Goal: Task Accomplishment & Management: Manage account settings

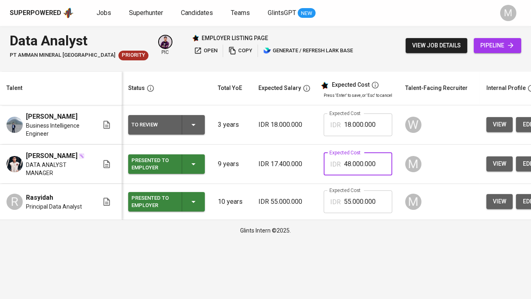
scroll to position [0, 30]
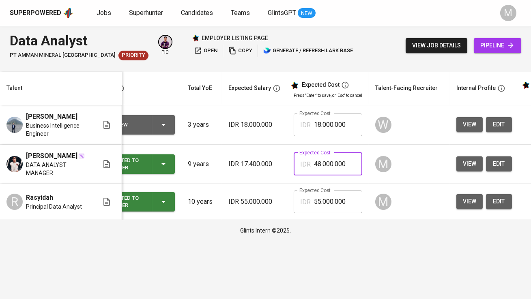
click at [463, 165] on span "view" at bounding box center [469, 164] width 13 height 10
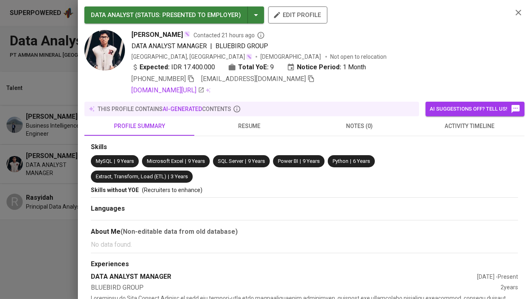
click at [0, 299] on div at bounding box center [265, 149] width 531 height 299
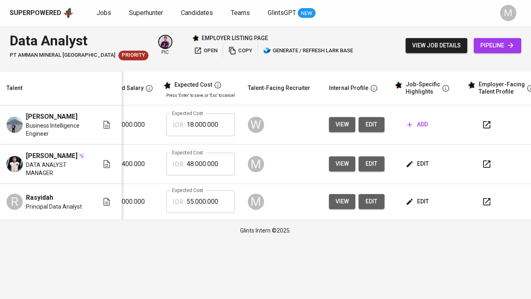
scroll to position [0, 169]
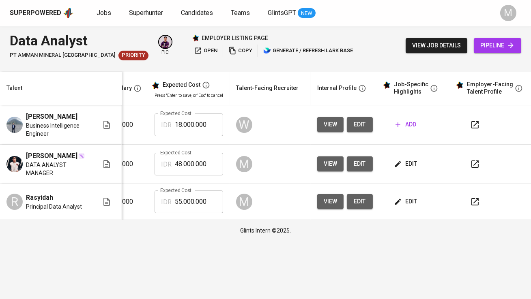
click at [409, 168] on span "edit" at bounding box center [405, 164] width 21 height 10
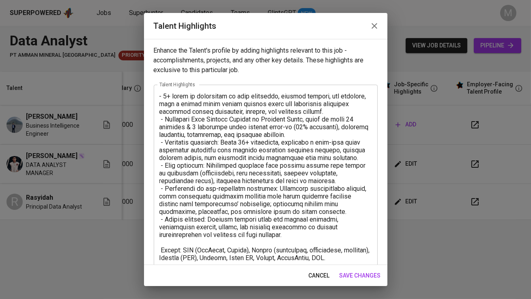
scroll to position [65, 0]
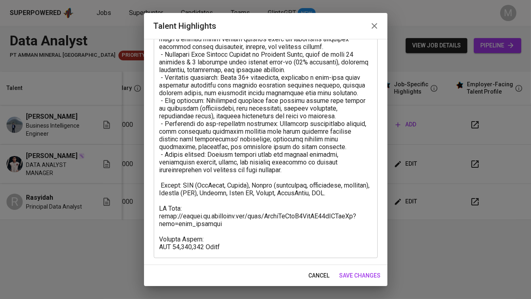
click at [227, 246] on textarea at bounding box center [265, 139] width 212 height 223
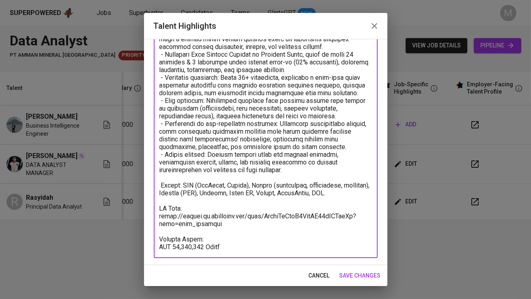
drag, startPoint x: 227, startPoint y: 245, endPoint x: 174, endPoint y: 245, distance: 52.7
click at [174, 245] on textarea at bounding box center [265, 139] width 212 height 223
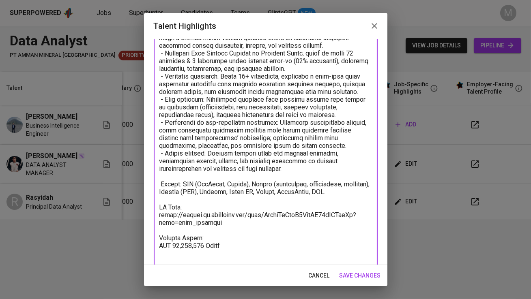
scroll to position [80, 0]
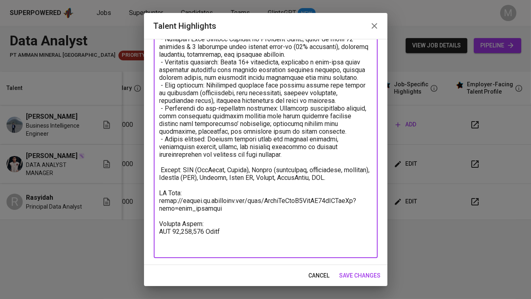
click at [221, 206] on textarea at bounding box center [265, 131] width 212 height 239
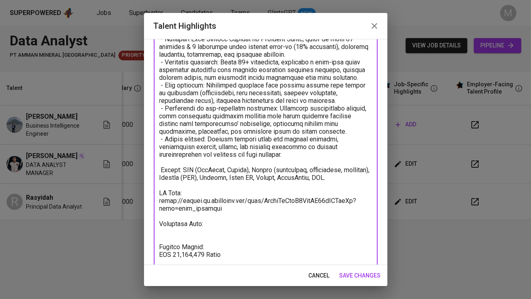
paste textarea "https://glints.sg.larksuite.com/minutes/obsgtyb6haw1z952sr93n8v1?from=from_copy…"
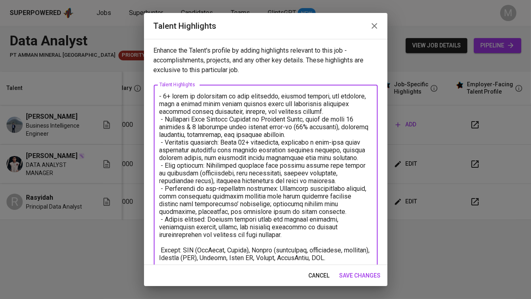
scroll to position [111, 0]
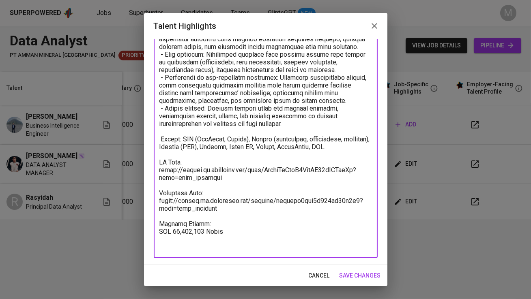
type textarea "- 9+ years of experience in data analytics, digital product, and strategy, with…"
click at [346, 274] on span "save changes" at bounding box center [359, 276] width 41 height 10
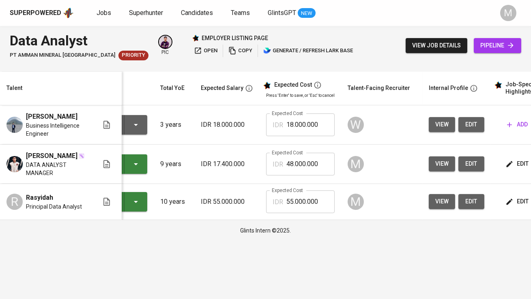
scroll to position [0, 0]
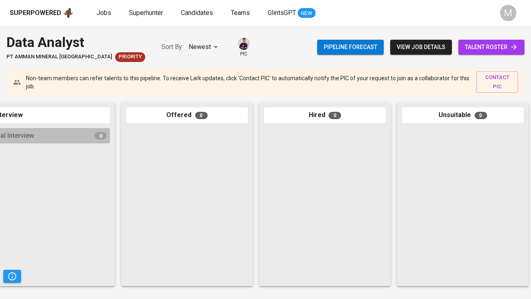
scroll to position [0, 434]
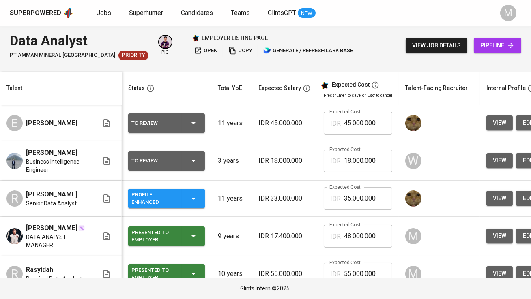
scroll to position [19, 0]
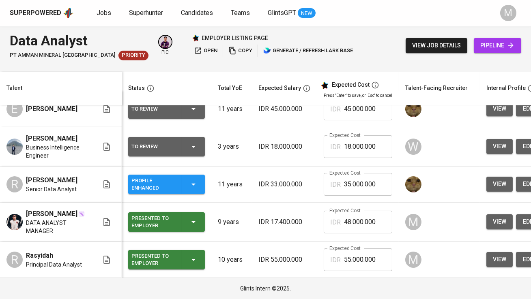
click at [354, 217] on input "48.000.000" at bounding box center [368, 222] width 48 height 23
type input "62.052.421"
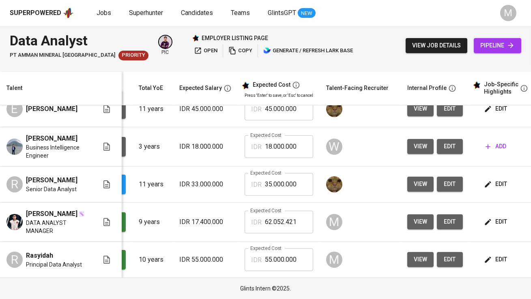
scroll to position [0, 122]
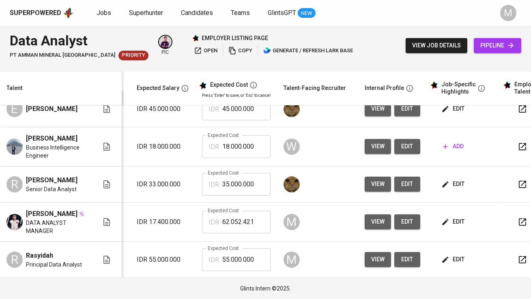
click at [455, 257] on span "edit" at bounding box center [453, 260] width 21 height 10
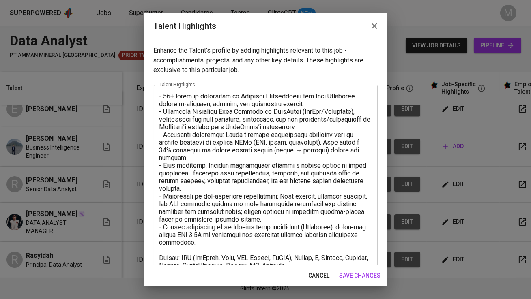
scroll to position [49, 0]
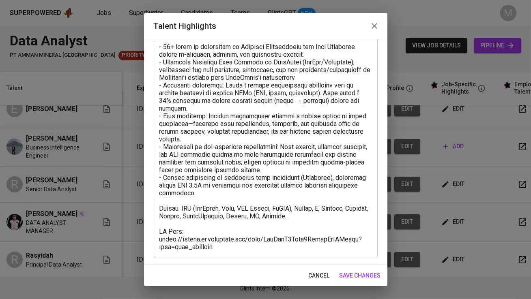
click at [255, 250] on textarea at bounding box center [265, 147] width 212 height 208
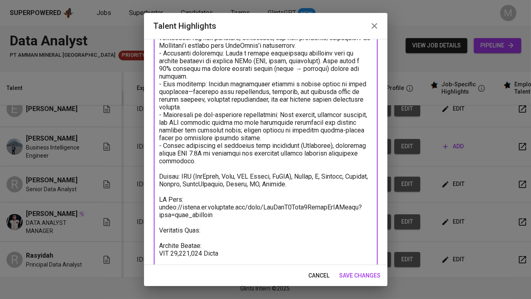
scroll to position [89, 0]
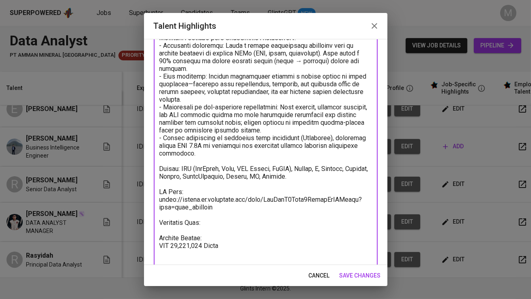
type textarea "- 10+ years of experience in Business Intelligence and Data Analytics across e-…"
click at [355, 275] on span "save changes" at bounding box center [359, 276] width 41 height 10
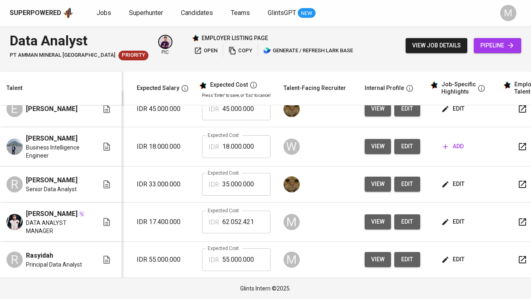
click at [231, 257] on input "55.000.000" at bounding box center [246, 259] width 48 height 23
type input "72.300.000"
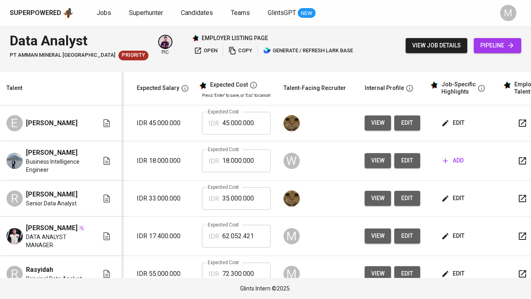
scroll to position [19, 122]
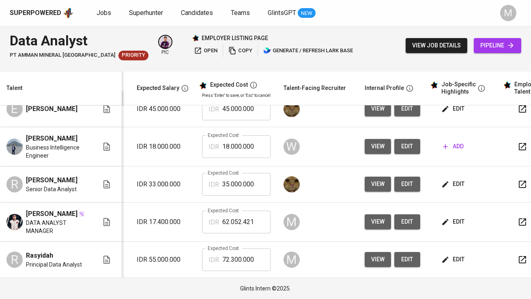
click at [454, 259] on span "edit" at bounding box center [453, 260] width 21 height 10
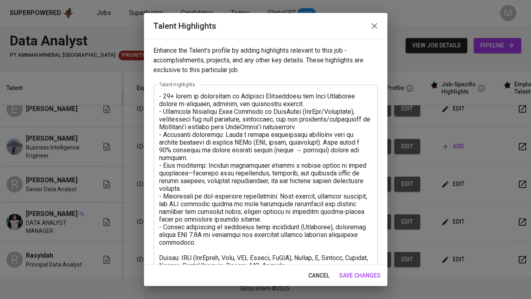
scroll to position [103, 0]
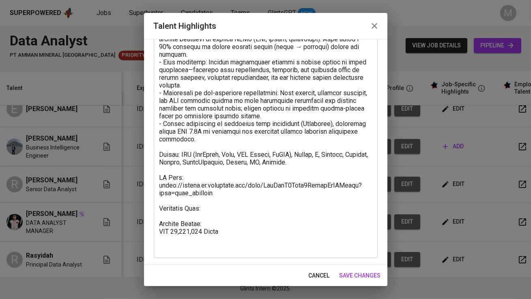
click at [227, 210] on textarea at bounding box center [265, 120] width 212 height 262
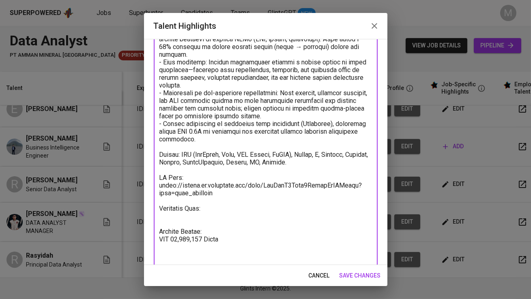
paste textarea "https://glints.sg.larksuite.com/minutes/obsgv1j3kkqpsl82rwcub1w9?from=from_copy…"
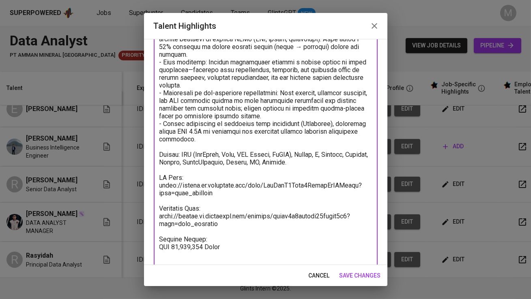
scroll to position [119, 0]
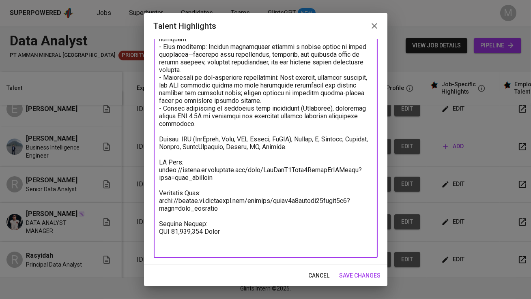
type textarea "- 10+ years of experience in Business Intelligence and Data Analytics across e-…"
click at [366, 274] on span "save changes" at bounding box center [359, 276] width 41 height 10
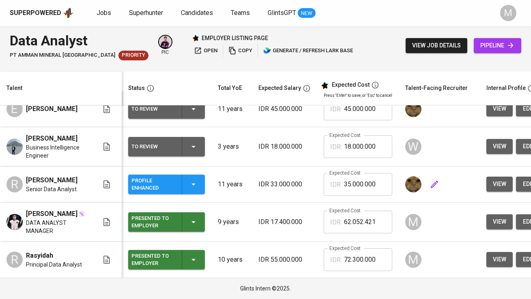
scroll to position [0, 0]
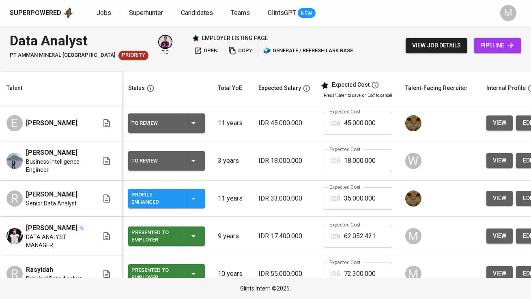
click at [42, 17] on div "Superpowered" at bounding box center [42, 13] width 64 height 12
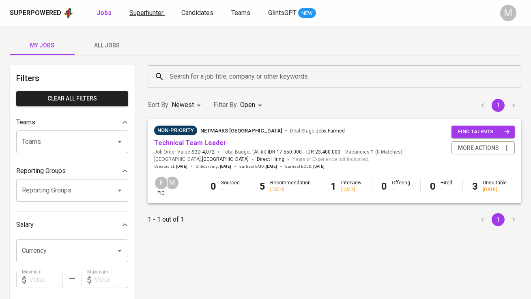
click at [149, 16] on span "Superhunter" at bounding box center [146, 13] width 34 height 8
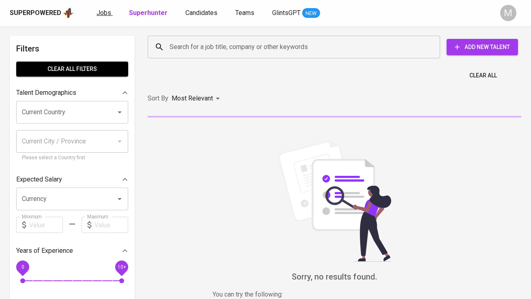
click at [98, 10] on span "Jobs" at bounding box center [103, 13] width 15 height 8
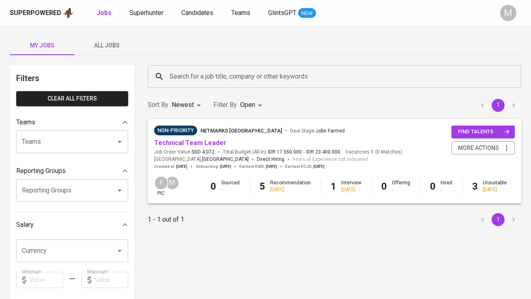
click at [101, 42] on span "All Jobs" at bounding box center [106, 46] width 55 height 10
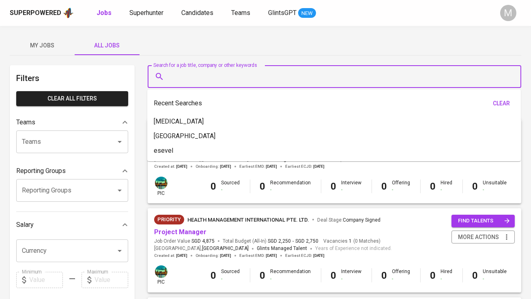
click at [199, 73] on input "Search for a job title, company or other keywords" at bounding box center [336, 76] width 338 height 15
click at [198, 135] on li "amman" at bounding box center [333, 136] width 373 height 15
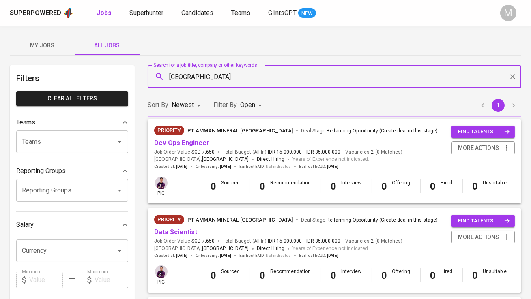
type input "amman"
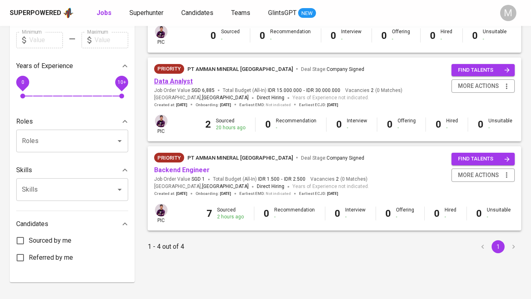
scroll to position [243, 0]
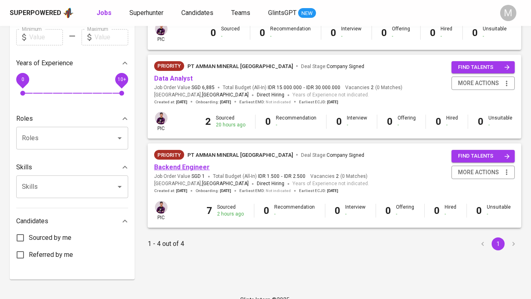
click at [192, 167] on link "Backend Engineer" at bounding box center [182, 167] width 56 height 8
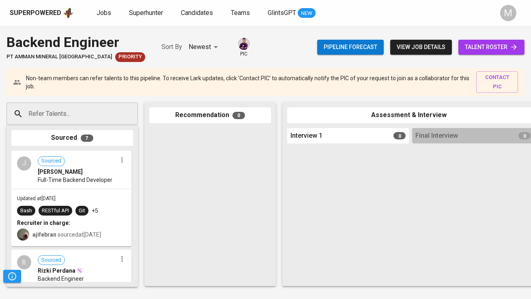
click at [488, 44] on span "talent roster" at bounding box center [491, 47] width 53 height 10
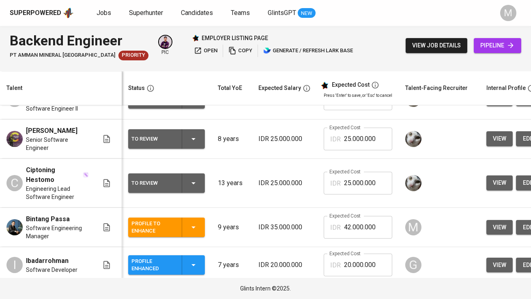
scroll to position [179, 0]
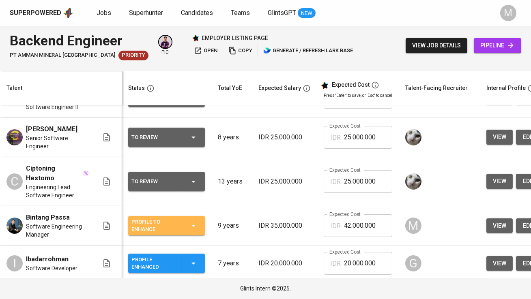
click at [174, 219] on div "Profile to Enhance" at bounding box center [153, 226] width 44 height 18
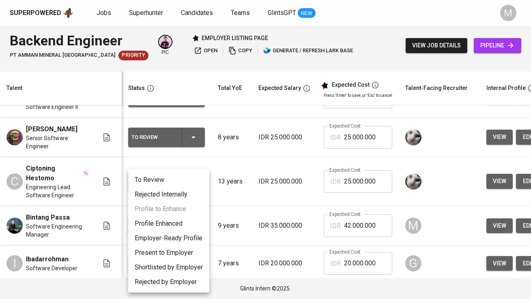
click at [178, 227] on li "Profile Enhanced" at bounding box center [168, 223] width 81 height 15
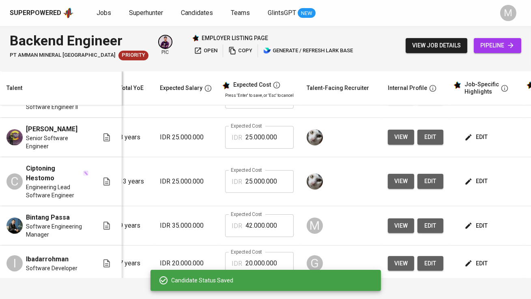
scroll to position [0, 146]
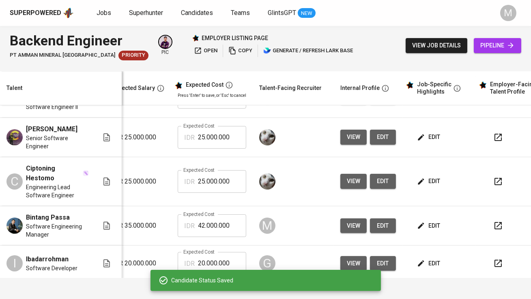
click at [418, 221] on span "edit" at bounding box center [428, 226] width 21 height 10
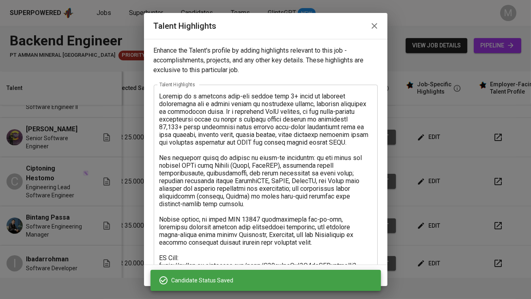
scroll to position [26, 0]
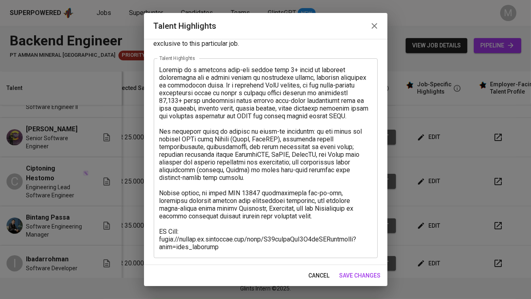
click at [231, 249] on textarea at bounding box center [265, 158] width 212 height 185
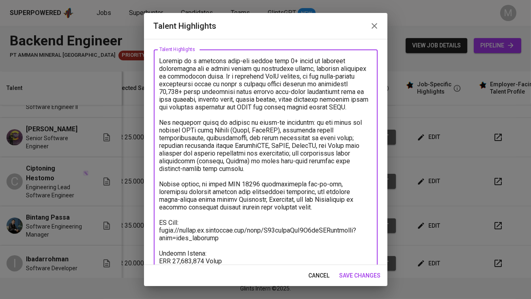
scroll to position [51, 0]
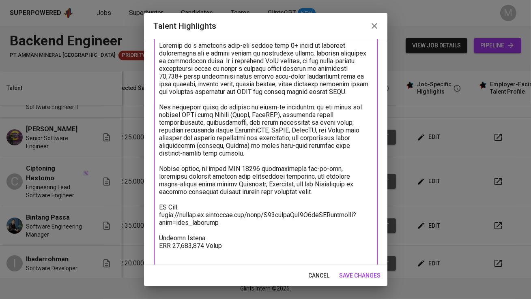
click at [225, 224] on textarea at bounding box center [265, 153] width 212 height 223
paste textarea "https://glints.sg.larksuite.com/minutes/obsgvwgi84omf2si5f5zkis6?from=from_copy…"
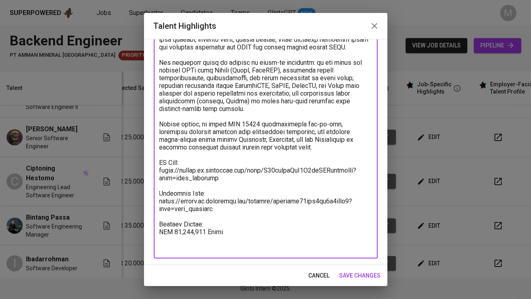
type textarea "Bintang is a seasoned back-end leader with 9+ years in software engineering and…"
click at [357, 278] on span "save changes" at bounding box center [359, 276] width 41 height 10
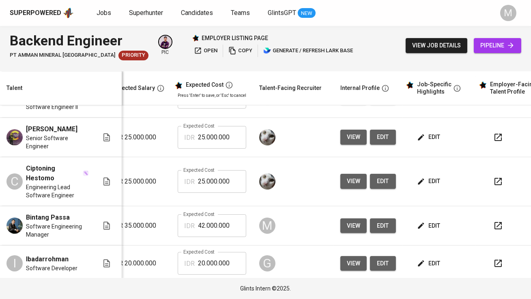
click at [222, 220] on input "42.000.000" at bounding box center [222, 225] width 48 height 23
type input "43.100.000"
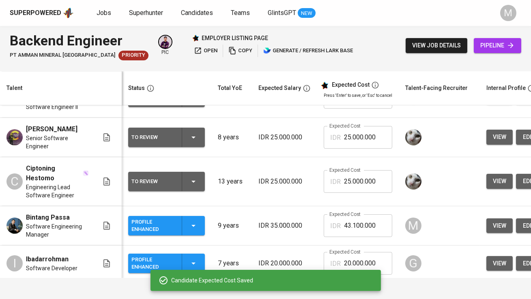
scroll to position [0, 0]
click at [180, 223] on div "Profile Enhanced" at bounding box center [166, 225] width 70 height 19
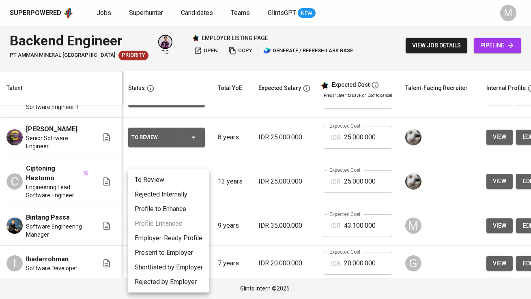
click at [180, 181] on li "To Review" at bounding box center [168, 180] width 81 height 15
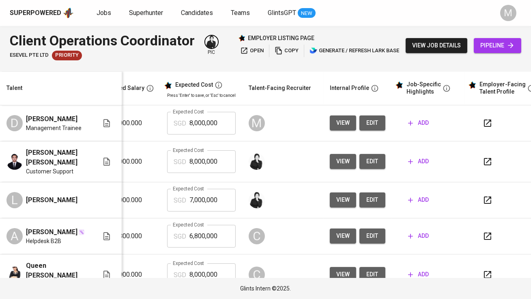
scroll to position [0, 155]
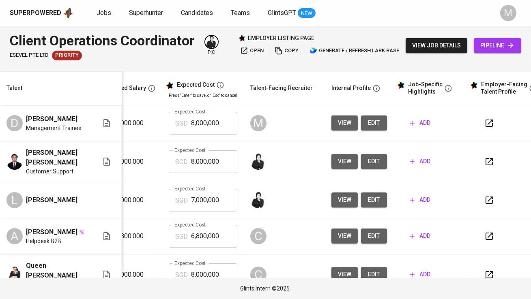
click at [429, 46] on span "view job details" at bounding box center [436, 46] width 49 height 10
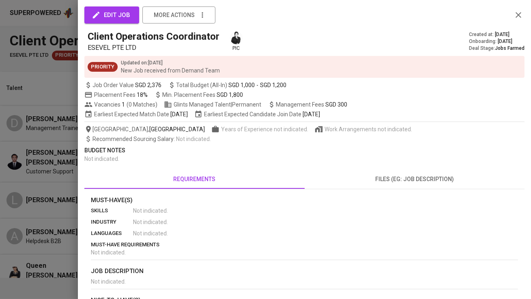
click at [35, 141] on div at bounding box center [265, 149] width 531 height 299
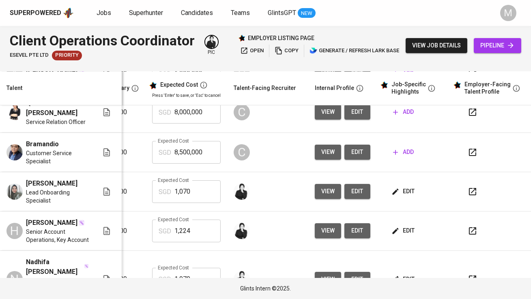
scroll to position [182, 175]
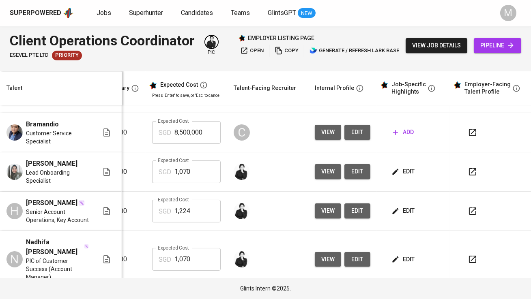
click at [395, 167] on span "edit" at bounding box center [403, 172] width 21 height 10
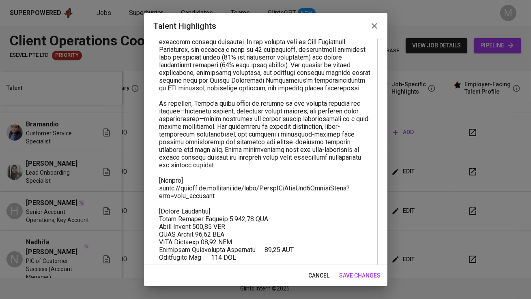
scroll to position [111, 0]
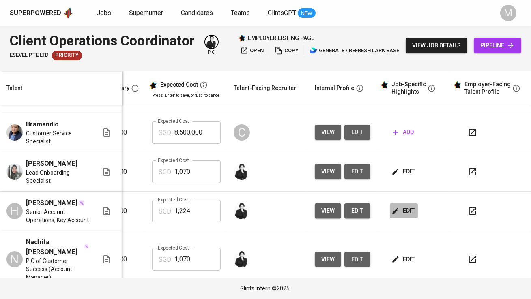
click at [395, 207] on button "edit" at bounding box center [404, 211] width 28 height 15
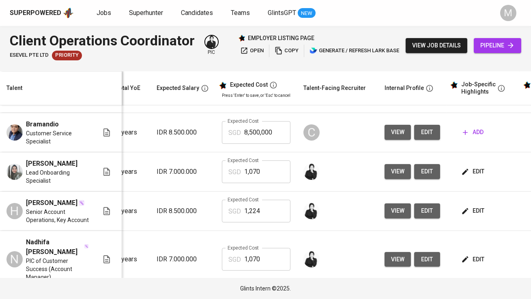
scroll to position [0, 0]
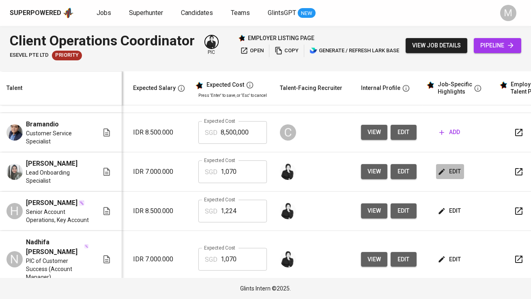
click at [454, 167] on span "edit" at bounding box center [449, 172] width 21 height 10
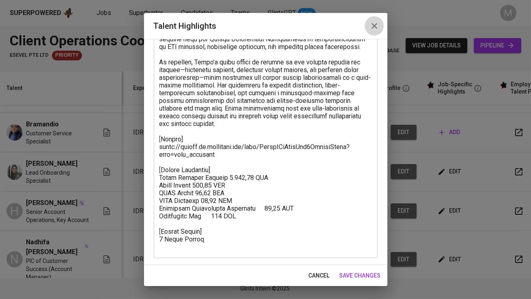
click at [377, 28] on icon "button" at bounding box center [374, 26] width 10 height 10
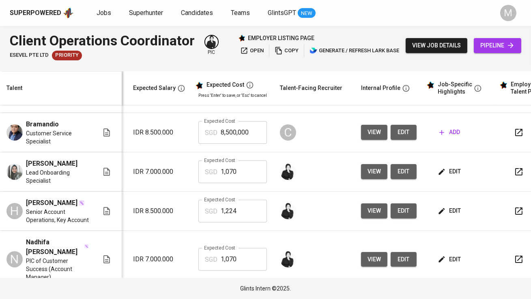
scroll to position [0, 1]
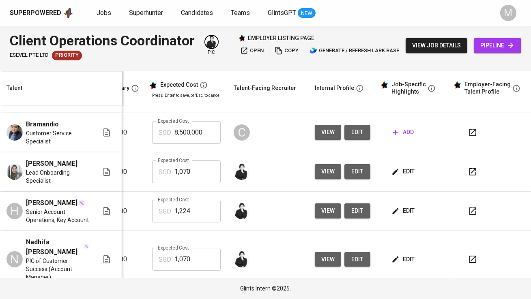
click at [469, 167] on icon "button" at bounding box center [472, 172] width 10 height 10
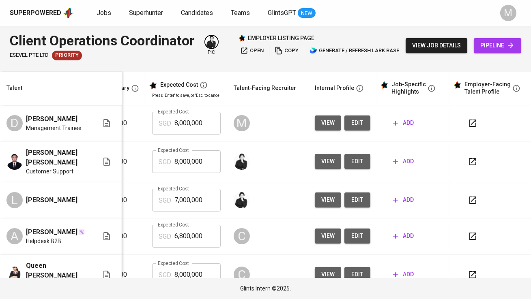
scroll to position [0, 131]
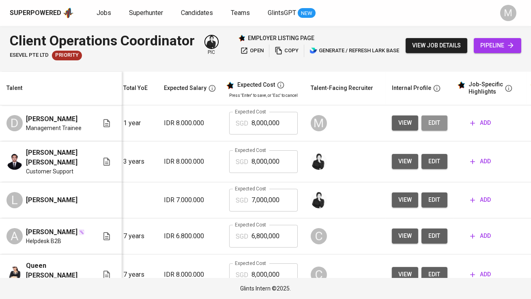
click at [437, 122] on span "edit" at bounding box center [434, 123] width 13 height 10
click at [480, 120] on span "add" at bounding box center [480, 123] width 21 height 10
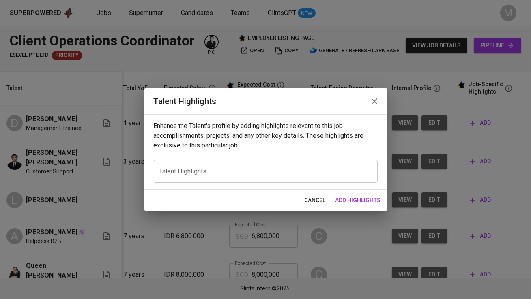
click at [272, 164] on div "x Talent Highlights" at bounding box center [266, 171] width 224 height 23
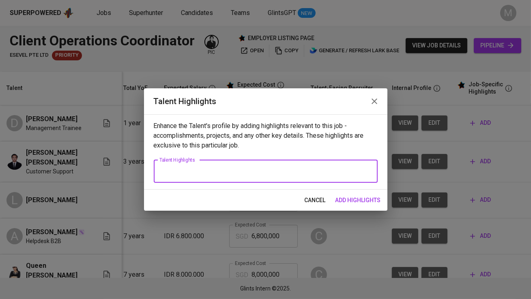
paste textarea "Diky Hendriawan is a business strategist with over three years of experience in…"
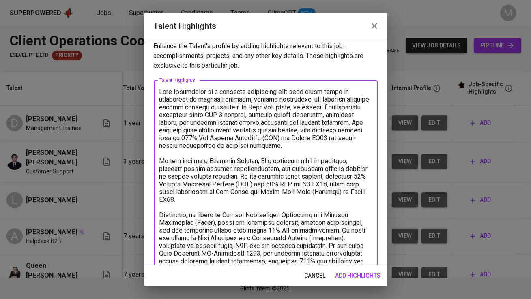
scroll to position [0, 0]
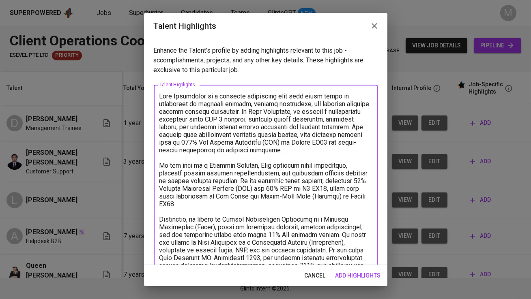
drag, startPoint x: 208, startPoint y: 94, endPoint x: 175, endPoint y: 96, distance: 33.0
click at [175, 96] on textarea at bounding box center [265, 180] width 212 height 177
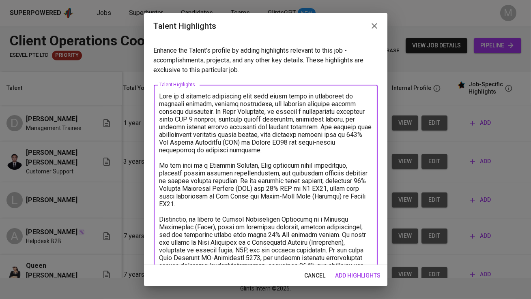
drag, startPoint x: 240, startPoint y: 96, endPoint x: 185, endPoint y: 96, distance: 55.1
click at [185, 96] on textarea at bounding box center [265, 180] width 212 height 177
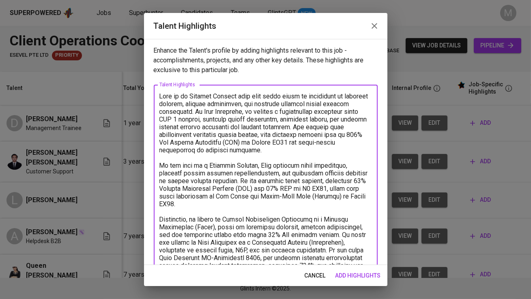
drag, startPoint x: 267, startPoint y: 118, endPoint x: 244, endPoint y: 118, distance: 22.7
click at [244, 118] on textarea at bounding box center [265, 180] width 212 height 177
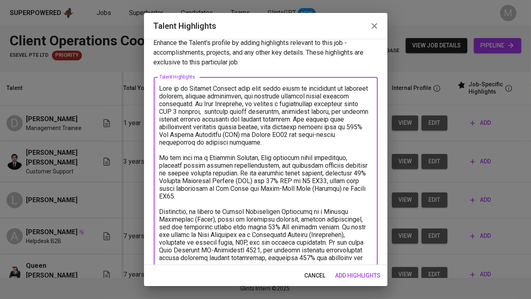
scroll to position [8, 0]
drag, startPoint x: 281, startPoint y: 124, endPoint x: 289, endPoint y: 124, distance: 8.1
click at [289, 124] on textarea at bounding box center [265, 172] width 212 height 177
click at [276, 139] on textarea at bounding box center [265, 172] width 212 height 177
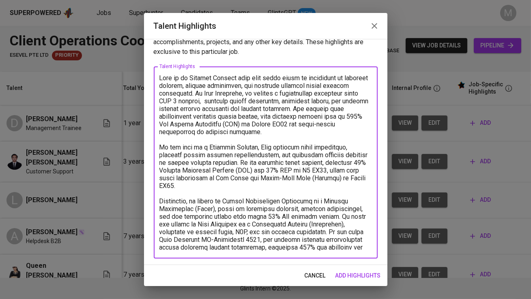
drag, startPoint x: 241, startPoint y: 199, endPoint x: 256, endPoint y: 199, distance: 14.6
click at [256, 199] on textarea at bounding box center [265, 162] width 212 height 177
click at [282, 204] on textarea at bounding box center [265, 162] width 212 height 177
drag, startPoint x: 326, startPoint y: 208, endPoint x: 335, endPoint y: 223, distance: 18.0
click at [335, 223] on textarea at bounding box center [265, 162] width 212 height 177
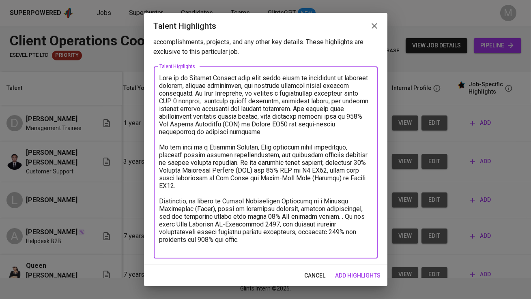
scroll to position [3, 0]
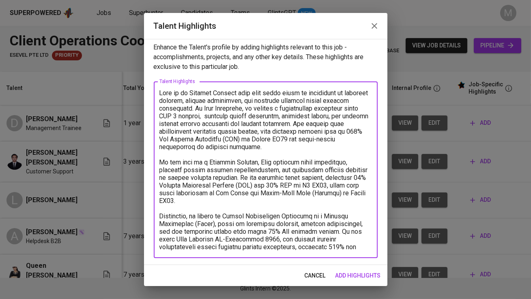
drag, startPoint x: 325, startPoint y: 221, endPoint x: 333, endPoint y: 251, distance: 30.6
click at [333, 251] on div "x Talent Highlights" at bounding box center [266, 169] width 224 height 177
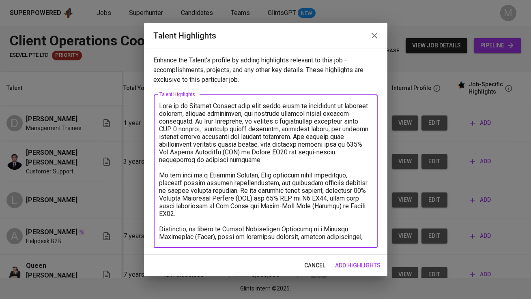
scroll to position [0, 0]
type textarea "Diky is an Account Manager with over three years of experience in customer succ…"
click at [363, 262] on span "add highlights" at bounding box center [357, 266] width 45 height 10
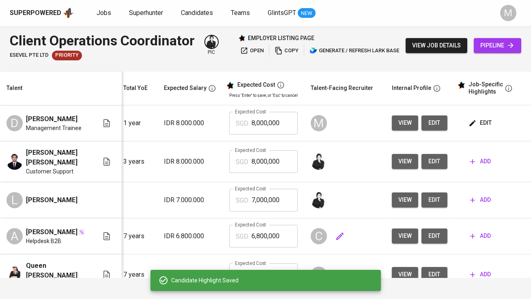
scroll to position [182, 94]
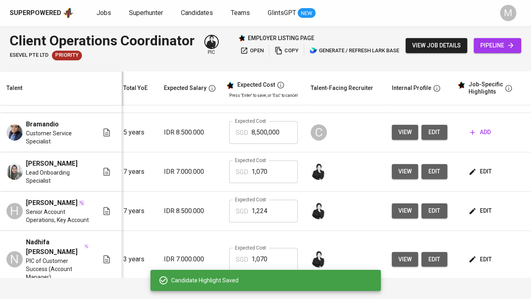
click at [493, 252] on div "edit" at bounding box center [494, 259] width 54 height 15
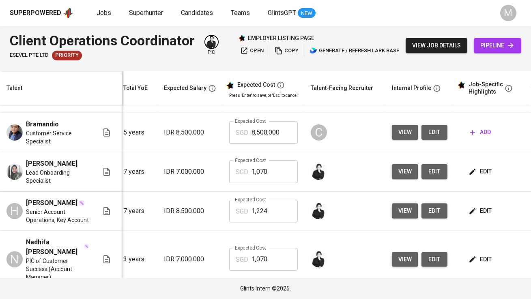
click at [484, 255] on span "edit" at bounding box center [480, 260] width 21 height 10
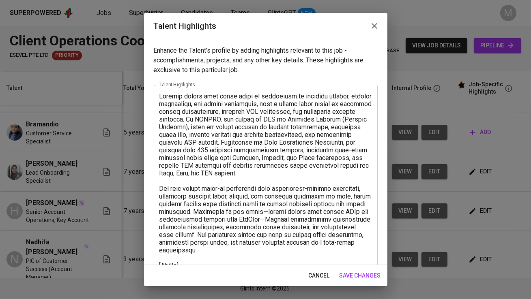
scroll to position [126, 0]
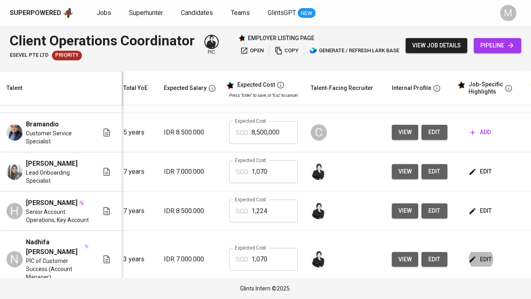
click at [475, 255] on span "edit" at bounding box center [480, 260] width 21 height 10
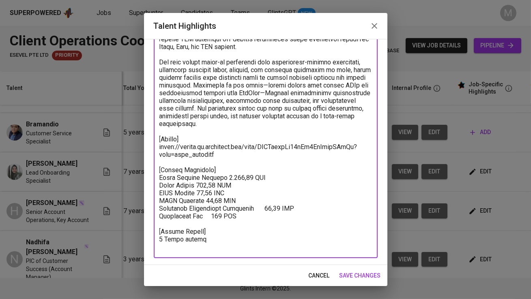
drag, startPoint x: 209, startPoint y: 240, endPoint x: 141, endPoint y: 135, distance: 124.9
click at [141, 135] on div "Talent Highlights Enhance the Talent's profile by adding highlights relevant to…" at bounding box center [265, 149] width 531 height 299
click at [370, 21] on icon "button" at bounding box center [374, 26] width 10 height 10
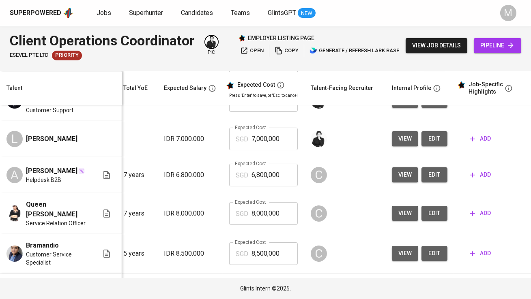
scroll to position [0, 94]
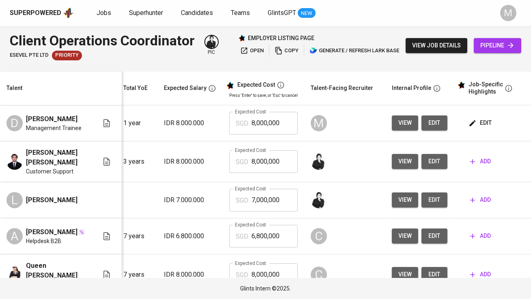
click at [478, 120] on span "edit" at bounding box center [480, 123] width 21 height 10
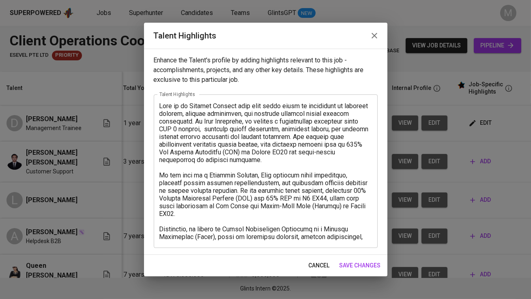
click at [338, 239] on textarea at bounding box center [265, 171] width 212 height 139
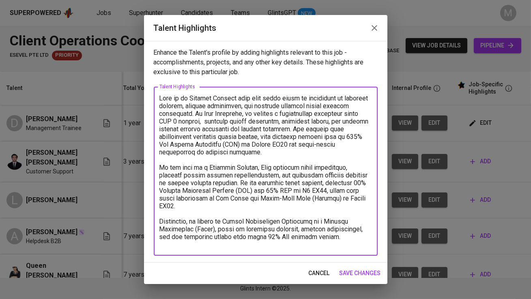
paste textarea "[Resume] https://glints.sg.larksuite.com/file/LPDJbotkAo90sGx7HqDlrdWIgPg?from=…"
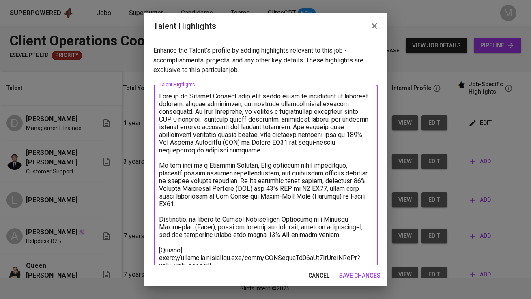
scroll to position [81, 0]
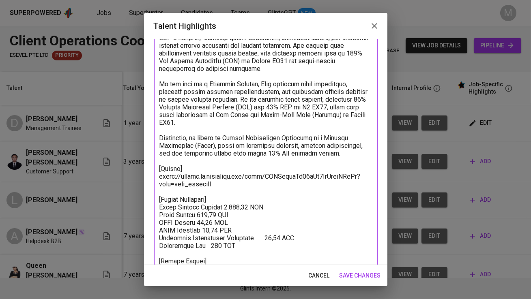
drag, startPoint x: 220, startPoint y: 177, endPoint x: 151, endPoint y: 171, distance: 68.7
click at [151, 171] on div "Enhance the Talent's profile by adding highlights relevant to this job - accomp…" at bounding box center [265, 152] width 243 height 226
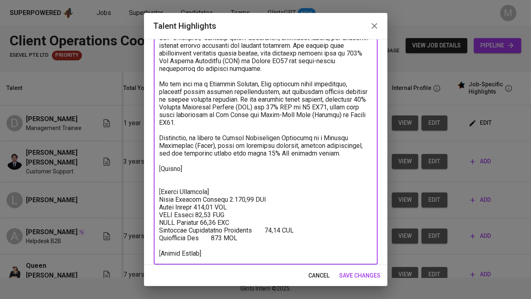
click at [183, 251] on textarea at bounding box center [265, 134] width 212 height 246
click at [210, 253] on textarea at bounding box center [265, 134] width 212 height 246
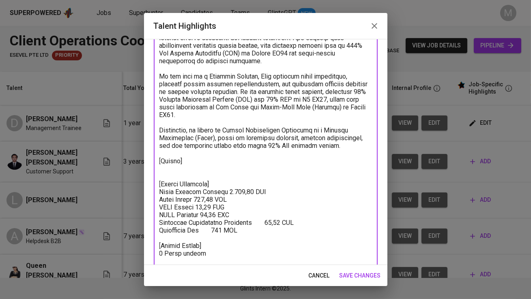
scroll to position [97, 0]
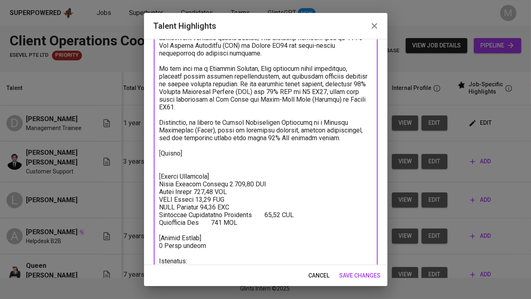
paste textarea "https://glints.sg.larksuite.com/minutes/obsgwlrb77ydh3i9hm1cj62m?from=from_copy…"
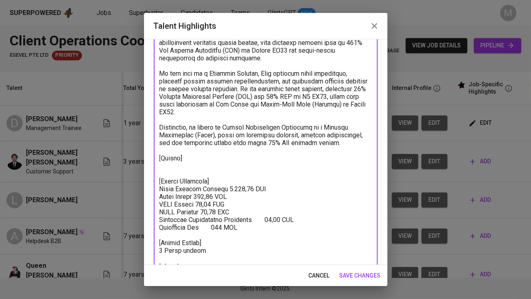
scroll to position [90, 0]
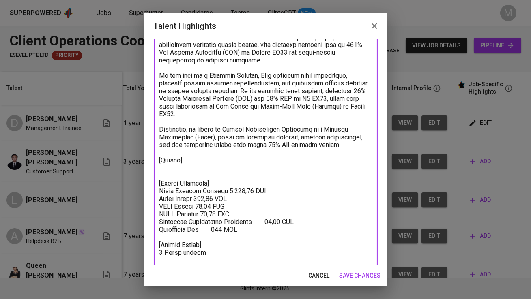
type textarea "Diky is an Account Manager with over three years of experience in customer succ…"
click at [368, 281] on button "save changes" at bounding box center [360, 275] width 48 height 15
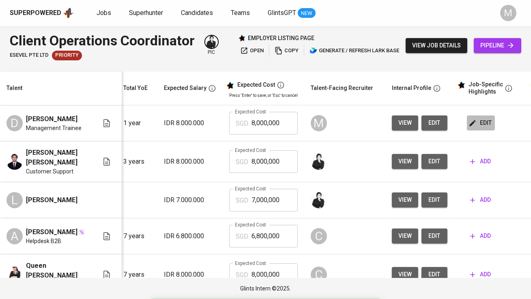
click at [477, 119] on span "edit" at bounding box center [480, 123] width 21 height 10
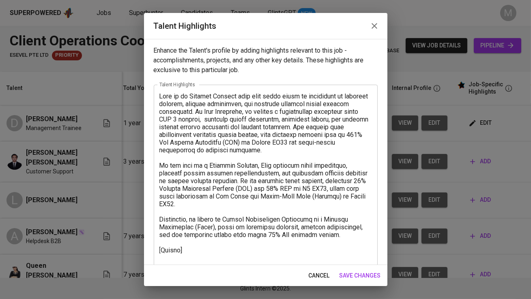
scroll to position [119, 0]
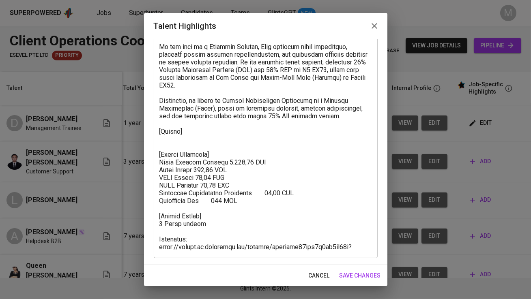
click at [181, 134] on textarea at bounding box center [265, 112] width 212 height 277
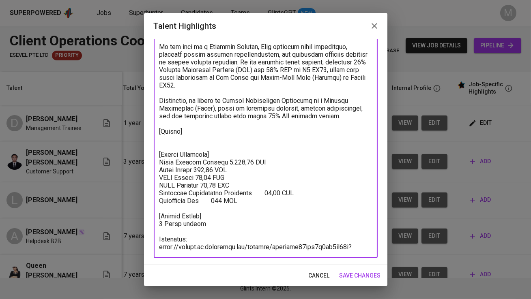
paste textarea "https://glints.sg.larksuite.com/wiki/AbvzwN32XiQyxjkAh1Flo5vbgKf?from=from_copy…"
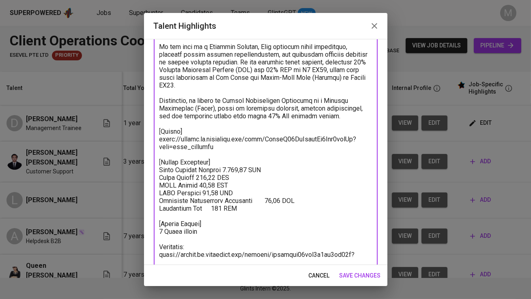
scroll to position [126, 0]
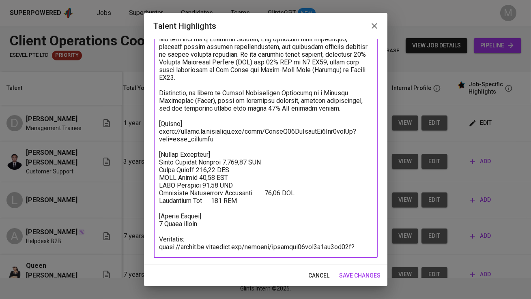
type textarea "Diky is an Account Manager with over three years of experience in customer succ…"
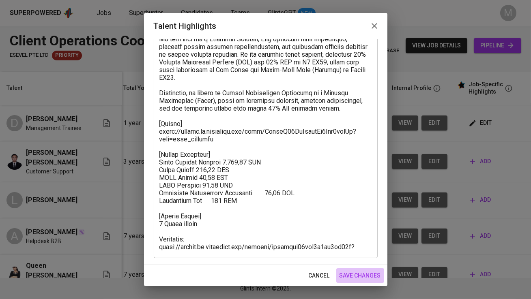
click at [356, 276] on span "save changes" at bounding box center [359, 276] width 41 height 10
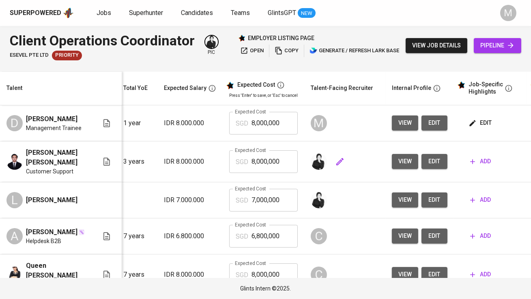
scroll to position [0, 0]
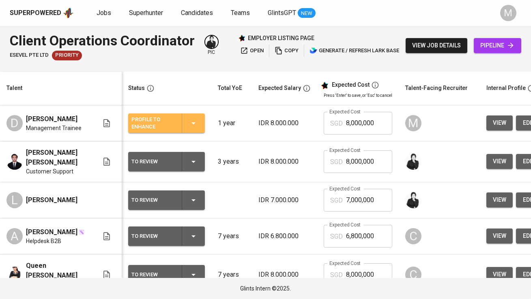
click at [165, 118] on div "Profile to Enhance" at bounding box center [153, 123] width 44 height 18
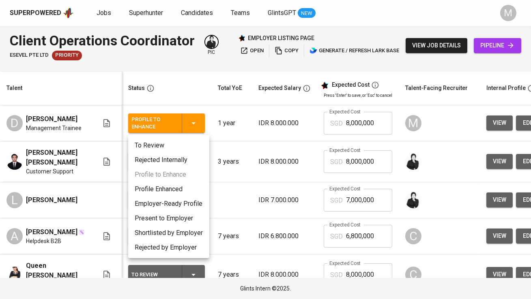
click at [169, 147] on li "To Review" at bounding box center [168, 145] width 81 height 15
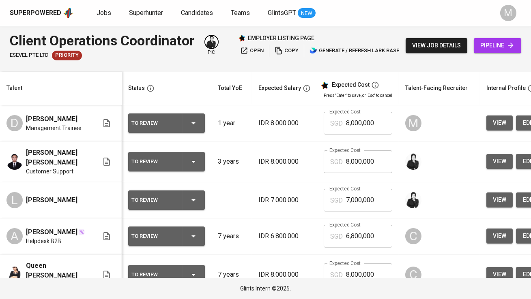
click at [353, 126] on input "8,000,000" at bounding box center [369, 123] width 46 height 23
type input "2"
type input "1,070"
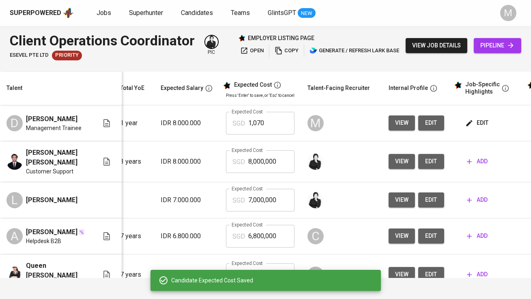
scroll to position [182, 98]
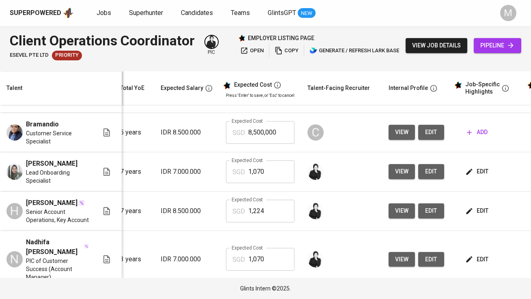
click at [482, 167] on span "edit" at bounding box center [477, 172] width 21 height 10
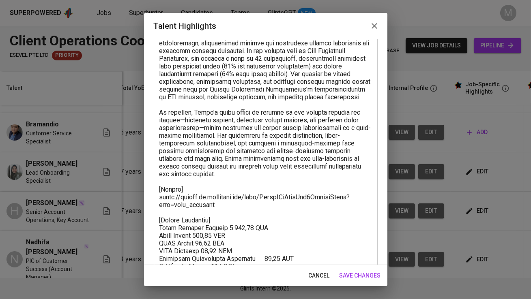
scroll to position [111, 0]
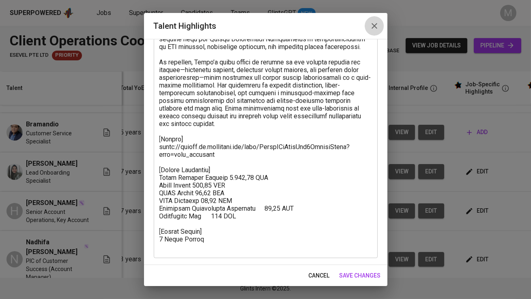
click at [375, 24] on icon "button" at bounding box center [374, 26] width 10 height 10
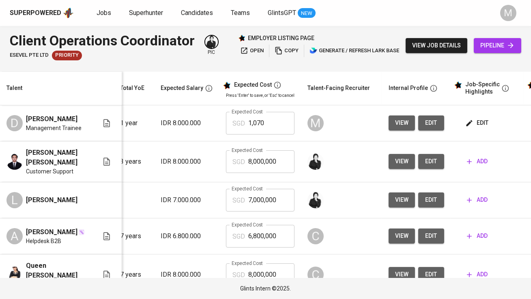
scroll to position [0, 0]
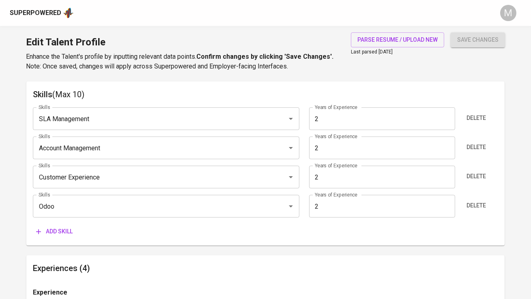
scroll to position [429, 0]
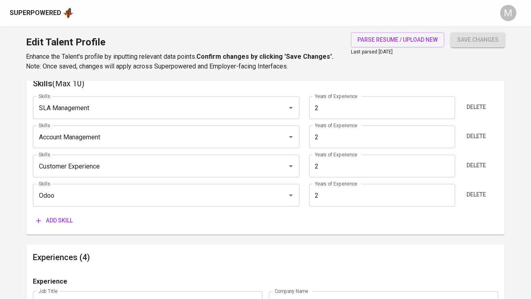
click at [60, 223] on span "Add skill" at bounding box center [54, 221] width 36 height 10
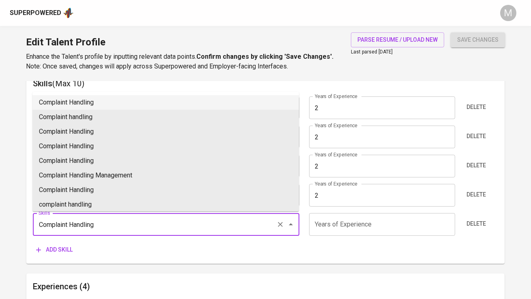
click at [83, 104] on li "Complaint Handling" at bounding box center [165, 102] width 266 height 15
type input "Complaint Handling"
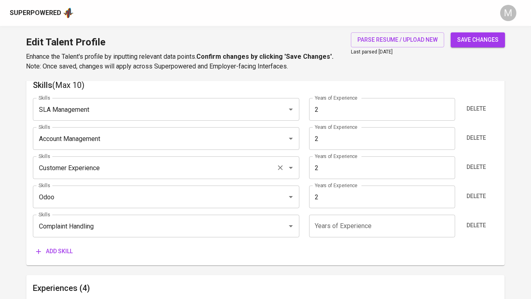
scroll to position [435, 0]
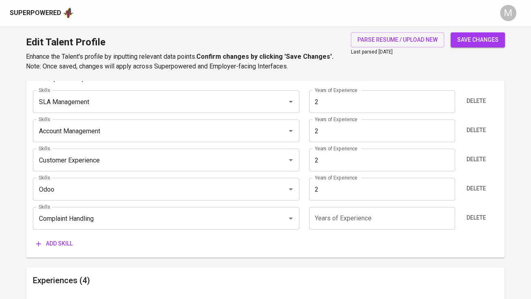
click at [60, 243] on span "Add skill" at bounding box center [54, 244] width 36 height 10
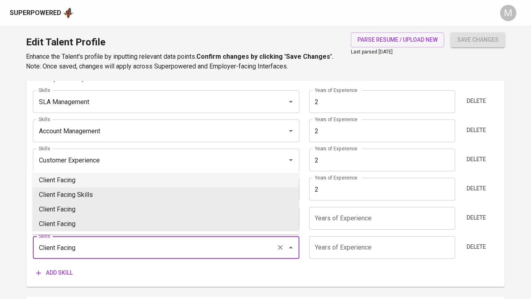
click at [101, 180] on li "Client Facing" at bounding box center [165, 180] width 266 height 15
type input "Client Facing"
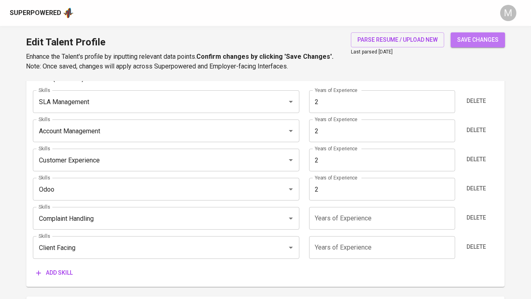
click at [474, 36] on span "save changes" at bounding box center [477, 40] width 41 height 10
type input "Client Facing"
type input "Complaint Handling"
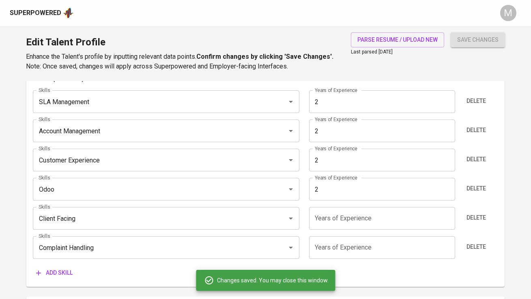
click at [354, 223] on input "number" at bounding box center [382, 218] width 146 height 23
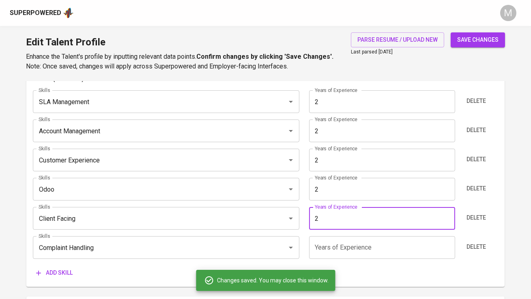
type input "2"
click at [348, 246] on input "number" at bounding box center [382, 247] width 146 height 23
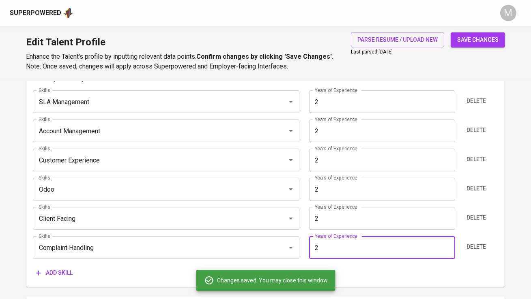
type input "2"
click at [485, 43] on span "save changes" at bounding box center [477, 40] width 41 height 10
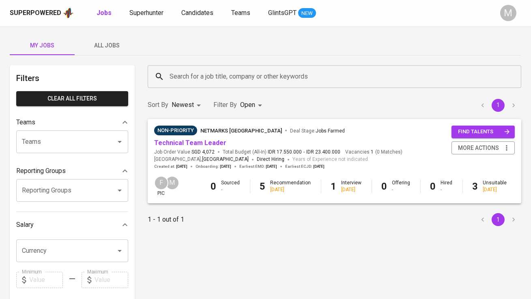
click at [104, 45] on span "All Jobs" at bounding box center [106, 46] width 55 height 10
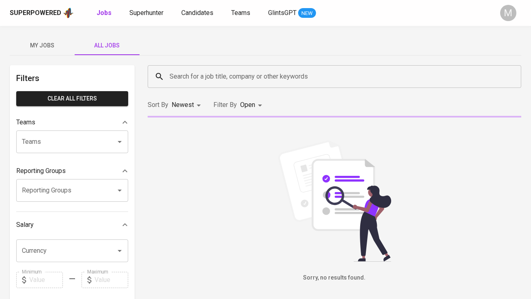
click at [55, 47] on span "My Jobs" at bounding box center [42, 46] width 55 height 10
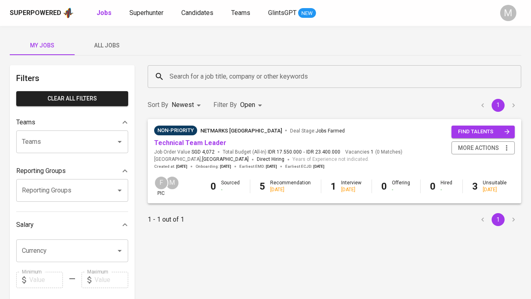
click at [109, 44] on span "All Jobs" at bounding box center [106, 46] width 55 height 10
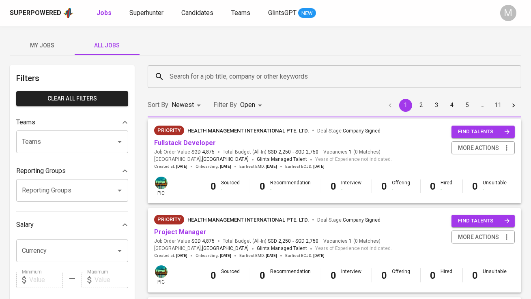
click at [194, 86] on div "Search for a job title, company or other keywords" at bounding box center [334, 76] width 373 height 23
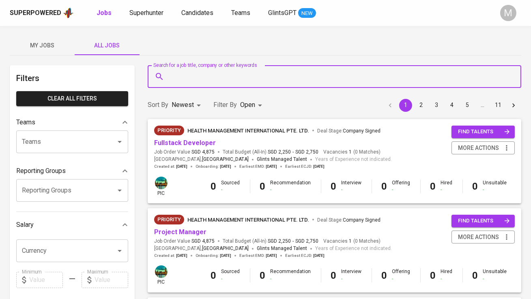
click at [204, 70] on input "Search for a job title, company or other keywords" at bounding box center [336, 76] width 338 height 15
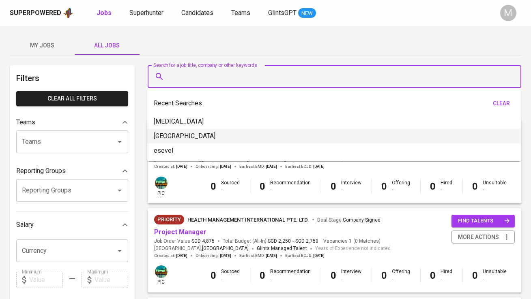
click at [199, 134] on li "[GEOGRAPHIC_DATA]" at bounding box center [333, 136] width 373 height 15
type input "[GEOGRAPHIC_DATA]"
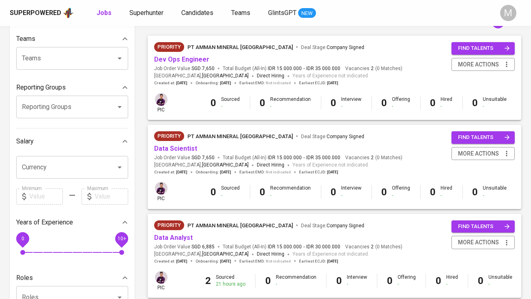
scroll to position [91, 0]
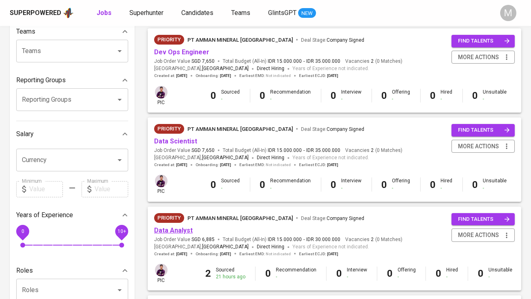
click at [176, 229] on link "Data Analyst" at bounding box center [173, 231] width 39 height 8
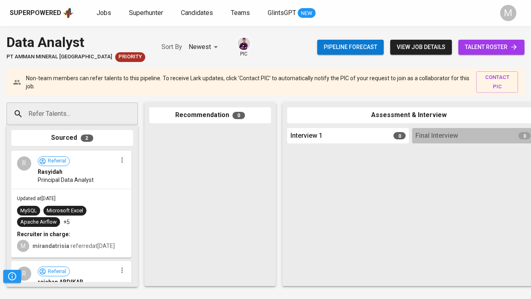
click at [480, 45] on span "talent roster" at bounding box center [491, 47] width 53 height 10
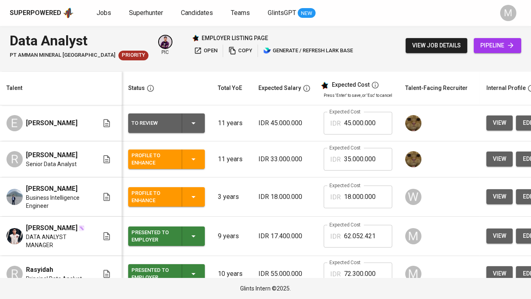
scroll to position [19, 0]
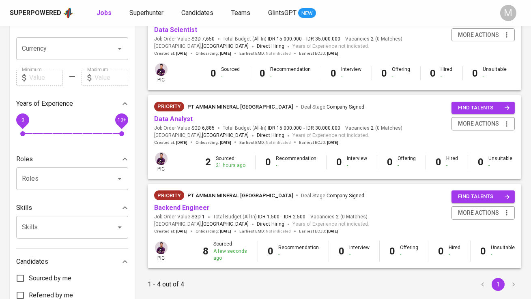
scroll to position [211, 0]
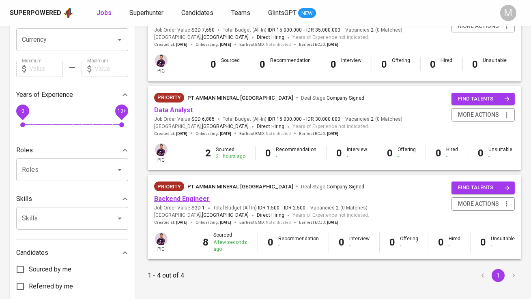
click at [181, 202] on link "Backend Engineer" at bounding box center [182, 199] width 56 height 8
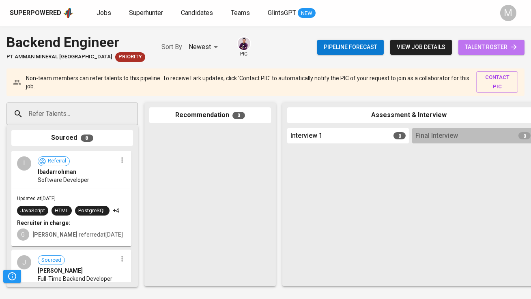
click at [492, 47] on span "talent roster" at bounding box center [491, 47] width 53 height 10
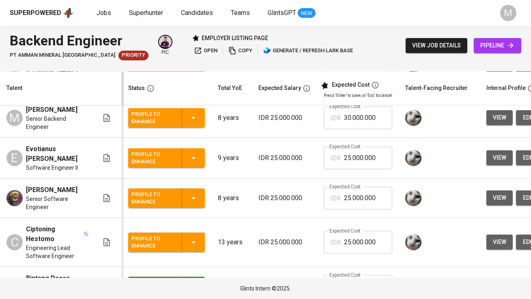
scroll to position [179, 0]
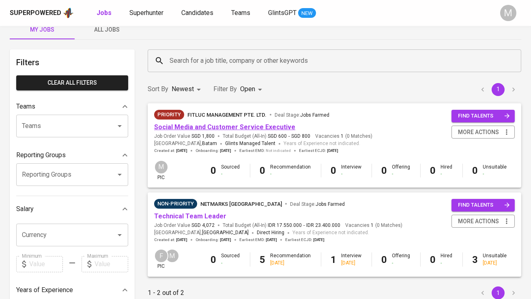
scroll to position [17, 0]
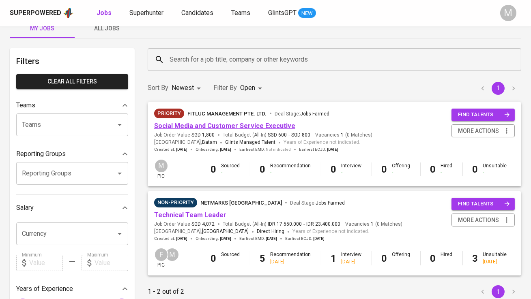
click at [208, 127] on link "Social Media and Customer Service Executive" at bounding box center [224, 126] width 141 height 8
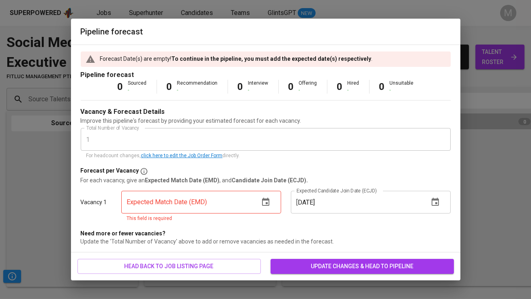
click at [266, 204] on icon "button" at bounding box center [266, 202] width 10 height 10
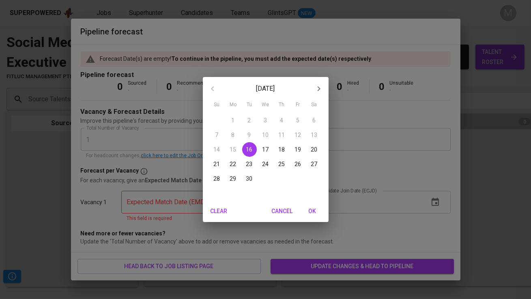
click at [319, 91] on icon "button" at bounding box center [319, 89] width 10 height 10
click at [236, 178] on span "27" at bounding box center [233, 179] width 15 height 8
type input "10/27/2025"
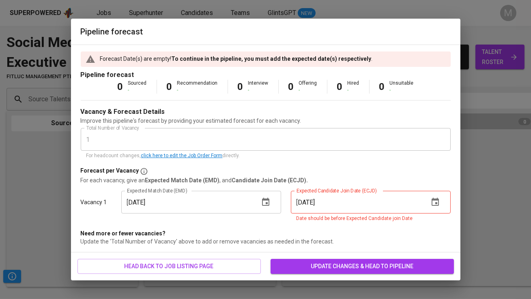
click at [326, 263] on span "update changes & head to pipeline" at bounding box center [362, 266] width 170 height 10
click at [435, 203] on icon "button" at bounding box center [435, 202] width 10 height 10
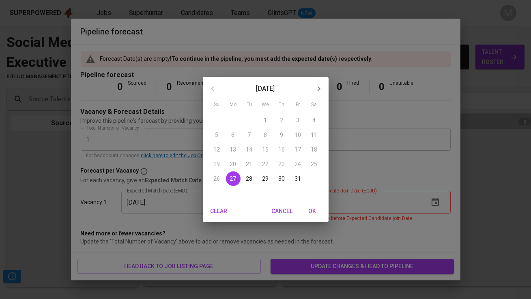
click at [267, 180] on p "29" at bounding box center [265, 179] width 6 height 8
type input "10/29/2025"
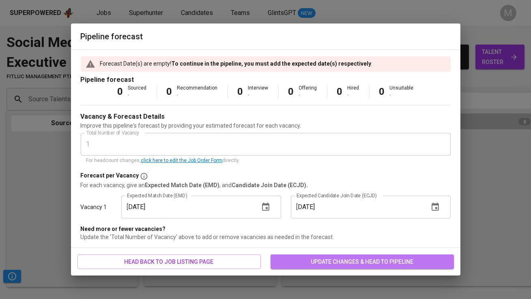
click at [329, 261] on span "update changes & head to pipeline" at bounding box center [362, 262] width 170 height 10
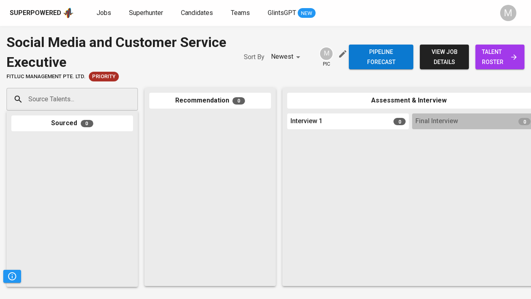
click at [432, 52] on span "view job details" at bounding box center [444, 57] width 36 height 20
click at [499, 64] on span "talent roster" at bounding box center [500, 57] width 36 height 20
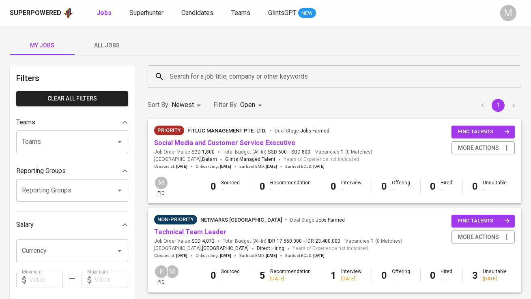
click at [97, 49] on span "All Jobs" at bounding box center [106, 46] width 55 height 10
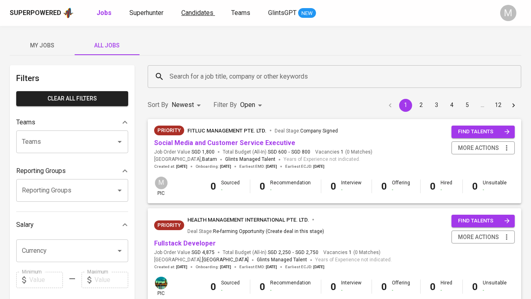
click at [197, 9] on span "Candidates" at bounding box center [197, 13] width 32 height 8
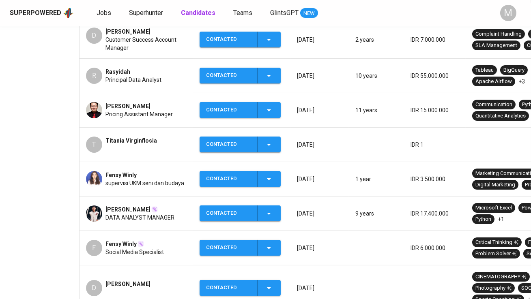
scroll to position [248, 0]
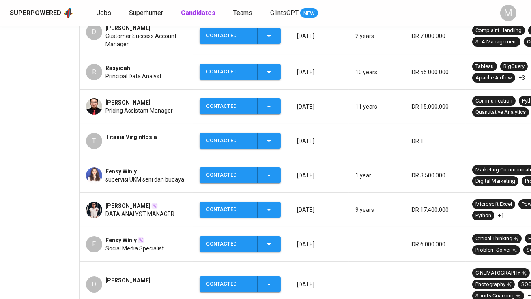
click at [110, 170] on span "Fensy Winly" at bounding box center [120, 171] width 31 height 8
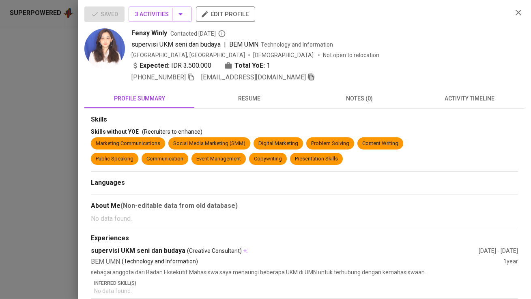
click at [308, 74] on icon "button" at bounding box center [311, 77] width 6 height 7
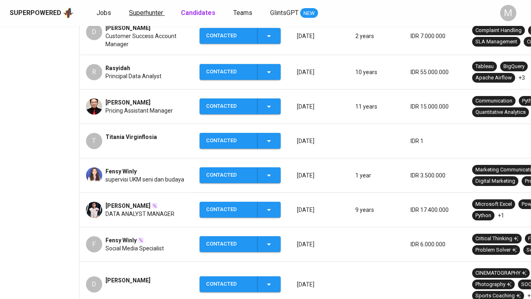
click at [148, 13] on span "Superhunter" at bounding box center [146, 13] width 34 height 8
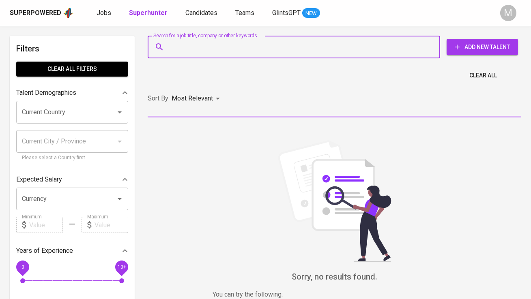
click at [204, 39] on input "Search for a job title, company or other keywords" at bounding box center [295, 46] width 257 height 15
paste input "[EMAIL_ADDRESS][DOMAIN_NAME]"
type input "[EMAIL_ADDRESS][DOMAIN_NAME]"
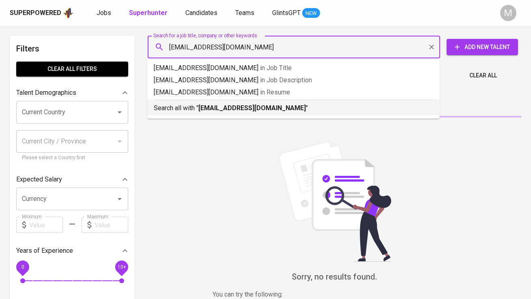
click at [212, 108] on b "[EMAIL_ADDRESS][DOMAIN_NAME]" at bounding box center [251, 108] width 107 height 8
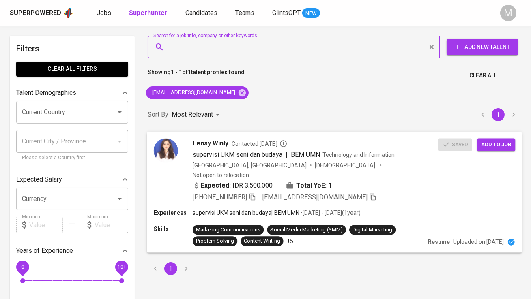
click at [501, 140] on span "Add to job" at bounding box center [496, 144] width 30 height 9
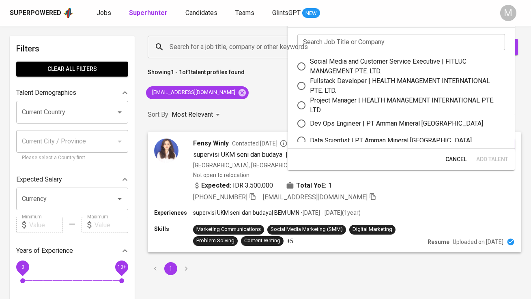
click at [360, 69] on div "Social Media and Customer Service Executive | FITLUC MANAGEMENT PTE. LTD." at bounding box center [404, 66] width 189 height 19
click at [310, 69] on input "Social Media and Customer Service Executive | FITLUC MANAGEMENT PTE. LTD." at bounding box center [301, 66] width 17 height 17
radio input "true"
click at [483, 156] on span "Add Talent" at bounding box center [492, 159] width 32 height 10
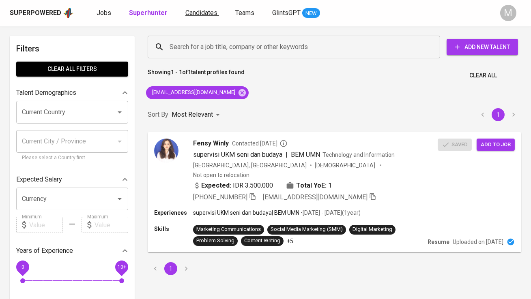
click at [200, 13] on span "Candidates" at bounding box center [201, 13] width 32 height 8
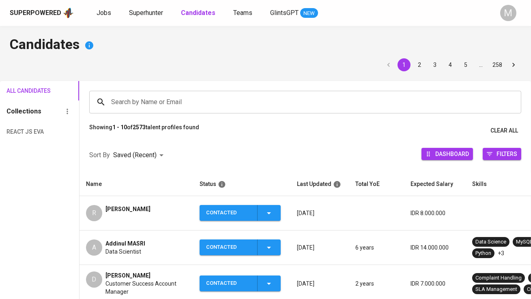
click at [153, 19] on div "Superpowered Jobs Superhunter Candidates Teams GlintsGPT NEW" at bounding box center [252, 13] width 485 height 12
click at [147, 11] on span "Superhunter" at bounding box center [146, 13] width 34 height 8
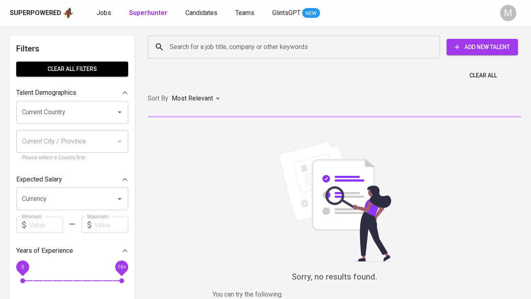
click at [179, 45] on input "Search for a job title, company or other keywords" at bounding box center [295, 46] width 257 height 15
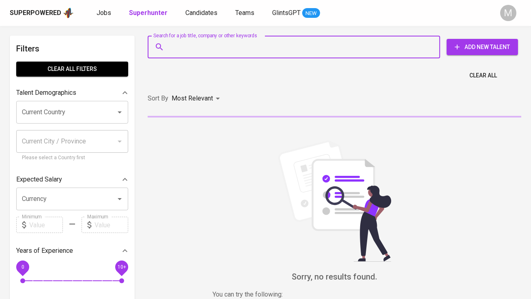
paste input "[EMAIL_ADDRESS][DOMAIN_NAME]"
type input "[EMAIL_ADDRESS][DOMAIN_NAME]"
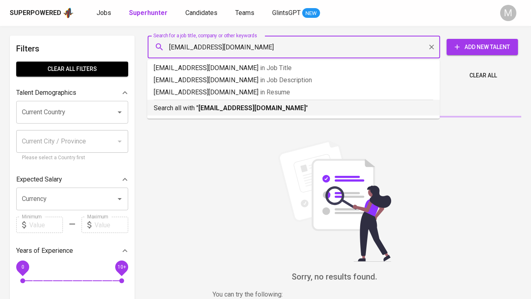
click at [197, 111] on p "Search all with " [EMAIL_ADDRESS][DOMAIN_NAME] "" at bounding box center [293, 108] width 279 height 10
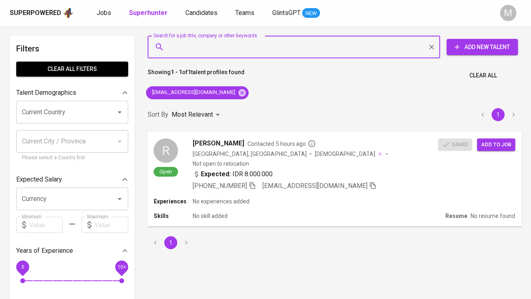
click at [171, 151] on div "R" at bounding box center [166, 150] width 24 height 24
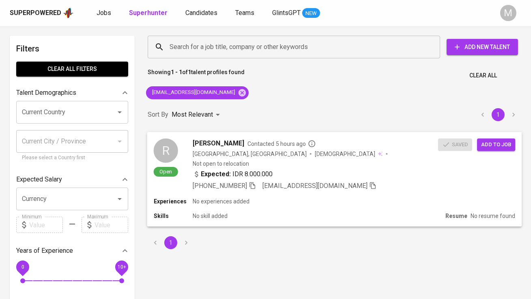
click at [482, 144] on span "Add to job" at bounding box center [496, 144] width 30 height 9
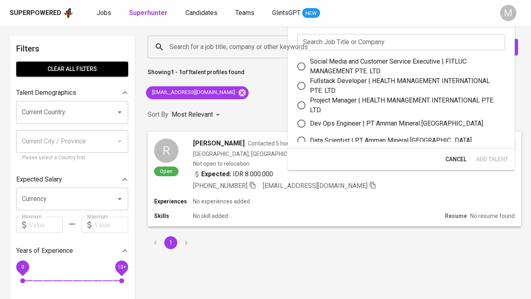
click at [346, 39] on input "text" at bounding box center [401, 42] width 208 height 16
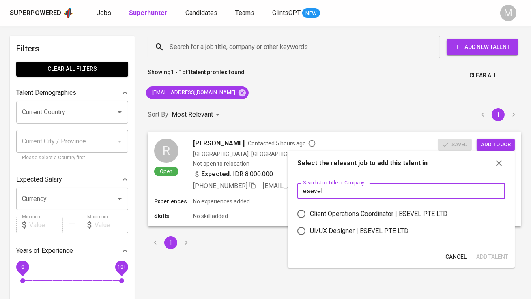
type input "esevel"
click at [329, 213] on div "Client Operations Coordinator | ESEVEL PTE LTD" at bounding box center [378, 214] width 137 height 10
click at [310, 213] on input "Client Operations Coordinator | ESEVEL PTE LTD" at bounding box center [301, 214] width 17 height 17
radio input "true"
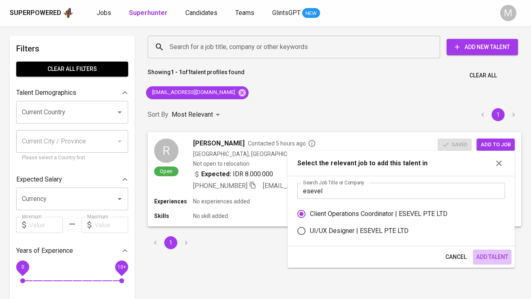
click at [481, 254] on span "Add Talent" at bounding box center [492, 257] width 32 height 10
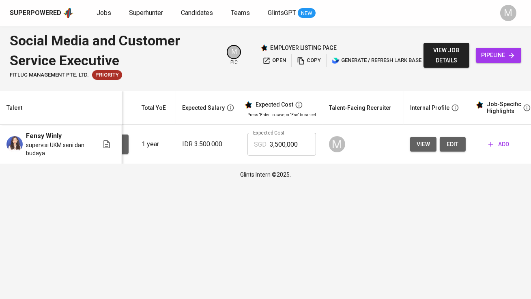
scroll to position [0, 101]
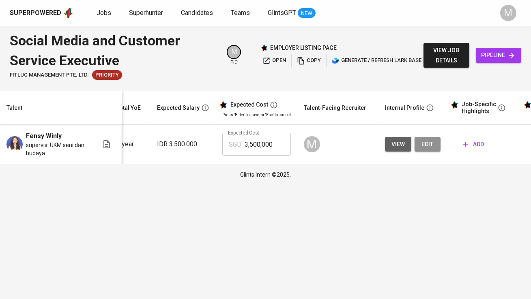
click at [431, 141] on span "edit" at bounding box center [427, 144] width 13 height 10
click at [476, 147] on span "add" at bounding box center [473, 144] width 21 height 10
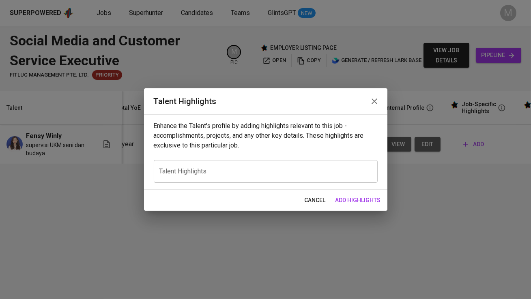
click at [308, 176] on div "x Talent Highlights" at bounding box center [266, 171] width 224 height 23
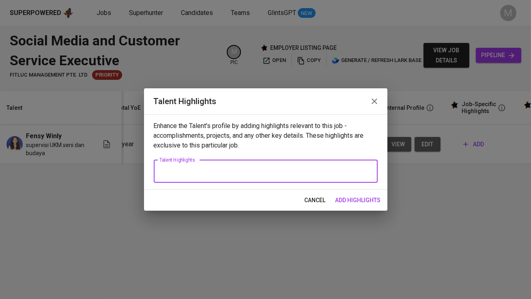
paste textarea "Rey Zavian is an Account Manager at MettaDC with nearly two years of experience…"
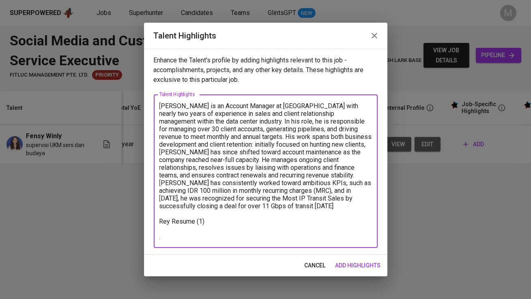
drag, startPoint x: 189, startPoint y: 106, endPoint x: 170, endPoint y: 107, distance: 18.7
click at [170, 107] on textarea "Rey Zavian is an Account Manager at MettaDC with nearly two years of experience…" at bounding box center [265, 171] width 212 height 139
click at [369, 152] on textarea "Rey is an Account Manager at MettaDC with nearly two years of experience in sal…" at bounding box center [265, 171] width 212 height 139
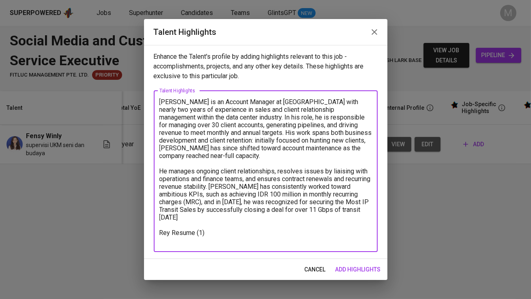
click at [227, 225] on textarea "Rey is an Account Manager at MettaDC with nearly two years of experience in sal…" at bounding box center [265, 171] width 212 height 146
type textarea "Rey is an Account Manager at MettaDC with nearly two years of experience in sal…"
click at [358, 268] on span "add highlights" at bounding box center [357, 270] width 45 height 10
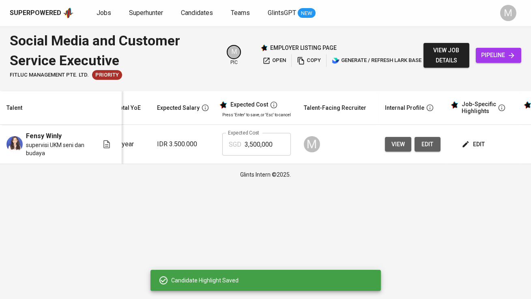
click at [465, 147] on icon "button" at bounding box center [465, 144] width 8 height 8
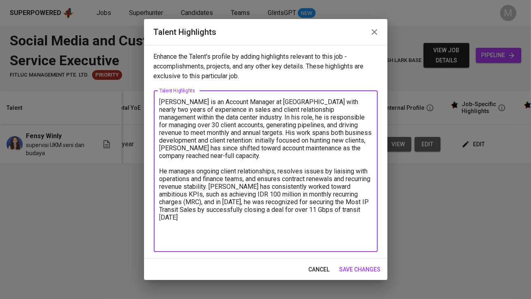
drag, startPoint x: 197, startPoint y: 208, endPoint x: 158, endPoint y: 101, distance: 114.5
click at [158, 101] on div "Rey is an Account Manager at MettaDC with nearly two years of experience in sal…" at bounding box center [266, 171] width 224 height 161
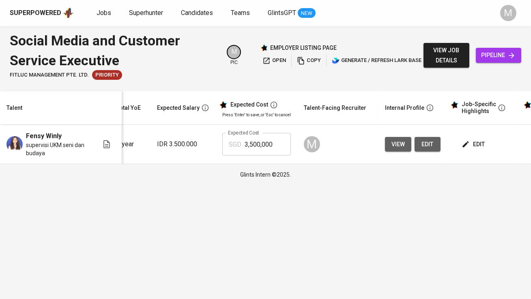
click at [470, 140] on span "edit" at bounding box center [473, 144] width 21 height 10
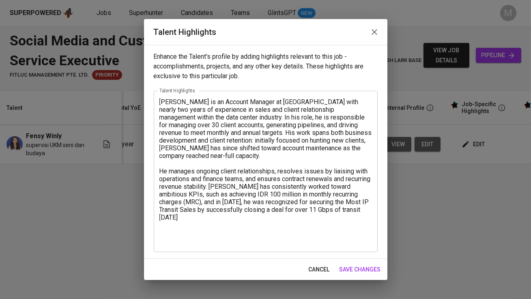
click at [252, 182] on textarea "Rey is an Account Manager at MettaDC with nearly two years of experience in sal…" at bounding box center [265, 171] width 212 height 146
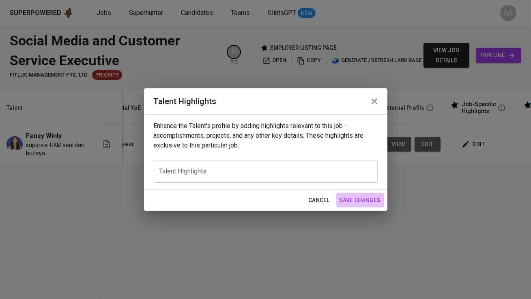
click at [358, 201] on span "save changes" at bounding box center [359, 200] width 41 height 10
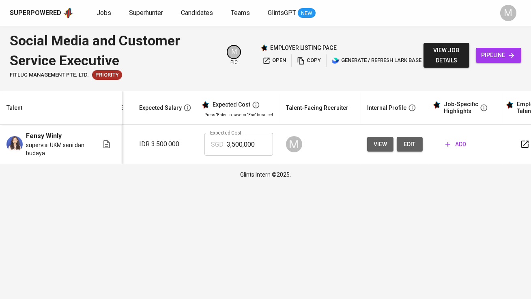
scroll to position [0, 128]
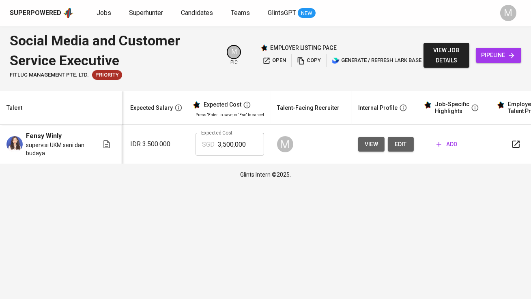
click at [445, 147] on span "add" at bounding box center [446, 144] width 21 height 10
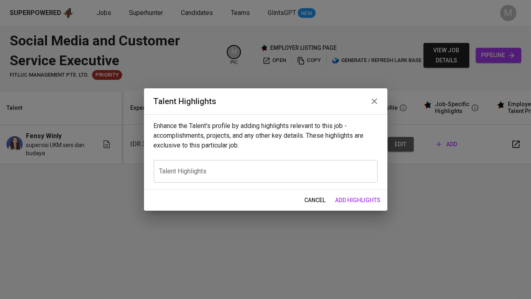
click at [236, 174] on textarea at bounding box center [265, 171] width 212 height 8
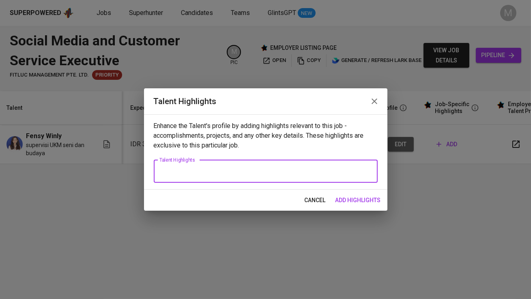
paste textarea "Fensy Winly Putri is a marketing communication professional with a solid backgr…"
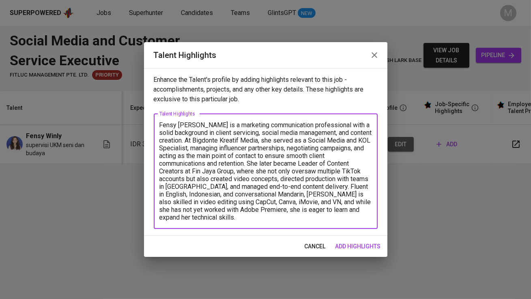
click at [248, 164] on textarea "Fensy Winly Putri is a marketing communication professional with a solid backgr…" at bounding box center [265, 171] width 212 height 100
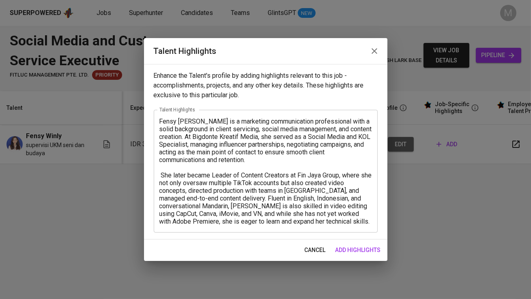
click at [337, 227] on div "Fensy Winly Putri is a marketing communication professional with a solid backgr…" at bounding box center [266, 171] width 224 height 123
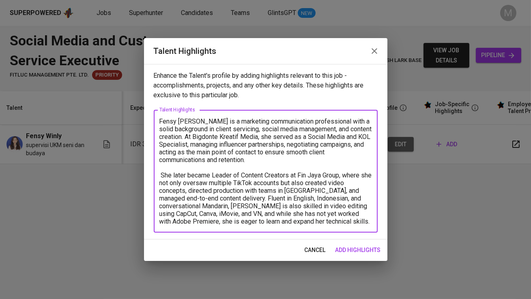
click at [333, 226] on div "Fensy Winly Putri is a marketing communication professional with a solid backgr…" at bounding box center [266, 171] width 224 height 123
click at [316, 222] on textarea "Fensy Winly Putri is a marketing communication professional with a solid backgr…" at bounding box center [265, 172] width 212 height 108
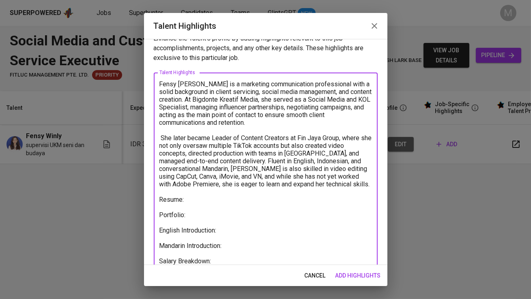
scroll to position [20, 0]
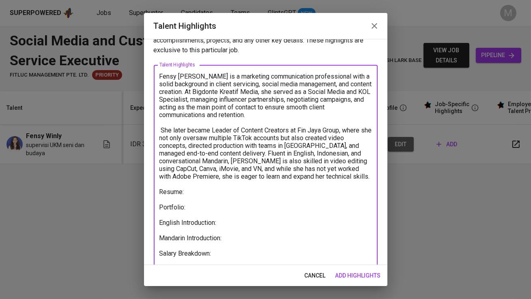
type textarea "Fensy Winly Putri is a marketing communication professional with a solid backgr…"
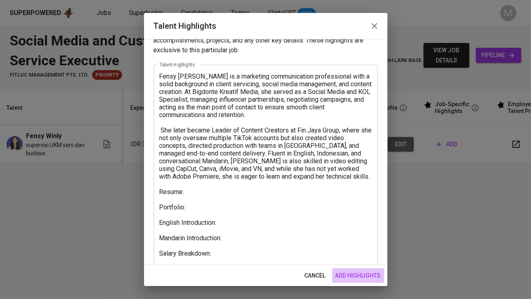
click at [374, 274] on span "add highlights" at bounding box center [357, 276] width 45 height 10
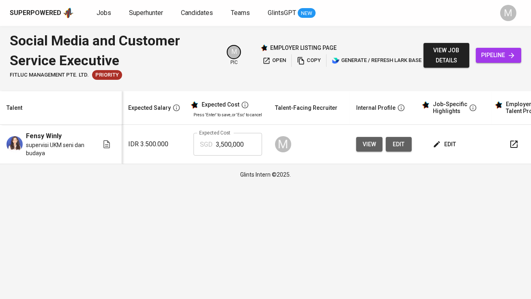
scroll to position [0, 142]
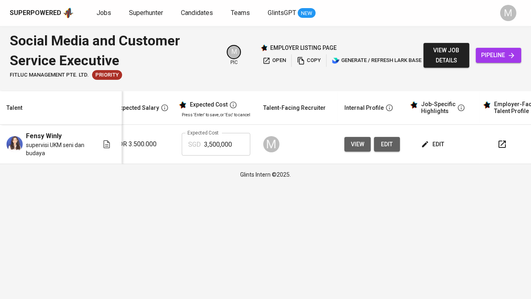
click at [384, 149] on span "edit" at bounding box center [386, 144] width 13 height 10
click at [436, 146] on span "edit" at bounding box center [432, 144] width 21 height 10
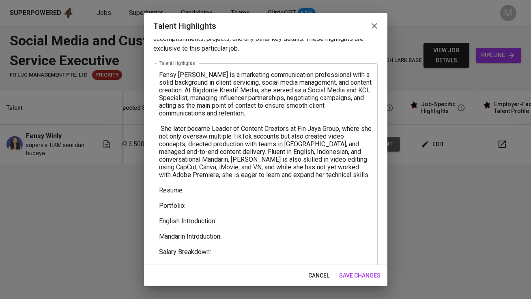
scroll to position [24, 0]
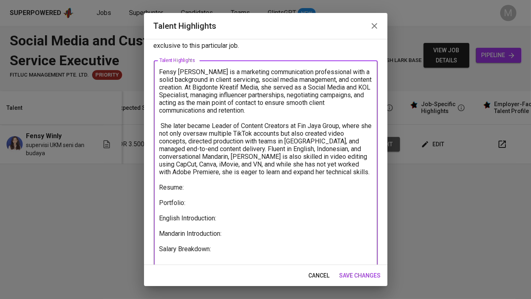
click at [322, 172] on textarea "Fensy Winly Putri is a marketing communication professional with a solid backgr…" at bounding box center [265, 164] width 212 height 193
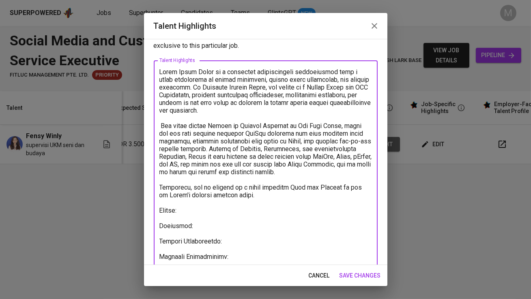
type textarea "Fensy Winly Putri is a marketing communication professional with a solid backgr…"
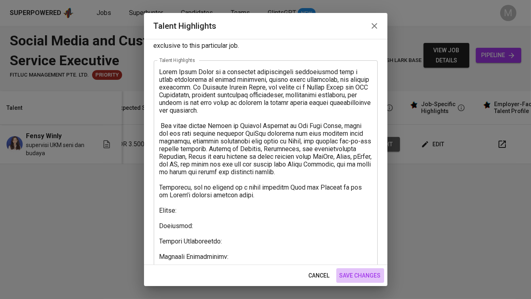
click at [375, 277] on span "save changes" at bounding box center [359, 276] width 41 height 10
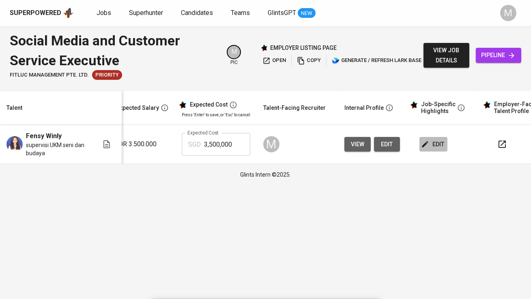
click at [427, 144] on span "edit" at bounding box center [432, 144] width 21 height 10
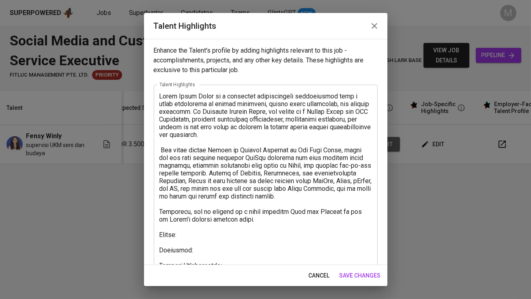
scroll to position [57, 0]
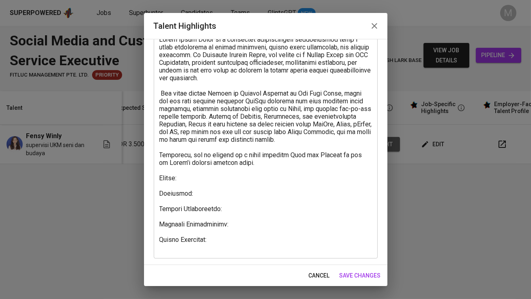
click at [213, 174] on textarea at bounding box center [265, 144] width 212 height 216
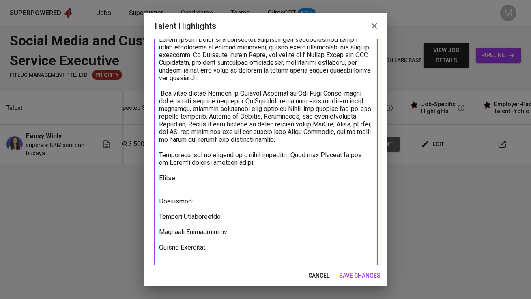
paste textarea "https://glints.sg.larksuite.com/wiki/IhzzwRrtJiBChmkvosYlc8PLgJd?from=from_copy…"
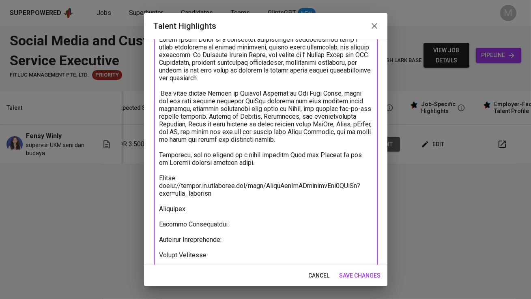
click at [204, 210] on textarea at bounding box center [265, 151] width 212 height 231
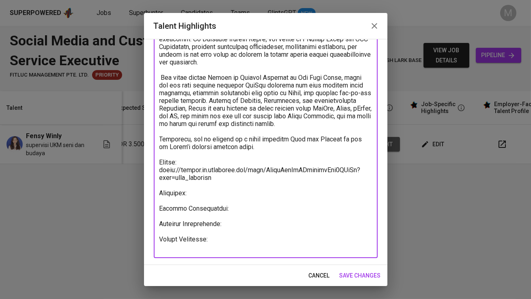
click at [221, 236] on textarea at bounding box center [265, 135] width 212 height 231
paste textarea "802.07"
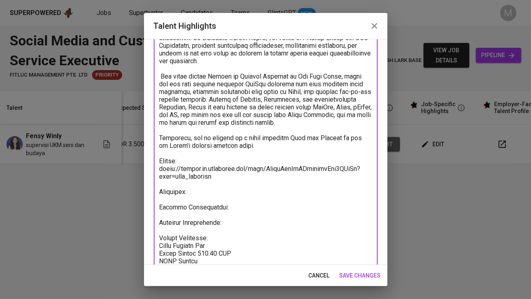
paste textarea "50.22"
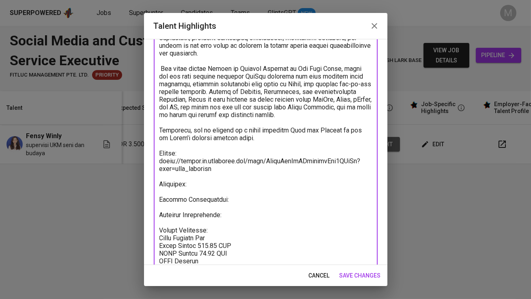
paste textarea "50.22"
paste textarea "51.66"
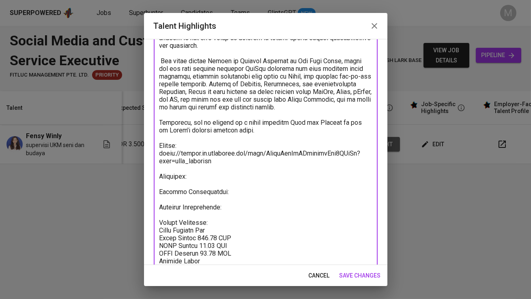
paste textarea "66.84"
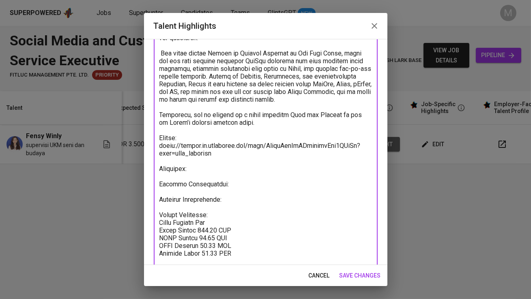
click at [199, 254] on textarea at bounding box center [265, 131] width 212 height 270
click at [249, 250] on textarea at bounding box center [265, 131] width 212 height 270
paste textarea "275.00"
click at [239, 223] on textarea at bounding box center [265, 134] width 212 height 277
click at [199, 170] on textarea at bounding box center [265, 134] width 212 height 277
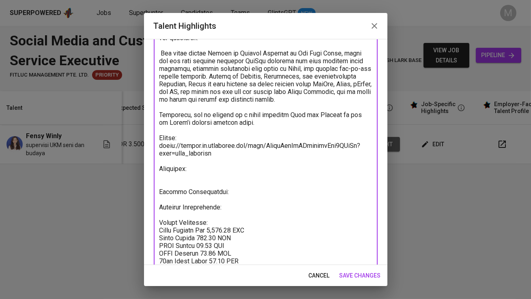
type textarea "Fensy Winly Putri is a marketing communication professional with a solid backgr…"
click at [351, 276] on span "save changes" at bounding box center [359, 276] width 41 height 10
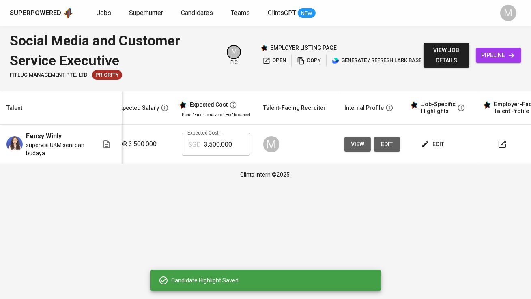
click at [434, 142] on span "edit" at bounding box center [432, 144] width 21 height 10
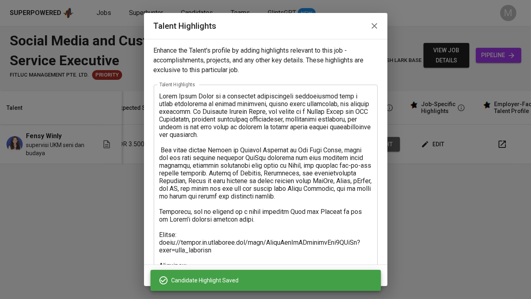
scroll to position [126, 0]
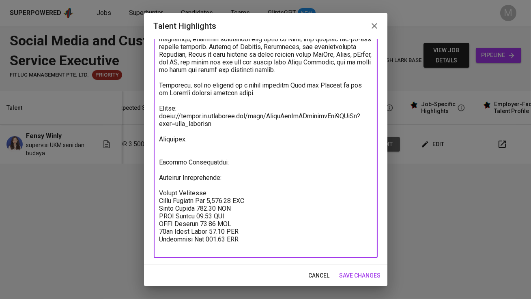
click at [202, 147] on textarea at bounding box center [265, 108] width 212 height 285
paste textarea "https://glints.sg.larksuite.com/wiki/H1GfwW33qiohkrkOU84lb0gJgPh?from=from_copy…"
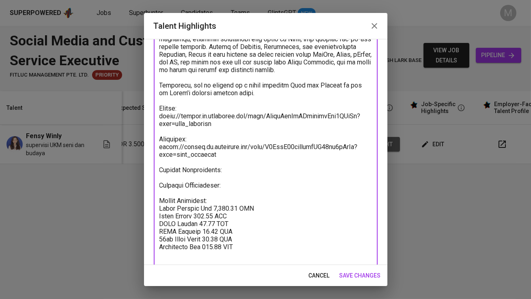
click at [223, 171] on textarea at bounding box center [265, 112] width 212 height 293
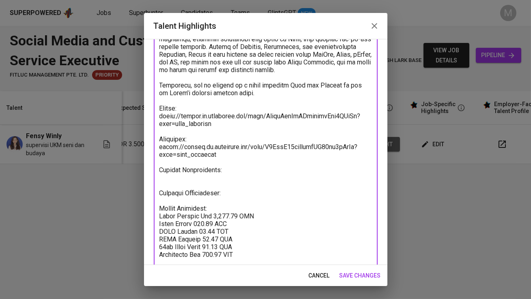
paste textarea "https://glints.sg.larksuite.com/wiki/IGWBwRh5pi1hDOkcKC5lrXiZgrb?from=from_copy…"
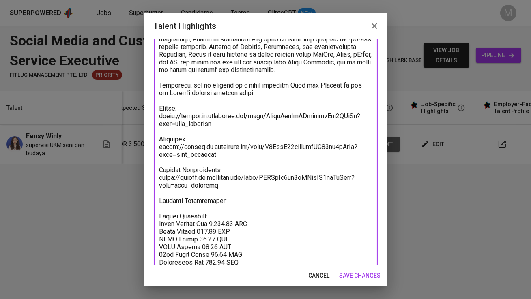
click at [226, 202] on textarea at bounding box center [265, 120] width 212 height 308
paste textarea "https://glints.sg.larksuite.com/wiki/VsO9wTPILi32hTk4WQEl1s76gfh?from=from_copy…"
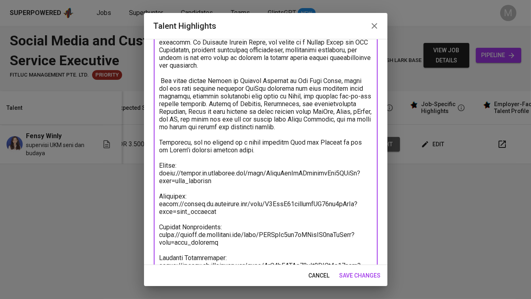
scroll to position [165, 0]
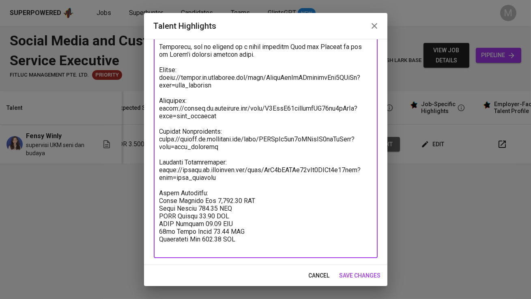
type textarea "Fensy Winly Putri is a marketing communication professional with a solid backgr…"
click at [364, 278] on span "save changes" at bounding box center [359, 276] width 41 height 10
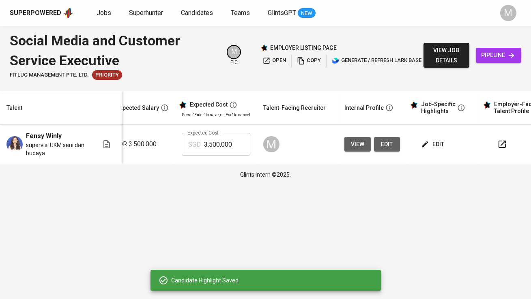
click at [220, 148] on input "3,500,000" at bounding box center [227, 144] width 46 height 23
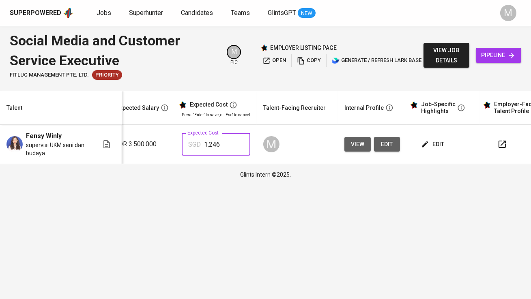
type input "1,246"
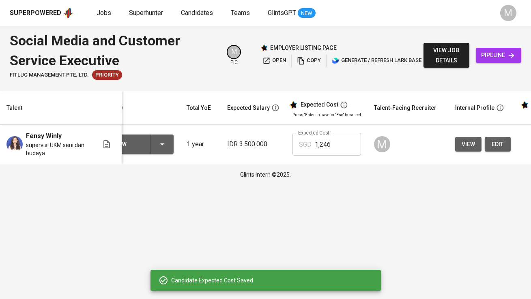
scroll to position [0, 0]
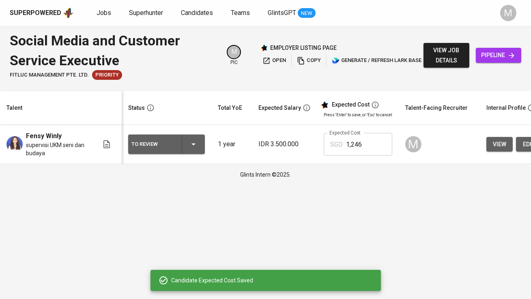
click at [147, 148] on div "To Review" at bounding box center [153, 144] width 44 height 11
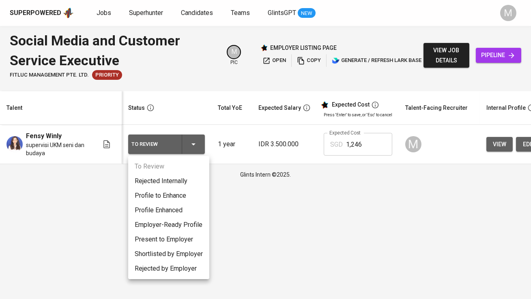
click at [174, 238] on li "Present to Employer" at bounding box center [168, 239] width 81 height 15
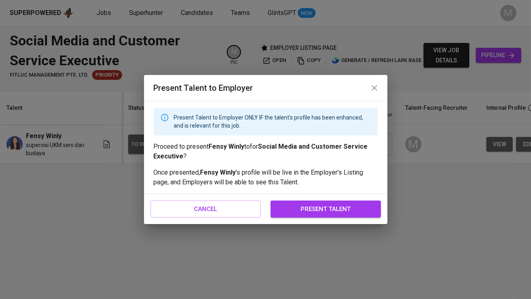
click at [302, 209] on span "present talent" at bounding box center [325, 209] width 92 height 11
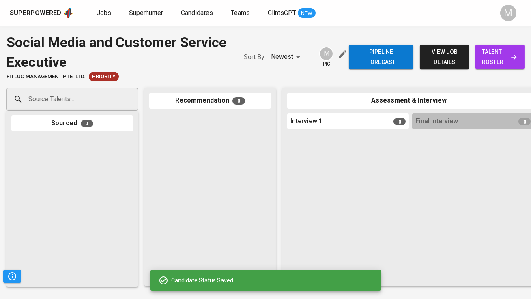
click at [512, 62] on span "talent roster" at bounding box center [500, 57] width 36 height 20
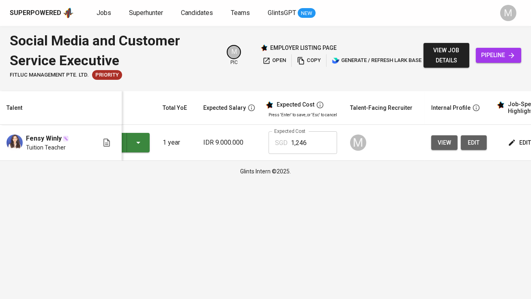
scroll to position [0, 163]
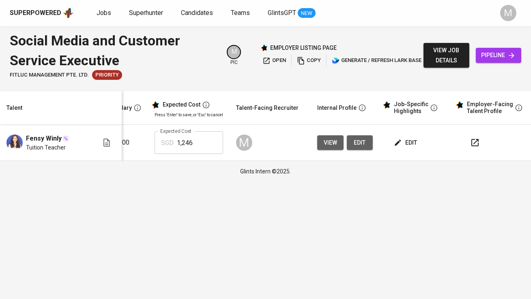
click at [472, 141] on icon "button" at bounding box center [475, 143] width 10 height 10
click at [309, 63] on span "copy" at bounding box center [309, 60] width 24 height 9
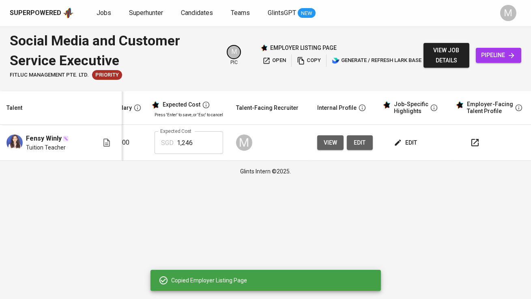
scroll to position [0, 0]
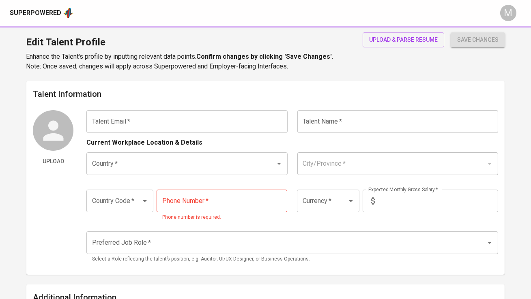
type input "[EMAIL_ADDRESS][DOMAIN_NAME]"
type input "Fensy Winly"
type input "[GEOGRAPHIC_DATA]"
type input "[GEOGRAPHIC_DATA], [GEOGRAPHIC_DATA]"
type input "+62"
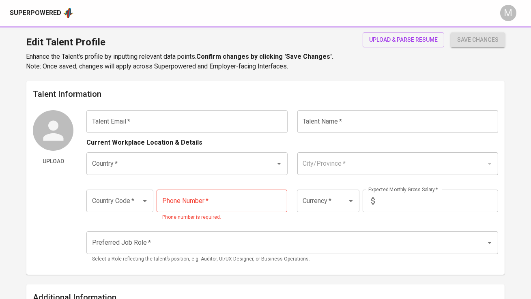
type input "[PHONE_NUMBER]"
type input "IDR"
radio input "true"
type input "1"
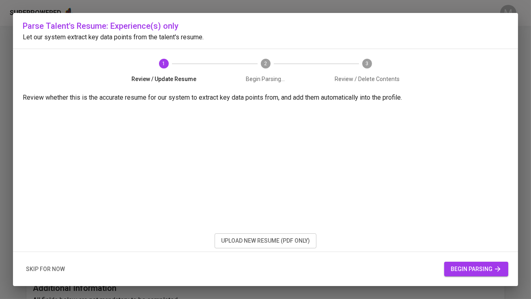
click at [285, 238] on span "upload new resume (pdf only)" at bounding box center [265, 241] width 89 height 10
click at [467, 269] on span "begin parsing" at bounding box center [475, 269] width 51 height 10
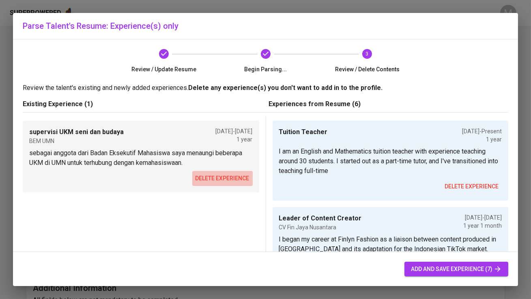
click at [218, 178] on span "delete experience" at bounding box center [222, 179] width 54 height 10
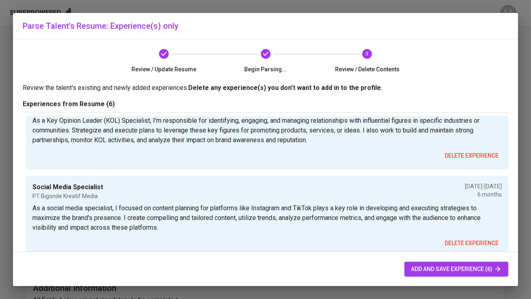
scroll to position [259, 0]
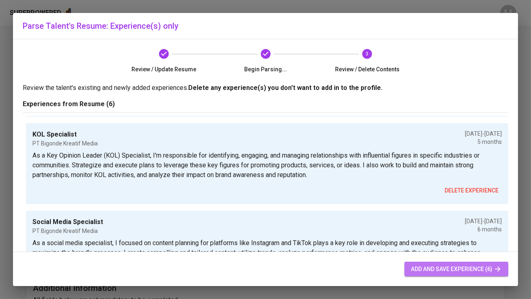
click at [424, 273] on span "add and save experience (6)" at bounding box center [456, 269] width 91 height 10
type input "Tuition Teacher"
checkbox input "true"
type input "09/01/2024"
type textarea "I am an English and Mathematics tuition teacher with experience teaching around…"
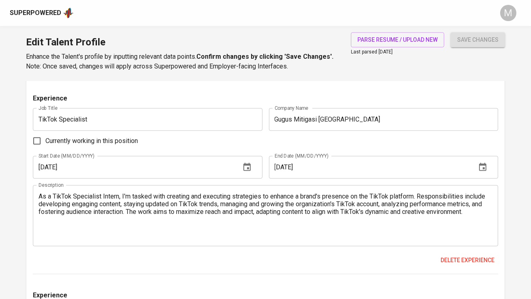
scroll to position [1179, 0]
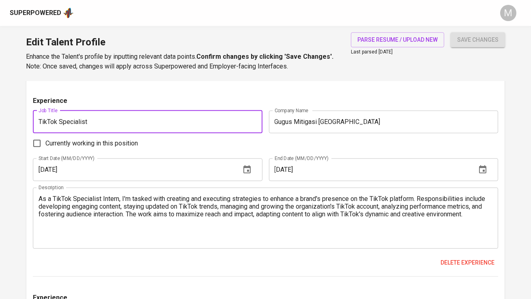
click at [201, 122] on input "TikTok Specialist" at bounding box center [147, 122] width 229 height 23
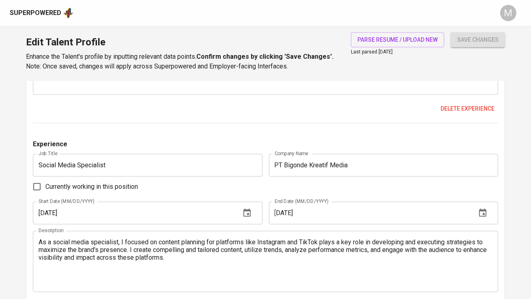
scroll to position [1528, 0]
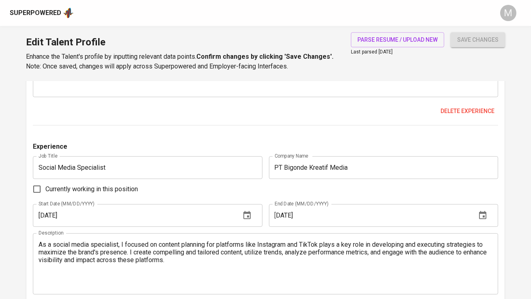
type input "TikTok Specialist (Internship)"
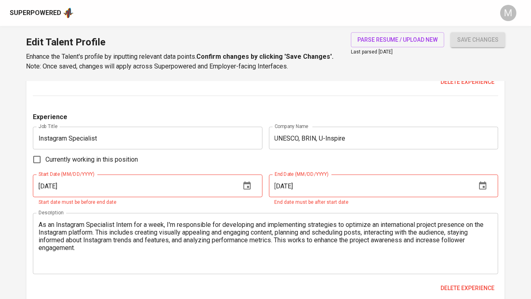
scroll to position [1771, 0]
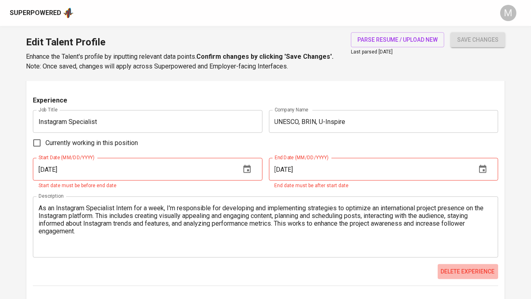
click at [461, 269] on span "Delete experience" at bounding box center [468, 272] width 54 height 10
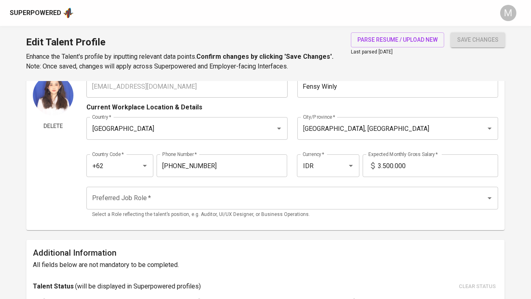
scroll to position [37, 0]
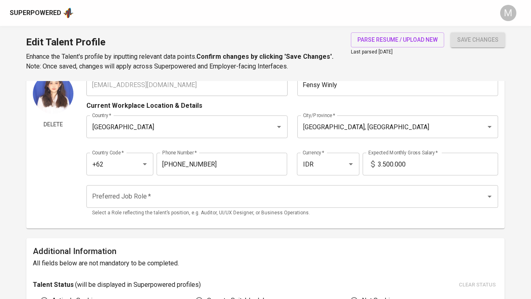
click at [428, 161] on input "3.500.000" at bounding box center [438, 164] width 120 height 23
type input "9.000.000"
click at [450, 32] on button "save changes" at bounding box center [477, 39] width 54 height 15
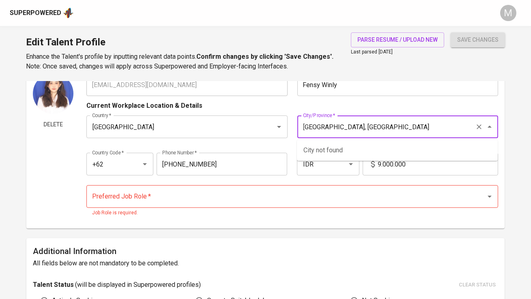
click at [394, 124] on input "Tangerang, Banten" at bounding box center [386, 126] width 171 height 15
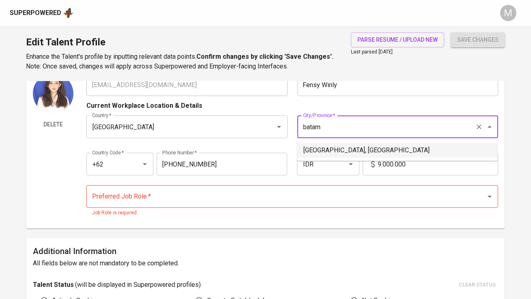
click at [317, 148] on li "Batam, Kepulauan Riau" at bounding box center [397, 150] width 201 height 15
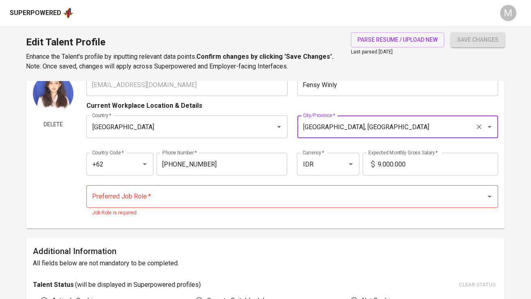
type input "Batam, Kepulauan Riau"
click at [204, 200] on input "Preferred Job Role   *" at bounding box center [280, 196] width 381 height 15
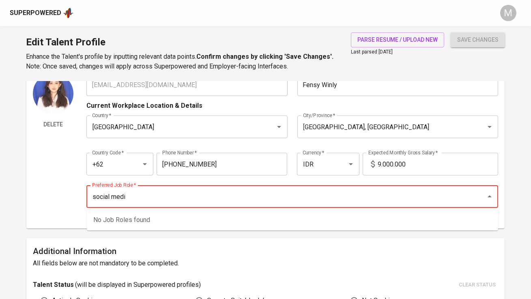
type input "social media"
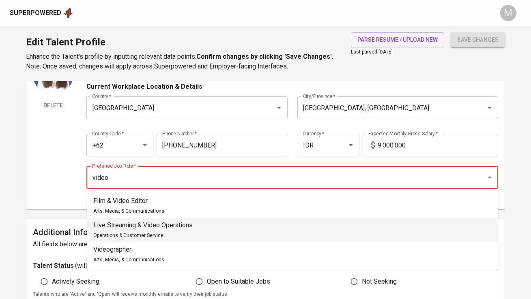
scroll to position [58, 0]
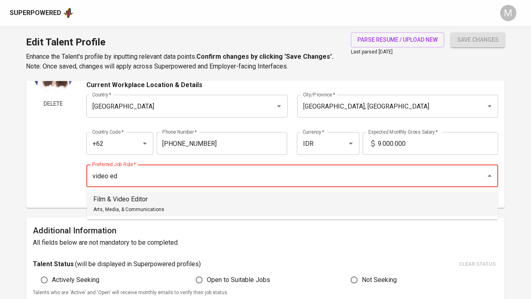
click at [216, 202] on li "Film & Video Editor Arts, Media, & Communications" at bounding box center [292, 204] width 411 height 24
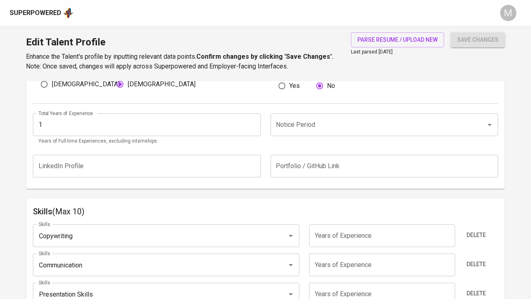
scroll to position [305, 0]
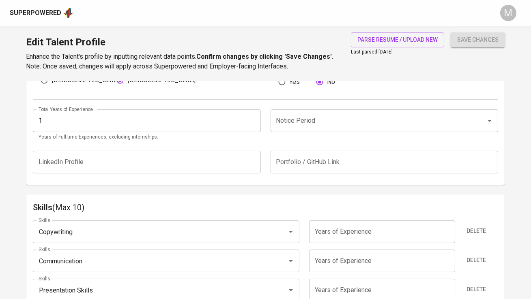
type input "Film & Video Editor"
click at [323, 124] on input "Notice Period" at bounding box center [372, 120] width 197 height 15
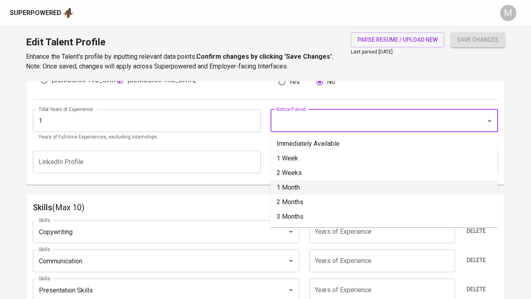
click at [328, 190] on li "1 Month" at bounding box center [383, 187] width 227 height 15
type input "1 Month"
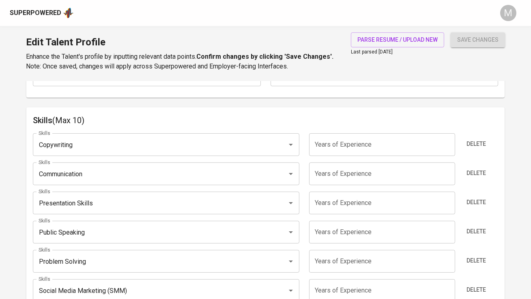
scroll to position [397, 0]
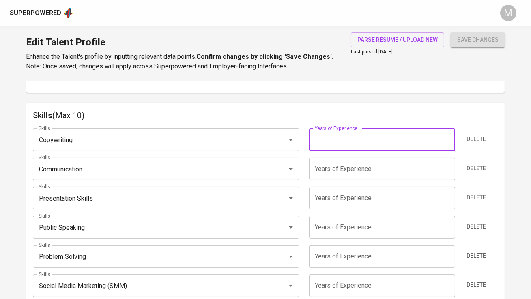
click at [360, 144] on input "number" at bounding box center [382, 140] width 146 height 23
type input "1"
click at [353, 174] on input "number" at bounding box center [382, 169] width 146 height 23
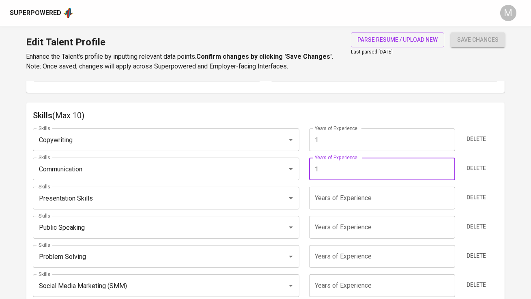
type input "1"
click at [340, 201] on input "number" at bounding box center [382, 198] width 146 height 23
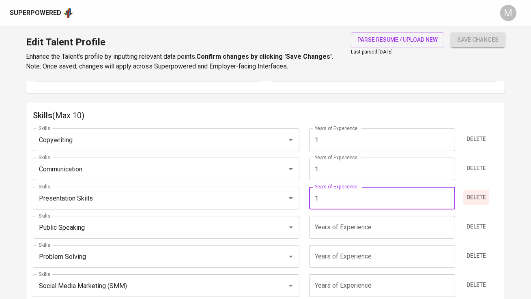
type input "1"
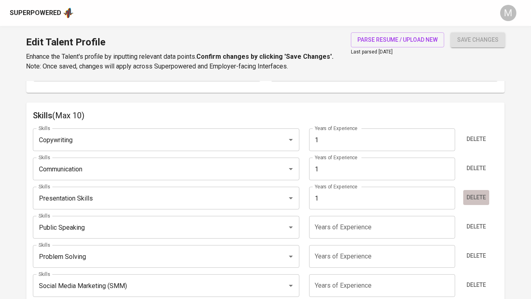
click at [475, 196] on span "Delete" at bounding box center [475, 198] width 19 height 10
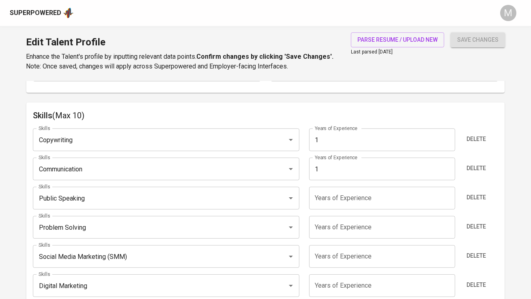
click at [475, 196] on span "Delete" at bounding box center [475, 198] width 19 height 10
click at [392, 201] on input "number" at bounding box center [382, 198] width 146 height 23
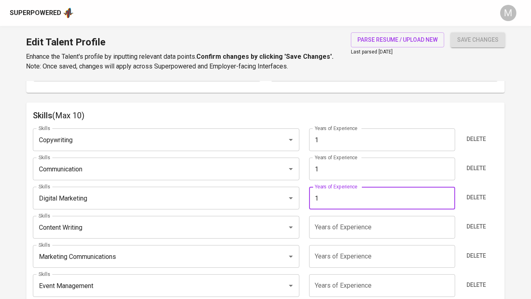
type input "1"
click at [350, 224] on input "number" at bounding box center [382, 227] width 146 height 23
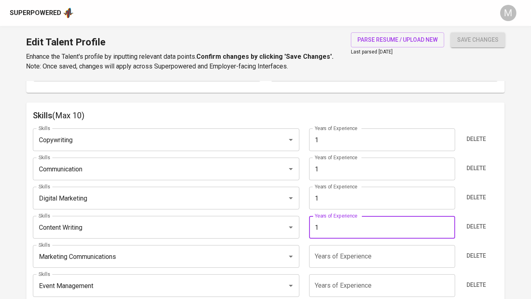
type input "1"
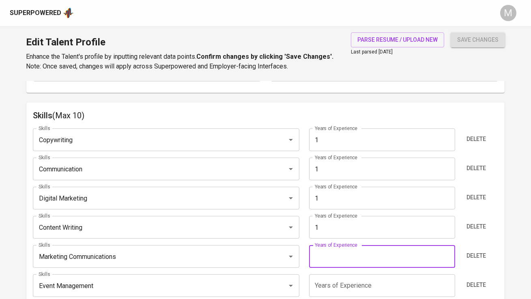
click at [336, 251] on input "number" at bounding box center [382, 256] width 146 height 23
type input "1"
click at [350, 105] on div "Skills (Max 10) Skills Copywriting Skills Years of Experience 1 Years of Experi…" at bounding box center [265, 214] width 478 height 223
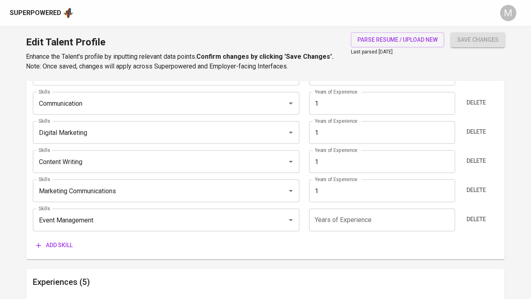
scroll to position [501, 0]
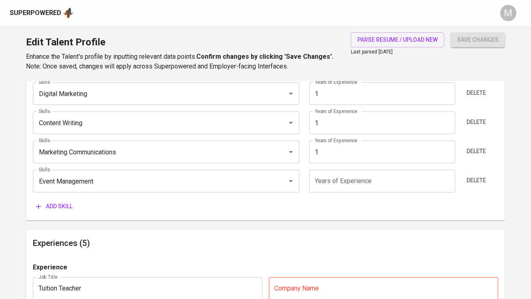
click at [335, 180] on input "number" at bounding box center [382, 181] width 146 height 23
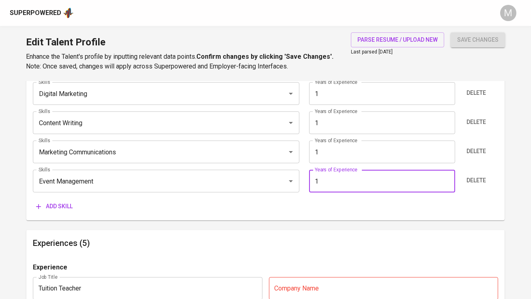
type input "1"
click at [304, 209] on div "Add skill" at bounding box center [265, 206] width 465 height 15
click at [55, 206] on span "Add skill" at bounding box center [54, 206] width 36 height 10
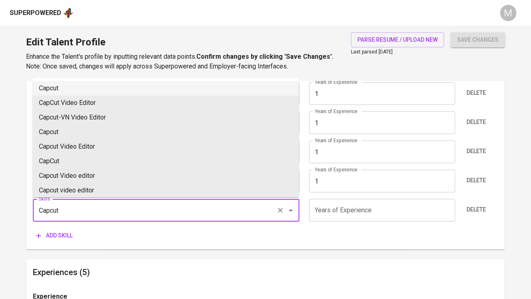
click at [71, 86] on li "Capcut" at bounding box center [165, 88] width 266 height 15
type input "Capcut"
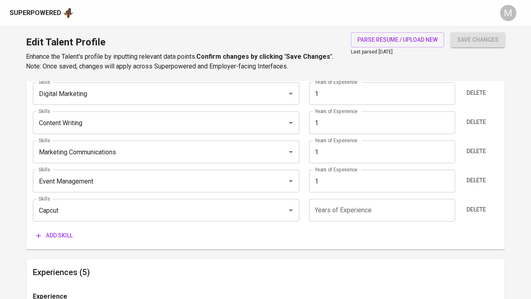
click at [62, 234] on span "Add skill" at bounding box center [54, 236] width 36 height 10
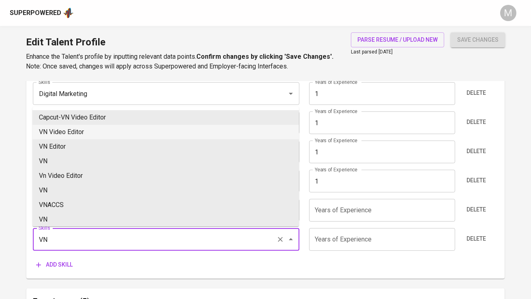
click at [83, 133] on li "VN Video Editor" at bounding box center [165, 132] width 266 height 15
type input "VN Video Editor"
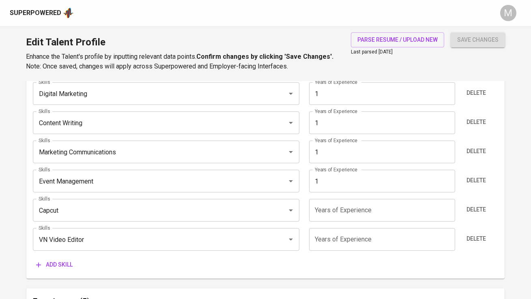
click at [64, 268] on span "Add skill" at bounding box center [54, 265] width 36 height 10
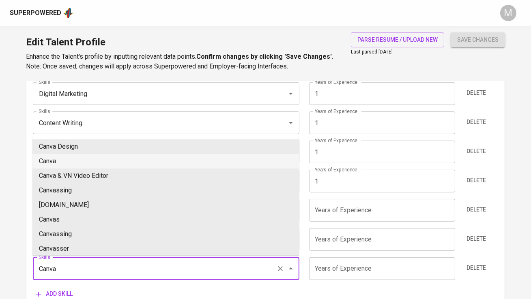
click at [88, 156] on li "Canva" at bounding box center [165, 161] width 266 height 15
type input "Canva"
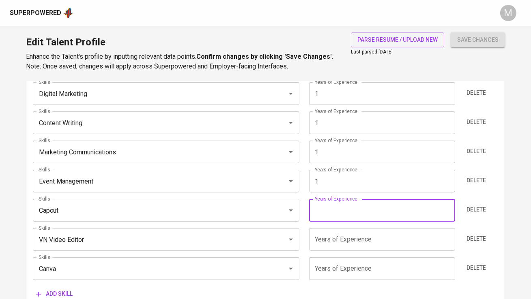
click at [329, 212] on input "number" at bounding box center [382, 210] width 146 height 23
type input "1"
click at [329, 238] on input "number" at bounding box center [382, 239] width 146 height 23
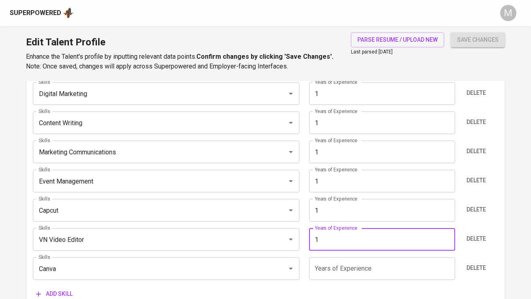
type input "1"
click at [330, 278] on input "number" at bounding box center [382, 268] width 146 height 23
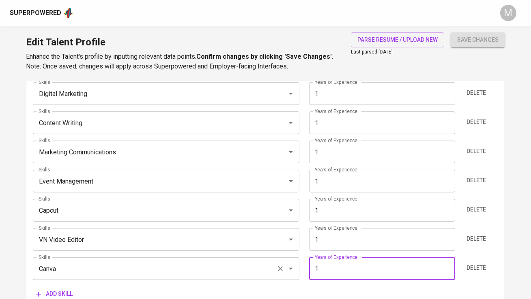
type input "1"
click at [240, 267] on input "Canva" at bounding box center [154, 268] width 236 height 15
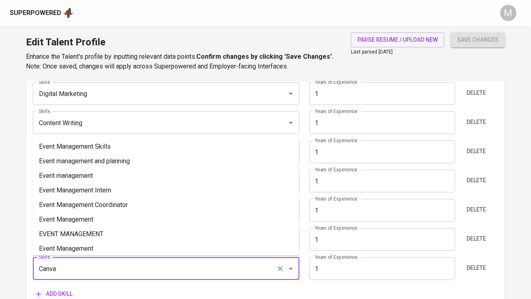
type input "a"
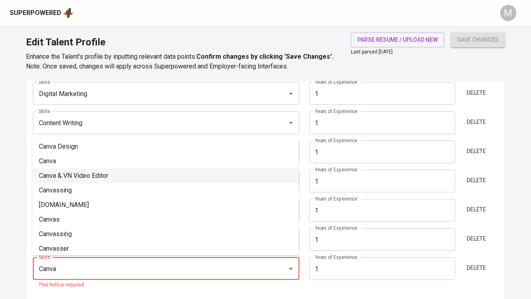
click at [233, 173] on li "Canva & VN Video Editor" at bounding box center [165, 176] width 266 height 15
type input "Canva & VN Video Editor"
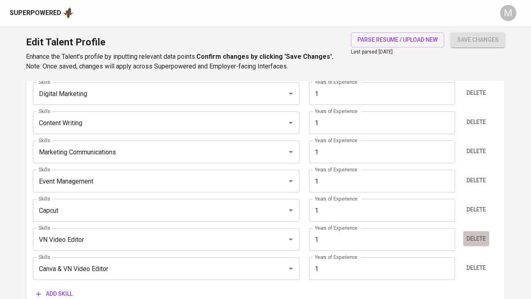
click at [476, 239] on span "Delete" at bounding box center [475, 239] width 19 height 10
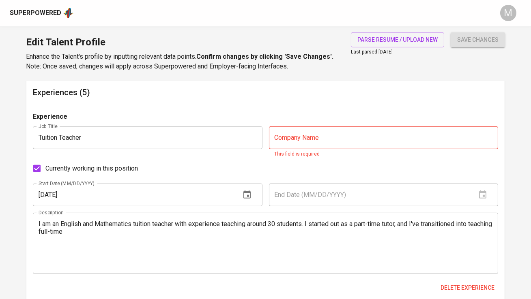
scroll to position [714, 0]
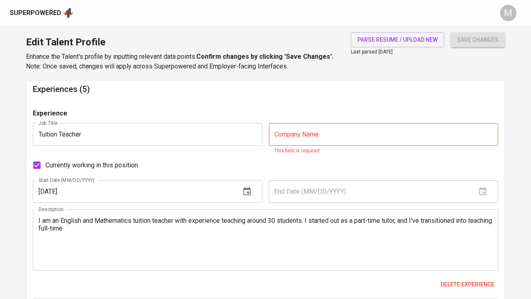
click at [350, 132] on input "text" at bounding box center [383, 134] width 229 height 23
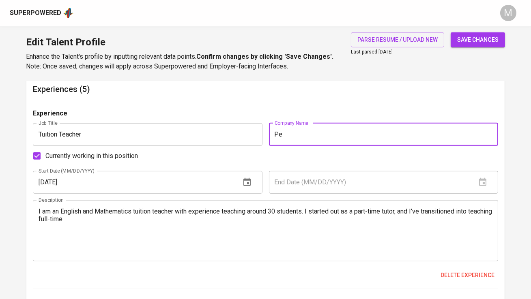
type input "P"
type input "Private Tuition Centre"
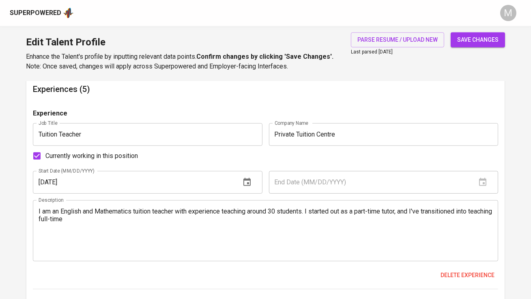
click at [298, 270] on div "Delete experience" at bounding box center [265, 275] width 465 height 15
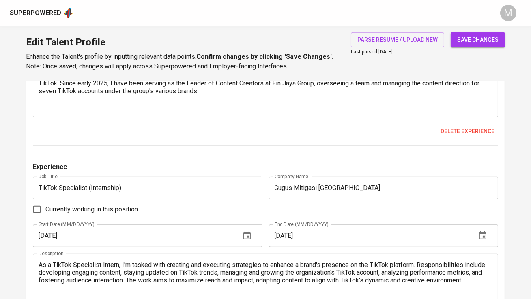
scroll to position [1103, 0]
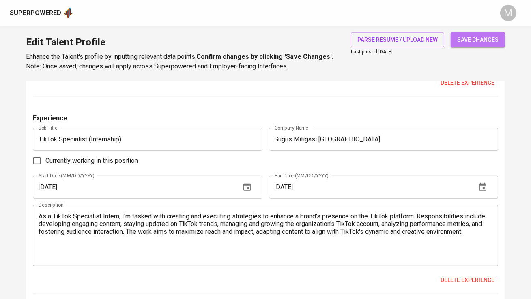
click at [477, 43] on span "save changes" at bounding box center [477, 40] width 41 height 10
type input "Canva & VN Video Editor"
type input "Capcut"
type input "Event Management"
type input "Marketing Communications"
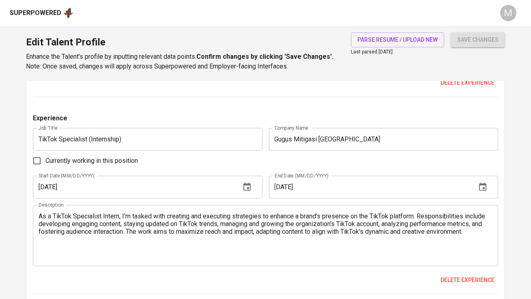
type input "Content Writing"
type input "Digital Marketing"
type input "Communication"
type input "Copywriting"
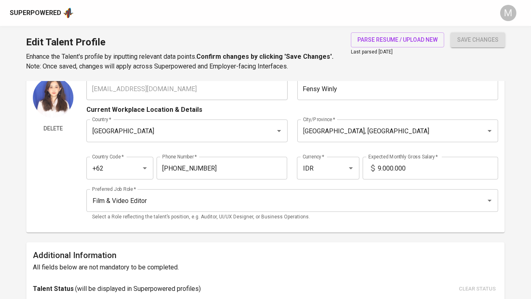
scroll to position [26, 0]
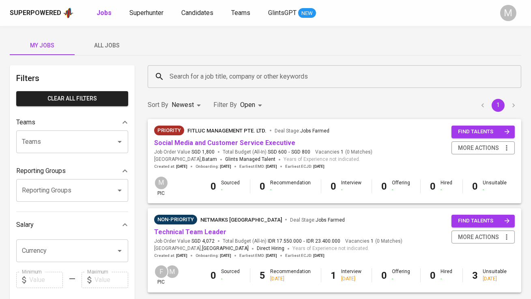
click at [154, 19] on div "Superpowered Jobs Superhunter Candidates Teams GlintsGPT NEW" at bounding box center [252, 13] width 485 height 12
click at [152, 15] on span "Superhunter" at bounding box center [146, 13] width 34 height 8
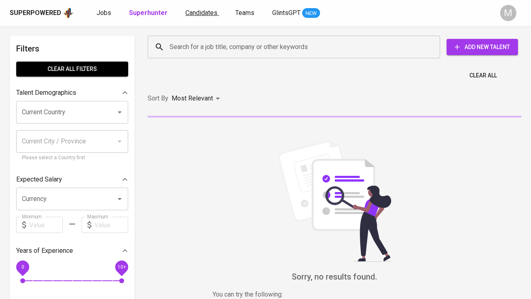
click at [191, 9] on span "Candidates" at bounding box center [201, 13] width 32 height 8
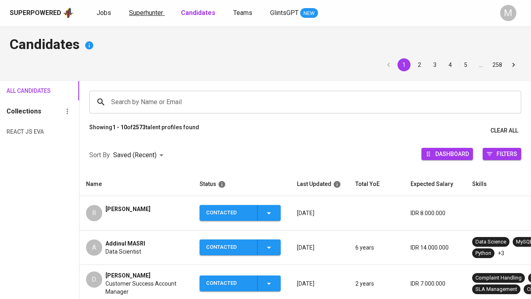
click at [132, 10] on span "Superhunter" at bounding box center [146, 13] width 34 height 8
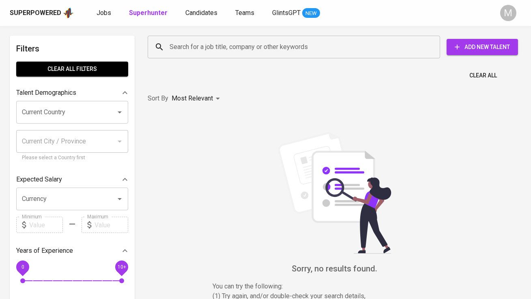
click at [103, 6] on div "Superpowered Jobs Superhunter Candidates Teams GlintsGPT NEW M" at bounding box center [265, 13] width 531 height 26
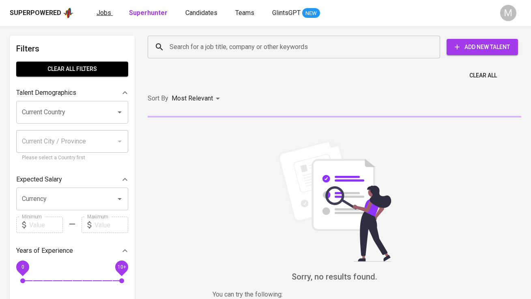
click at [103, 15] on span "Jobs" at bounding box center [103, 13] width 15 height 8
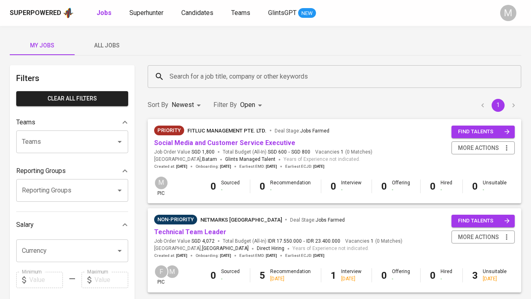
click at [110, 46] on span "All Jobs" at bounding box center [106, 46] width 55 height 10
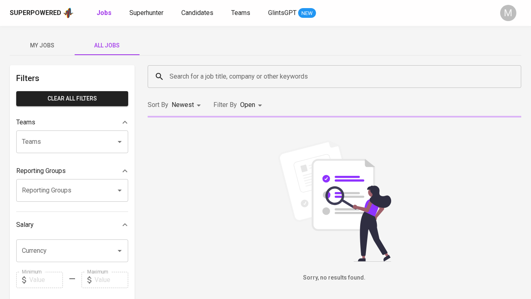
click at [184, 79] on input "Search for a job title, company or other keywords" at bounding box center [336, 76] width 338 height 15
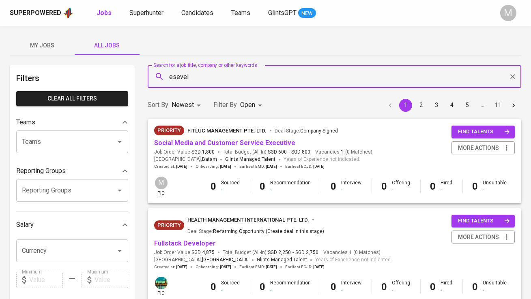
type input "esevel"
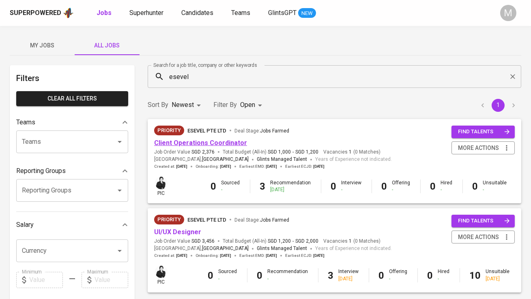
click at [214, 139] on link "Client Operations Coordinator" at bounding box center [200, 143] width 93 height 8
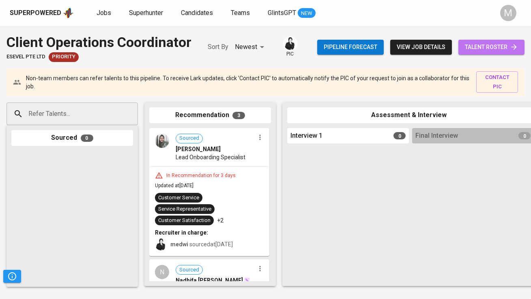
click at [490, 44] on span "talent roster" at bounding box center [491, 47] width 53 height 10
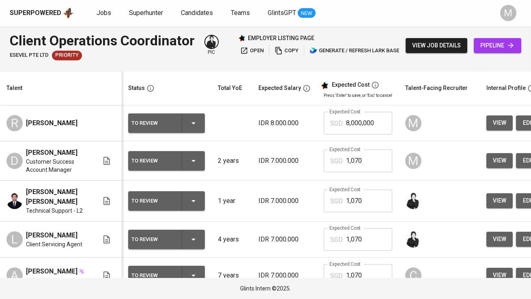
click at [153, 126] on div "To Review" at bounding box center [153, 123] width 44 height 11
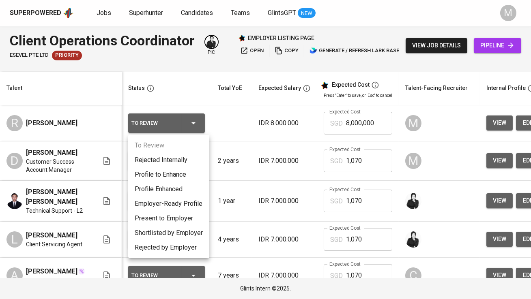
click at [169, 179] on li "Profile to Enhance" at bounding box center [168, 174] width 81 height 15
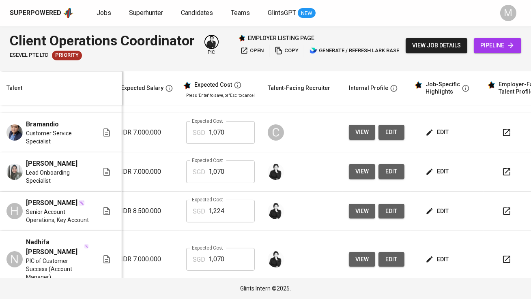
scroll to position [0, 131]
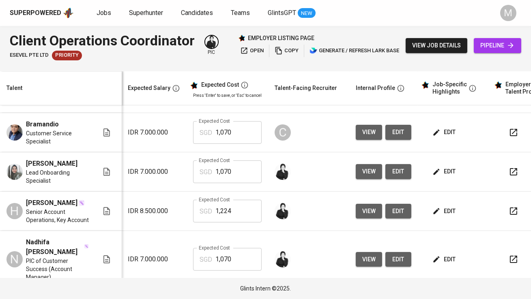
click at [448, 206] on span "edit" at bounding box center [444, 211] width 21 height 10
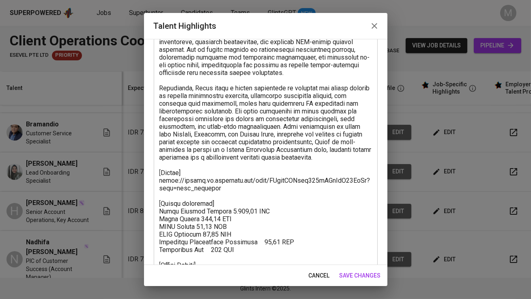
scroll to position [126, 0]
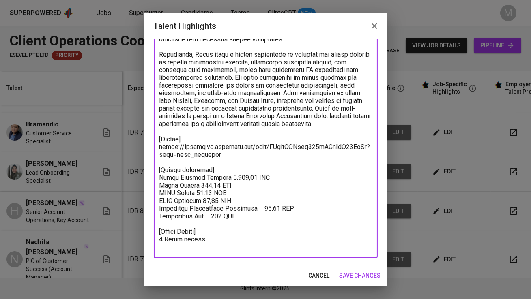
drag, startPoint x: 240, startPoint y: 214, endPoint x: 153, endPoint y: 178, distance: 94.3
click at [153, 178] on div "Enhance the Talent's profile by adding highlights relevant to this job - accomp…" at bounding box center [265, 152] width 243 height 226
click at [375, 30] on icon "button" at bounding box center [374, 26] width 10 height 10
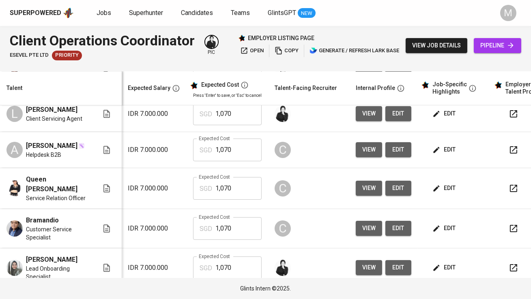
scroll to position [0, 131]
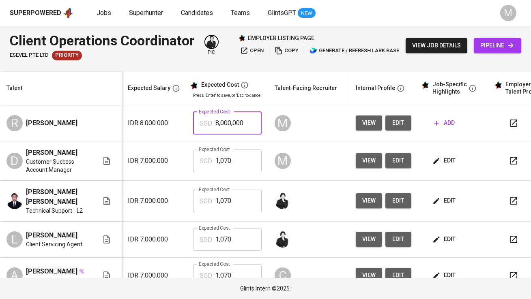
click at [226, 124] on input "8,000,000" at bounding box center [238, 123] width 46 height 23
type input "1,224"
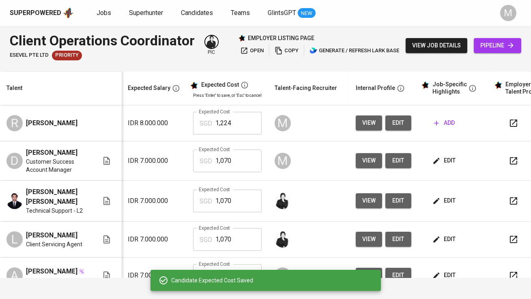
click at [239, 161] on input "1,070" at bounding box center [238, 161] width 46 height 23
type input "1,224"
click at [449, 159] on span "edit" at bounding box center [444, 161] width 21 height 10
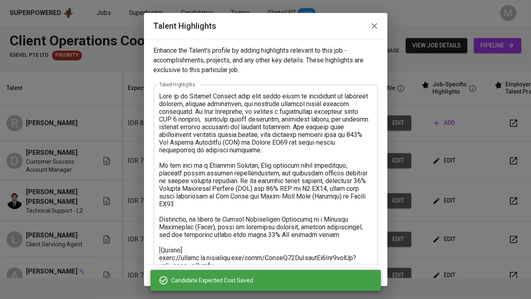
scroll to position [126, 0]
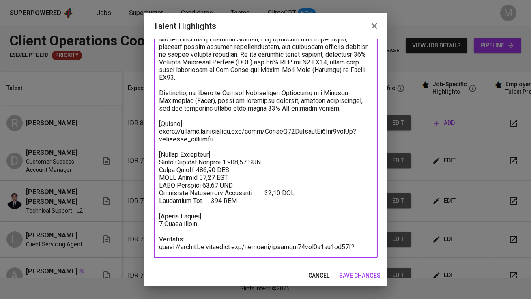
drag, startPoint x: 243, startPoint y: 193, endPoint x: 144, endPoint y: 155, distance: 106.1
click at [144, 155] on div "Enhance the Talent's profile by adding highlights relevant to this job - accomp…" at bounding box center [265, 152] width 243 height 226
paste textarea "224,47 SGD Basic Salary 760,22 SGD BPJS Health 50,81 SGD BPJS Manpower 50,10 SG…"
type textarea "Diky is an Account Manager with over three years of experience in customer succ…"
click at [364, 275] on span "save changes" at bounding box center [359, 276] width 41 height 10
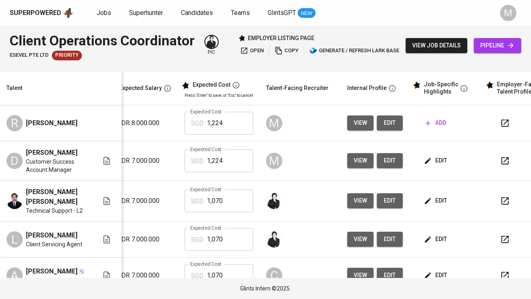
scroll to position [0, 169]
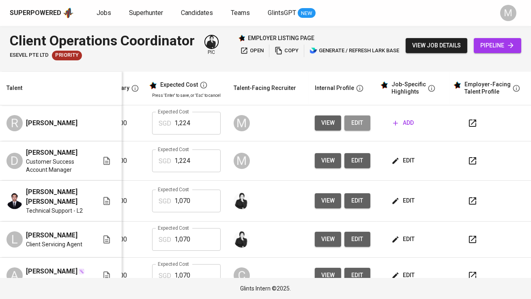
click at [351, 124] on span "edit" at bounding box center [357, 123] width 13 height 10
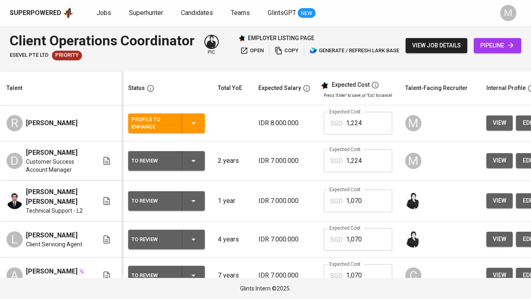
scroll to position [0, 11]
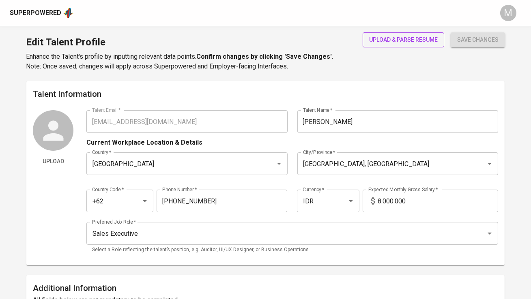
click at [389, 43] on span "upload & parse resume" at bounding box center [403, 40] width 69 height 10
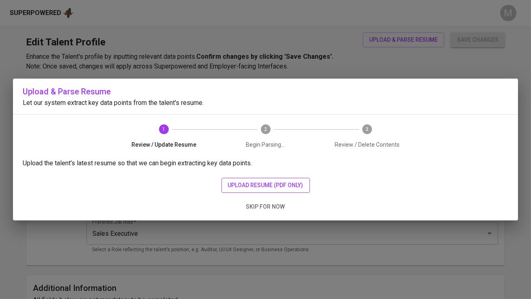
click at [248, 184] on span "upload resume (pdf only)" at bounding box center [265, 185] width 75 height 10
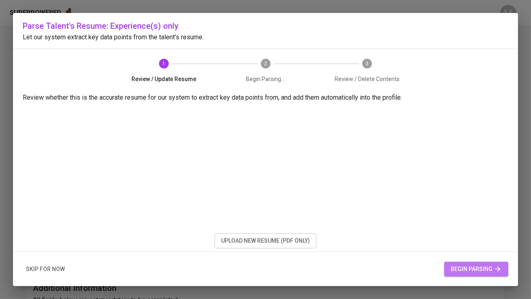
click at [486, 269] on span "begin parsing" at bounding box center [475, 269] width 51 height 10
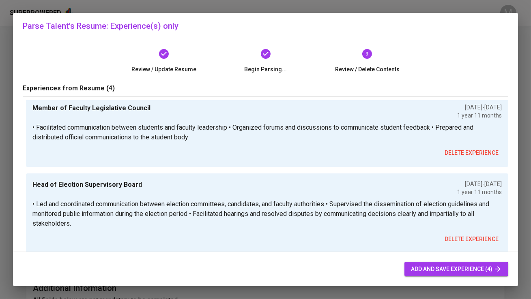
scroll to position [19, 0]
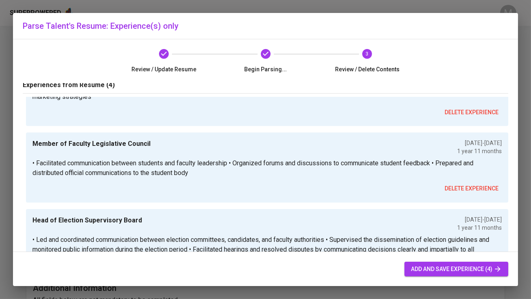
click at [470, 184] on span "delete experience" at bounding box center [471, 189] width 54 height 10
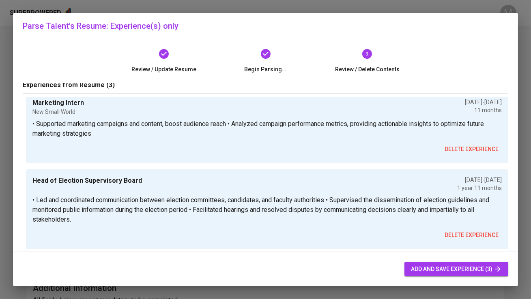
scroll to position [88, 0]
click at [461, 151] on span "delete experience" at bounding box center [471, 150] width 54 height 10
click at [475, 233] on span "delete experience" at bounding box center [471, 236] width 54 height 10
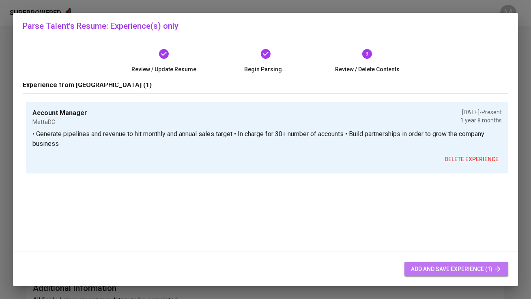
click at [448, 268] on span "add and save experience (1)" at bounding box center [456, 269] width 91 height 10
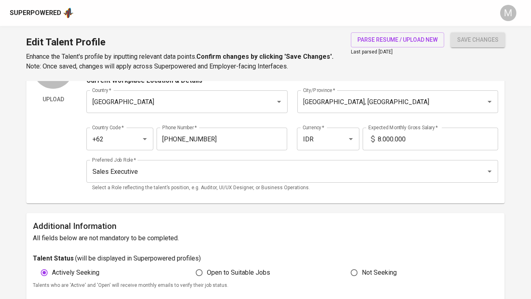
scroll to position [62, 0]
click at [251, 167] on input "Sales Executive" at bounding box center [280, 171] width 381 height 15
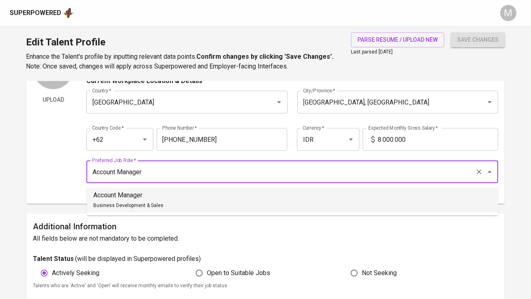
click at [258, 200] on li "Account Manager Business Development & Sales" at bounding box center [292, 200] width 411 height 24
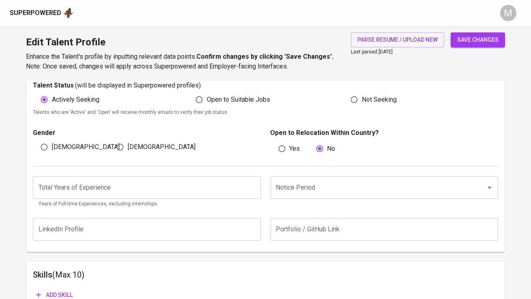
scroll to position [246, 0]
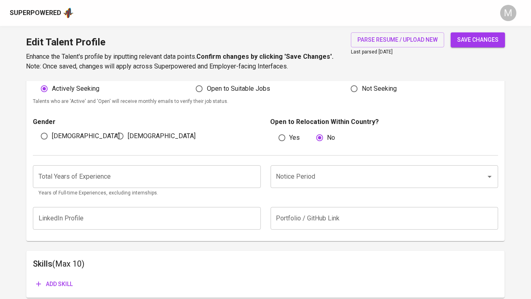
type input "Account Manager"
click at [302, 178] on input "Notice Period" at bounding box center [372, 176] width 197 height 15
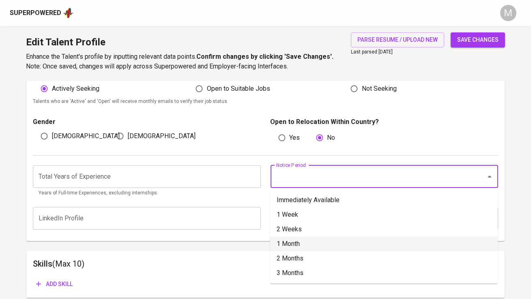
click at [300, 242] on li "1 Month" at bounding box center [383, 244] width 227 height 15
type input "1 Month"
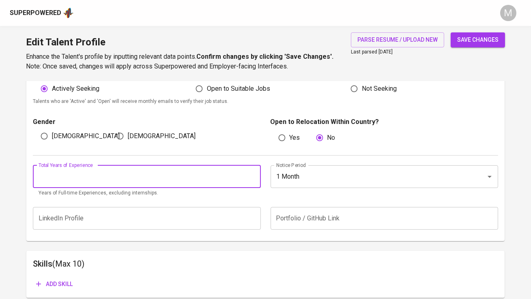
click at [210, 172] on input "number" at bounding box center [146, 176] width 227 height 23
type input "1"
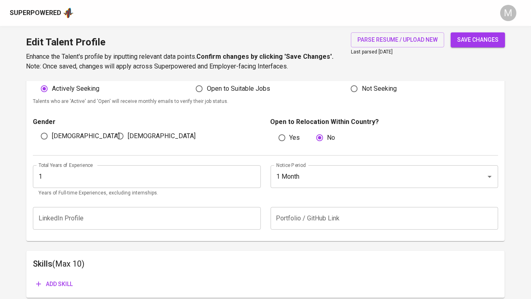
click at [213, 139] on div "Male Female" at bounding box center [146, 136] width 227 height 15
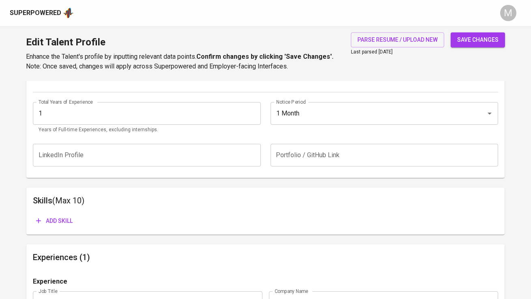
scroll to position [314, 0]
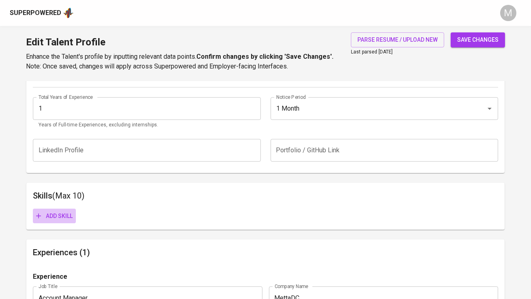
click at [59, 214] on span "Add skill" at bounding box center [54, 216] width 36 height 10
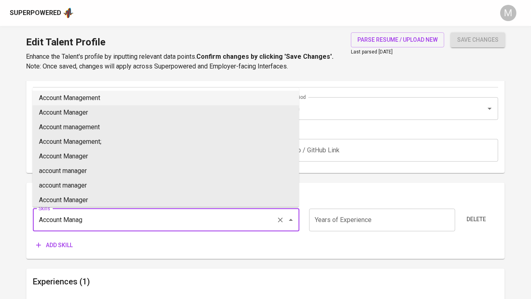
click at [82, 99] on li "Account Management" at bounding box center [165, 98] width 266 height 15
type input "Account Management"
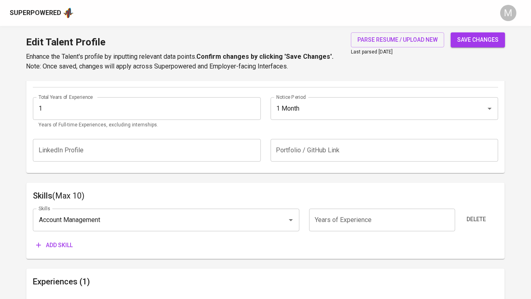
click at [59, 250] on span "Add skill" at bounding box center [54, 245] width 36 height 10
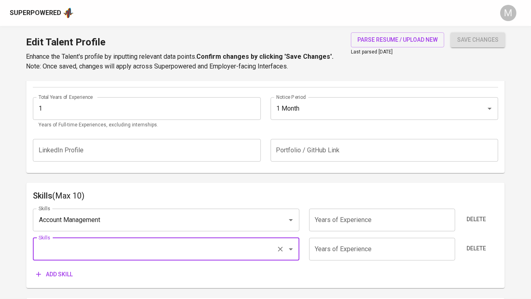
type input "l"
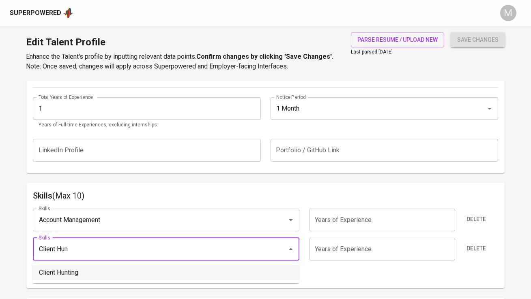
click at [73, 277] on li "Client Hunting" at bounding box center [165, 273] width 266 height 15
type input "Client Hunting"
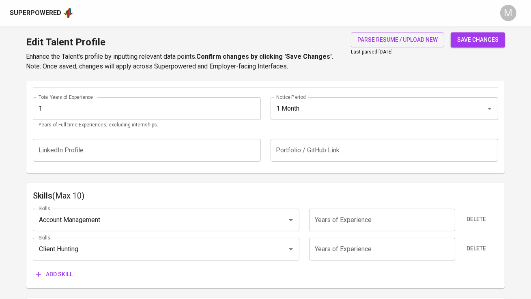
click at [70, 271] on span "Add skill" at bounding box center [54, 275] width 36 height 10
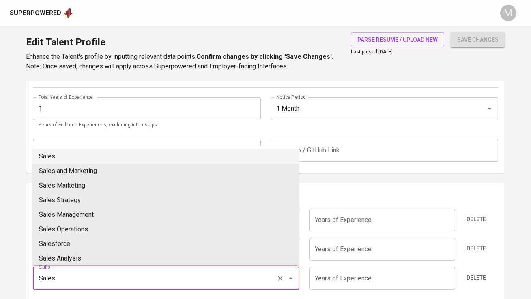
click at [90, 161] on li "Sales" at bounding box center [165, 156] width 266 height 15
type input "Sales"
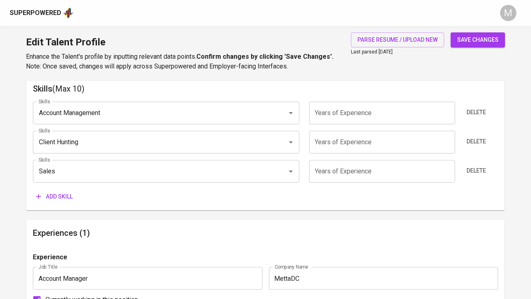
scroll to position [429, 0]
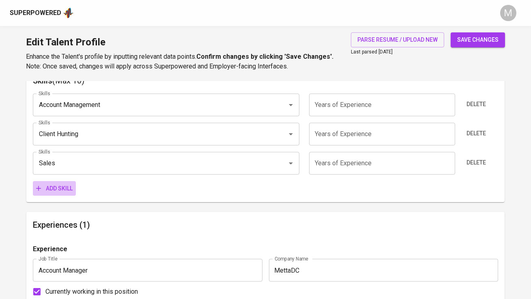
click at [53, 184] on span "Add skill" at bounding box center [54, 189] width 36 height 10
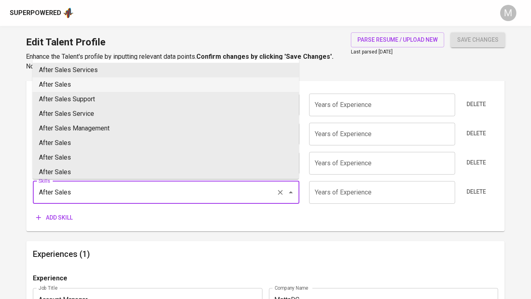
click at [105, 81] on li "After Sales" at bounding box center [165, 84] width 266 height 15
type input "After Sales"
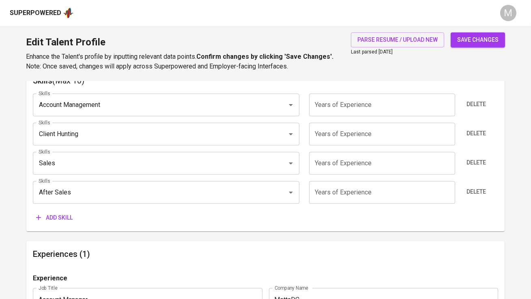
click at [56, 225] on div "Skills (Max 10) Skills Account Management Skills Years of Experience Years of E…" at bounding box center [265, 150] width 478 height 164
click at [57, 215] on span "Add skill" at bounding box center [54, 218] width 36 height 10
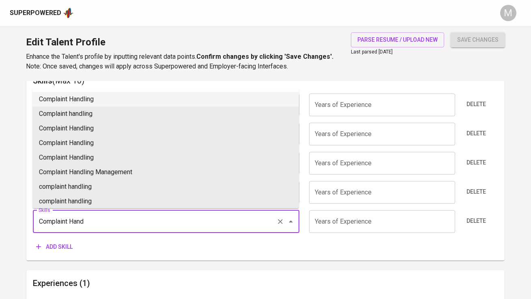
click at [90, 99] on li "Complaint Handling" at bounding box center [165, 99] width 266 height 15
type input "Complaint Handling"
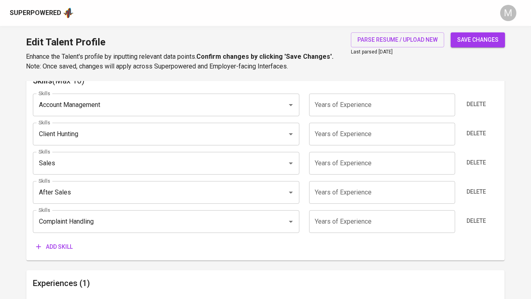
click at [324, 111] on input "number" at bounding box center [382, 105] width 146 height 23
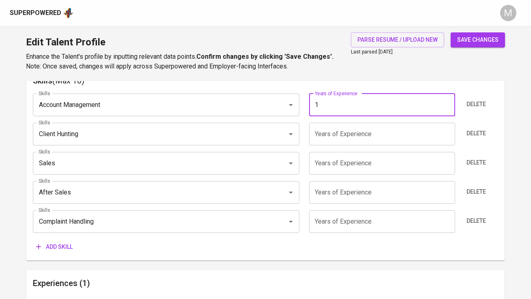
type input "1"
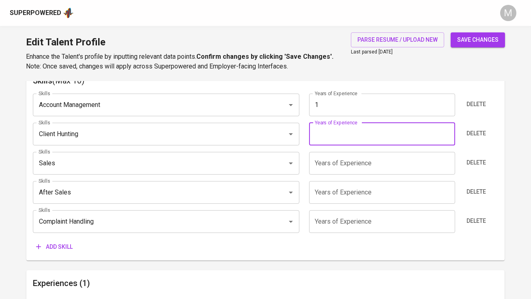
click at [330, 137] on input "number" at bounding box center [382, 134] width 146 height 23
type input "1"
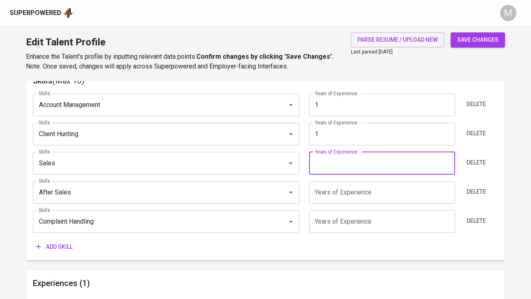
click at [326, 164] on input "number" at bounding box center [382, 163] width 146 height 23
type input "1"
click at [322, 195] on input "number" at bounding box center [382, 192] width 146 height 23
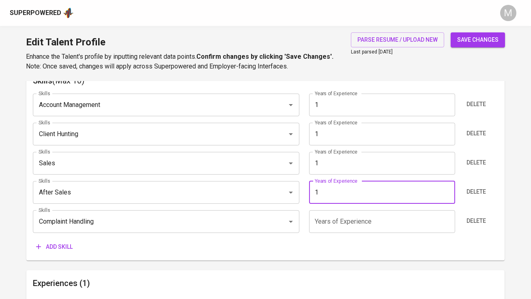
type input "1"
click at [323, 220] on input "number" at bounding box center [382, 221] width 146 height 23
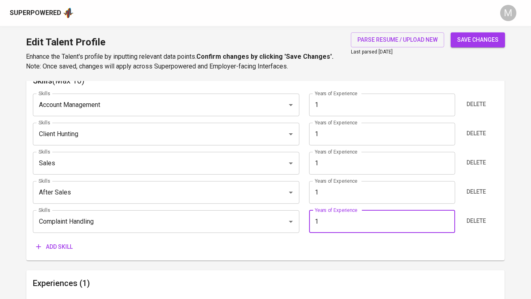
type input "1"
click at [450, 32] on button "save changes" at bounding box center [477, 39] width 54 height 15
type input "Complaint Handling"
type input "After Sales"
type input "Client Hunting"
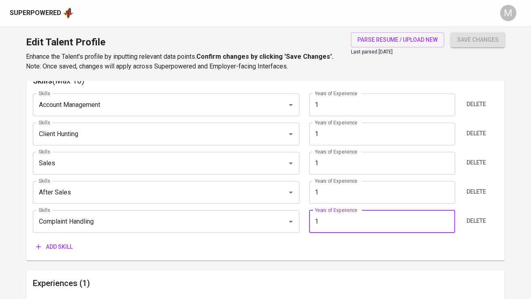
type input "Account Management"
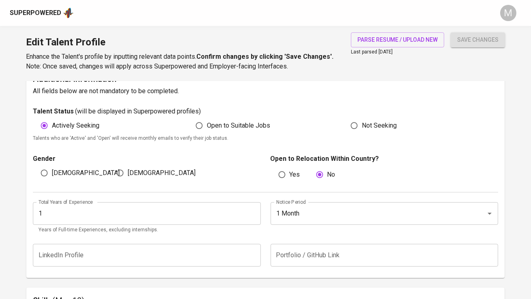
scroll to position [66, 0]
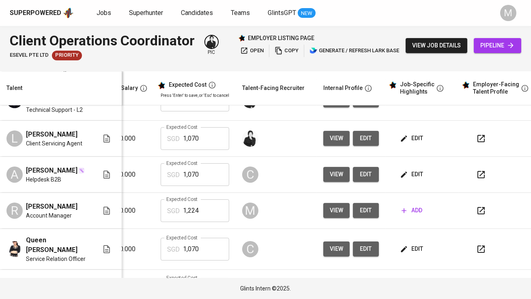
scroll to position [65, 175]
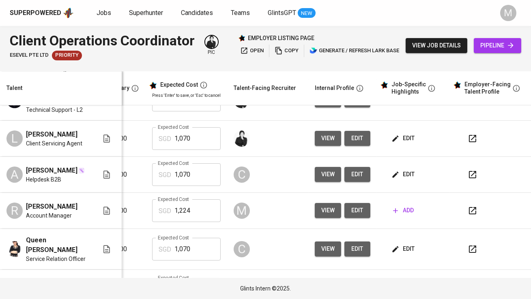
click at [401, 206] on span "add" at bounding box center [403, 211] width 21 height 10
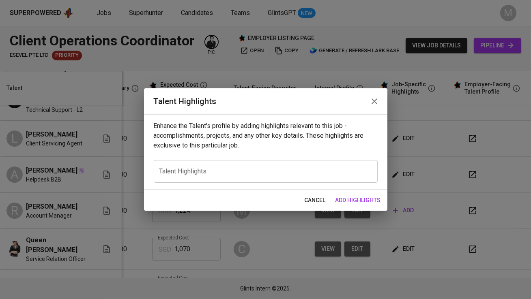
click at [329, 165] on div "x Talent Highlights" at bounding box center [266, 171] width 224 height 23
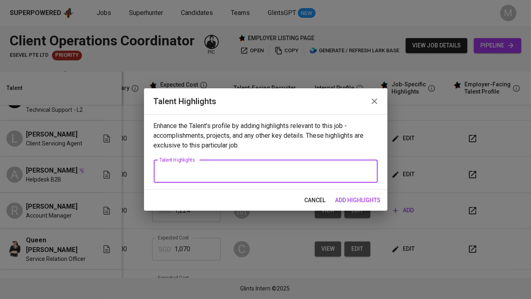
paste textarea "[PERSON_NAME] is an Account Manager at [GEOGRAPHIC_DATA] with nearly two years …"
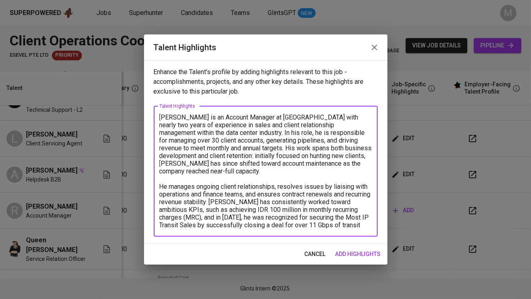
type textarea "[PERSON_NAME] is an Account Manager at [GEOGRAPHIC_DATA] with nearly two years …"
click at [357, 251] on span "add highlights" at bounding box center [357, 254] width 45 height 10
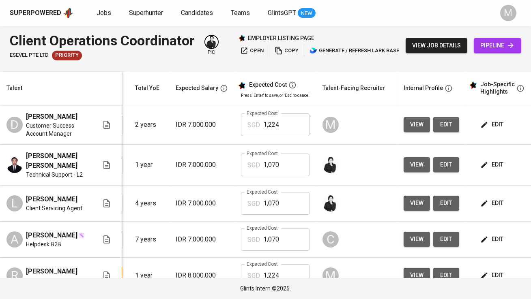
scroll to position [0, 88]
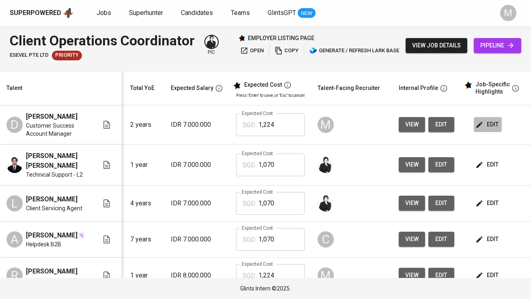
click at [492, 129] on span "edit" at bounding box center [487, 125] width 21 height 10
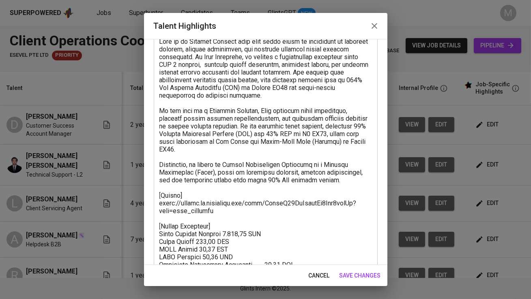
scroll to position [126, 0]
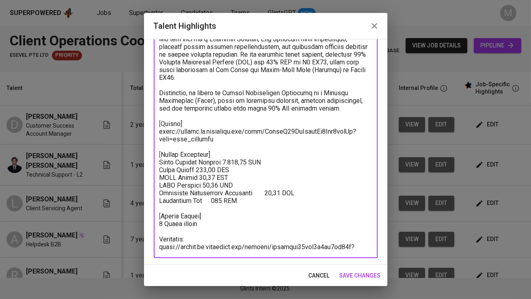
drag, startPoint x: 223, startPoint y: 249, endPoint x: 154, endPoint y: 115, distance: 151.0
click at [154, 115] on div "x Talent Highlights" at bounding box center [266, 108] width 224 height 300
click at [375, 26] on icon "button" at bounding box center [374, 26] width 10 height 10
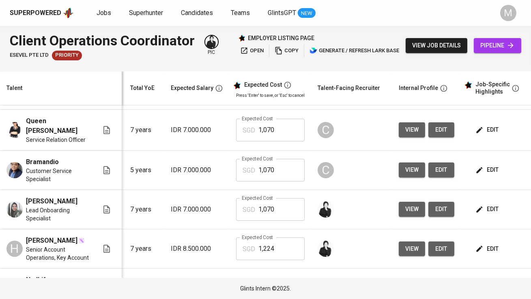
scroll to position [0, 0]
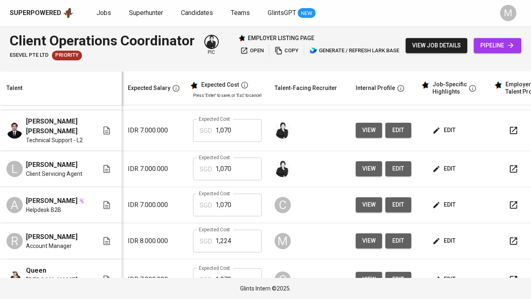
click at [448, 240] on span "edit" at bounding box center [444, 241] width 21 height 10
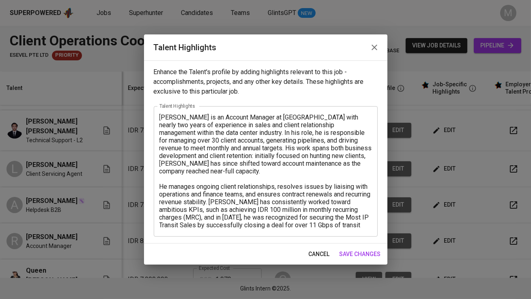
click at [223, 223] on textarea "Rey is an Account Manager at MettaDC with nearly two years of experience in sal…" at bounding box center [265, 172] width 212 height 116
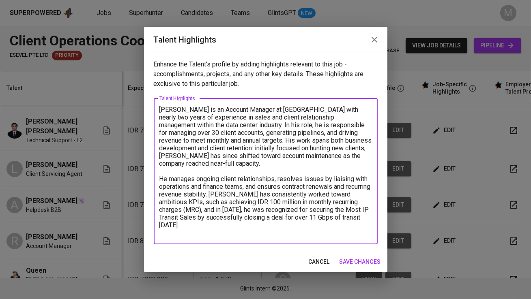
paste textarea "[Resume] https://glints.sg.larksuite.com/wiki/AbvzwN32XiQyxjkAh1Flo5vbgKf?from=…"
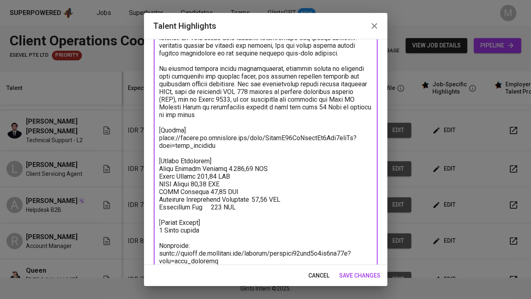
drag, startPoint x: 222, startPoint y: 147, endPoint x: 144, endPoint y: 140, distance: 78.9
click at [144, 140] on div "Enhance the Talent's profile by adding highlights relevant to this job - accomp…" at bounding box center [265, 152] width 243 height 226
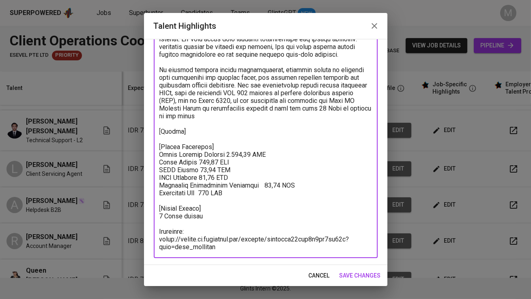
drag, startPoint x: 221, startPoint y: 248, endPoint x: 148, endPoint y: 238, distance: 73.3
click at [148, 238] on div "Enhance the Talent's profile by adding highlights relevant to this job - accomp…" at bounding box center [265, 152] width 243 height 226
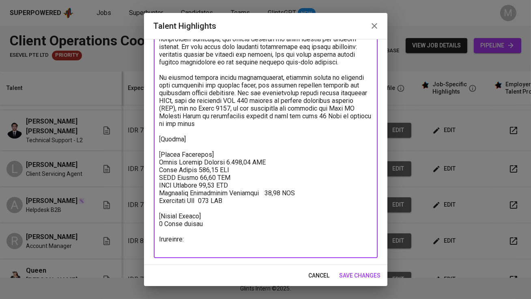
paste textarea "https://glints.sg.larksuite.com/minutes/obsgwpuq98b9e4jdqpm6ifq8?from=from_copy…"
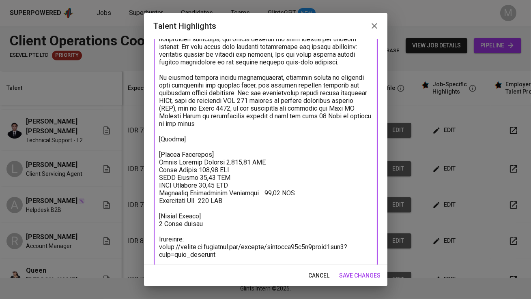
type textarea "Rey is an Account Manager at MettaDC with nearly two years of experience in sal…"
click at [364, 278] on span "save changes" at bounding box center [359, 276] width 41 height 10
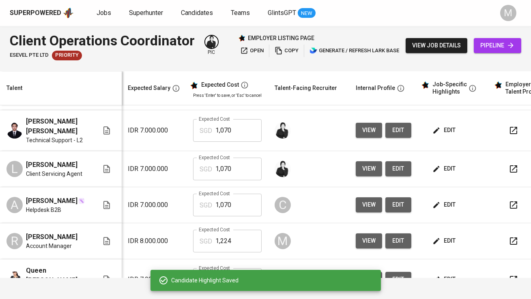
scroll to position [0, 131]
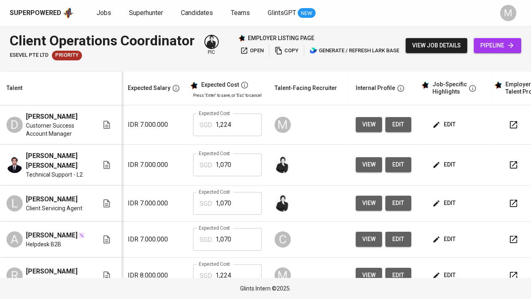
click at [437, 129] on span "edit" at bounding box center [444, 125] width 21 height 10
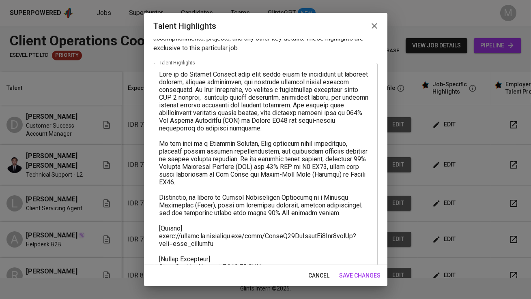
scroll to position [0, 0]
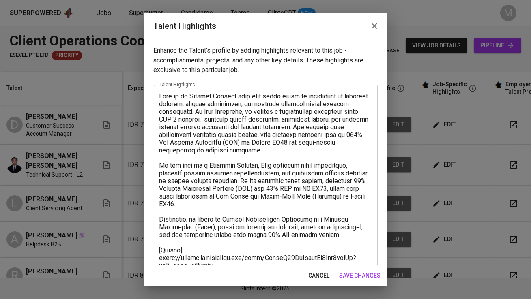
click at [371, 28] on icon "button" at bounding box center [374, 26] width 10 height 10
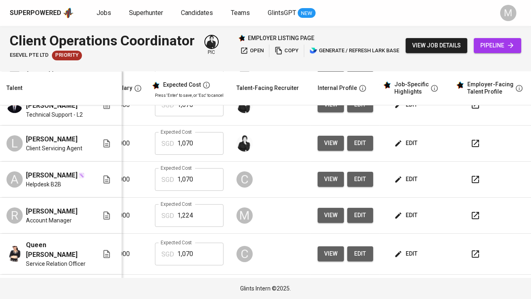
scroll to position [60, 175]
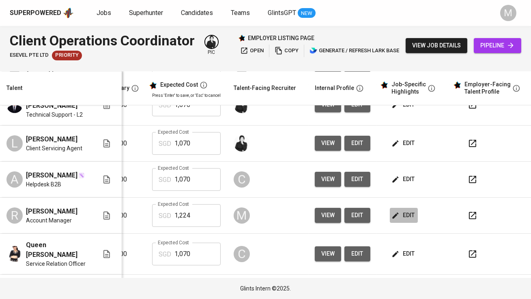
click at [400, 210] on span "edit" at bounding box center [403, 215] width 21 height 10
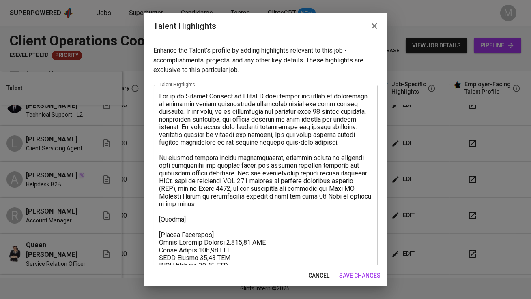
scroll to position [88, 0]
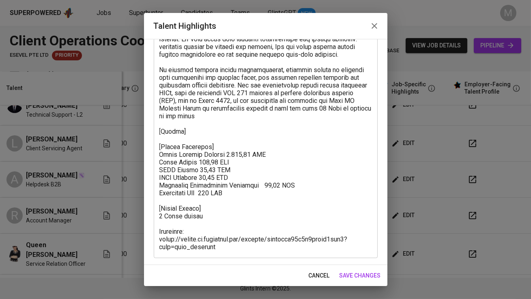
click at [194, 132] on textarea at bounding box center [265, 127] width 212 height 246
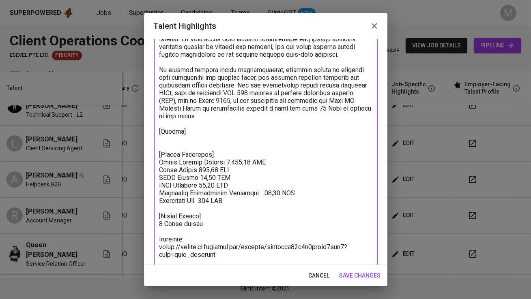
paste textarea "https://glints.sg.larksuite.com/wiki/SZ54wxPPJiRI2RkhjCUlEKaHgCf?from=from_copy…"
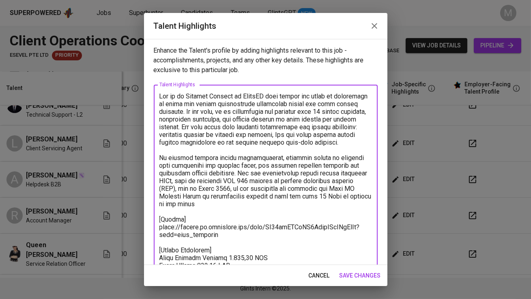
scroll to position [103, 0]
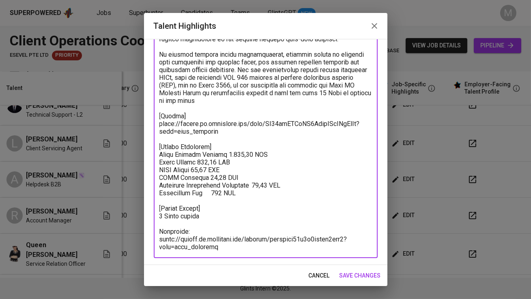
type textarea "Rey is an Account Manager at MettaDC with nearly two years of experience in sal…"
click at [371, 274] on span "save changes" at bounding box center [359, 276] width 41 height 10
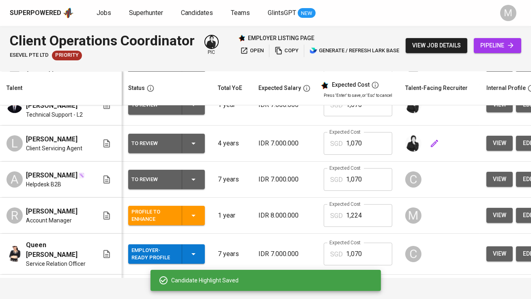
scroll to position [60, 0]
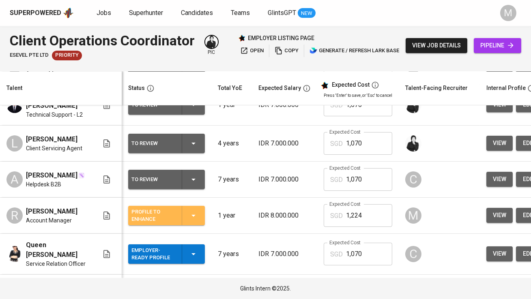
click at [166, 215] on div "Profile to Enhance" at bounding box center [153, 216] width 44 height 18
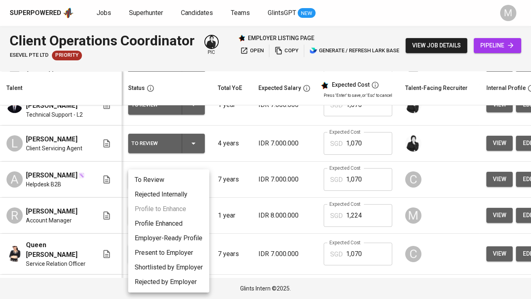
click at [167, 184] on li "To Review" at bounding box center [168, 180] width 81 height 15
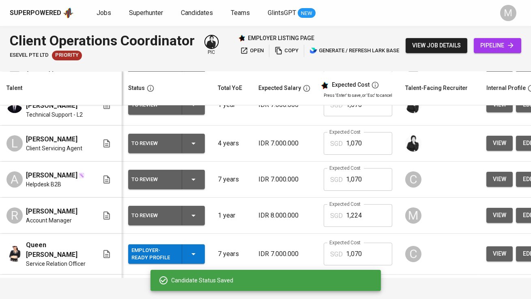
scroll to position [60, 122]
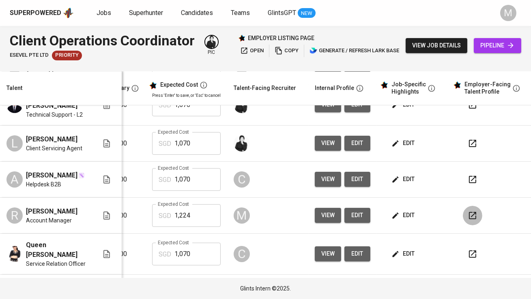
click at [467, 211] on icon "button" at bounding box center [472, 216] width 10 height 10
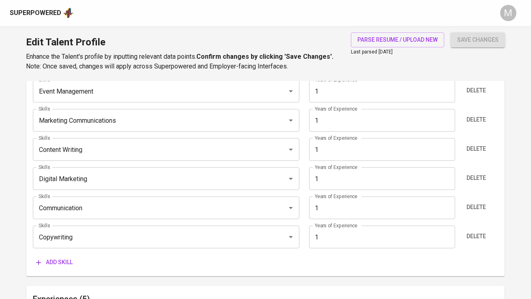
scroll to position [508, 0]
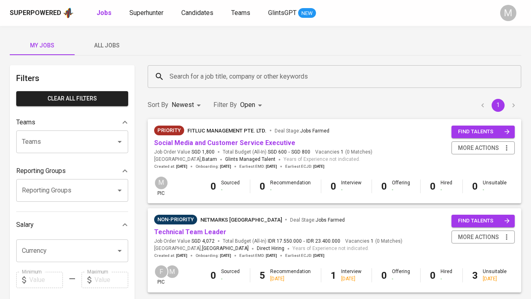
click at [106, 48] on span "All Jobs" at bounding box center [106, 46] width 55 height 10
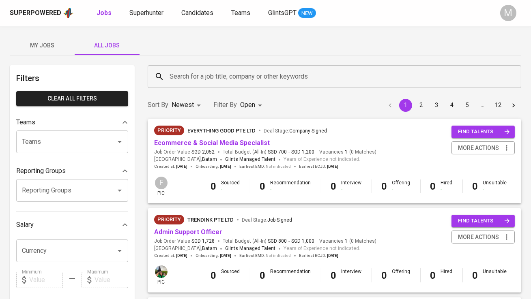
click at [163, 68] on div "Search for a job title, company or other keywords" at bounding box center [334, 76] width 373 height 23
click at [205, 90] on div "Search for a job title, company or other keywords Search for a job title, compa…" at bounding box center [334, 76] width 383 height 32
click at [205, 84] on input "Search for a job title, company or other keywords" at bounding box center [336, 76] width 338 height 15
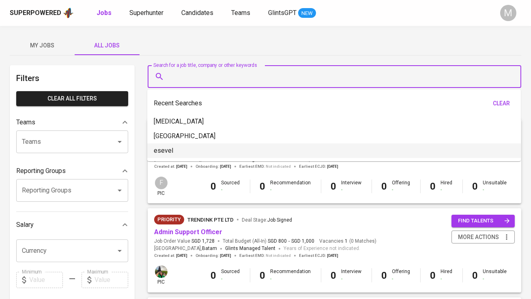
click at [202, 148] on li "esevel" at bounding box center [333, 151] width 373 height 15
type input "esevel"
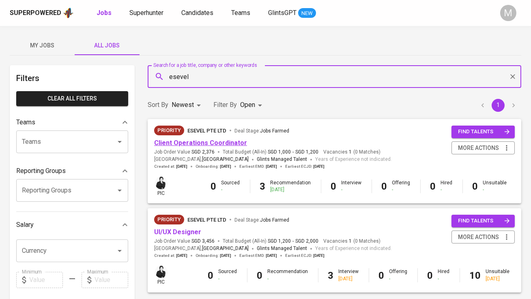
click at [216, 144] on link "Client Operations Coordinator" at bounding box center [200, 143] width 93 height 8
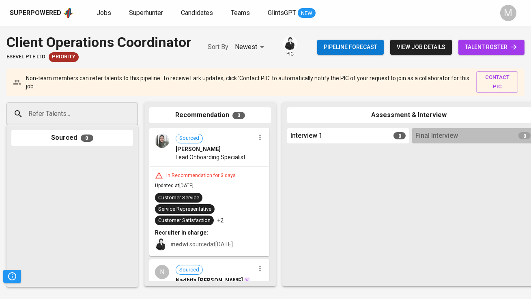
click at [493, 43] on span "talent roster" at bounding box center [491, 47] width 53 height 10
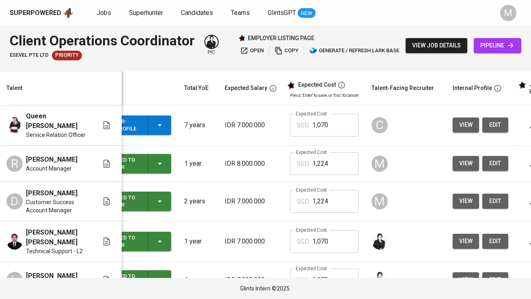
scroll to position [0, 36]
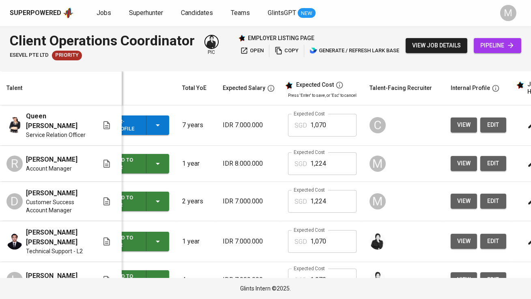
click at [463, 159] on span "view" at bounding box center [463, 164] width 13 height 10
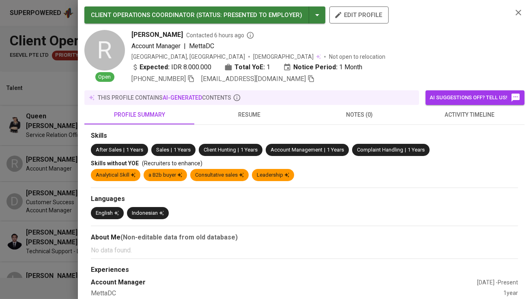
click at [307, 81] on icon "button" at bounding box center [310, 78] width 7 height 7
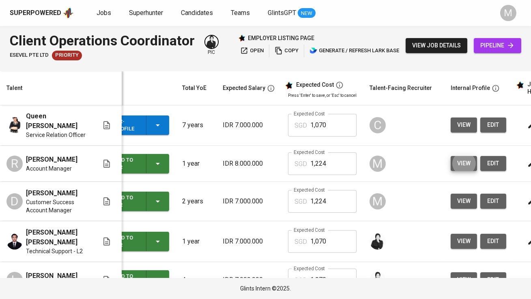
click at [499, 41] on span "pipeline" at bounding box center [497, 46] width 34 height 10
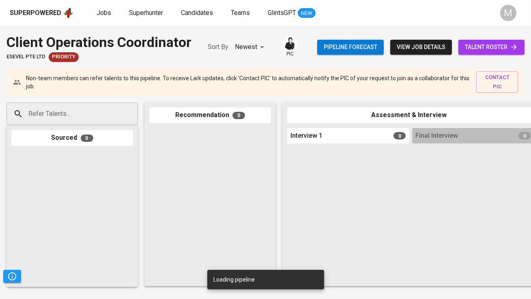
click at [88, 113] on input "Refer Talents..." at bounding box center [68, 113] width 85 height 15
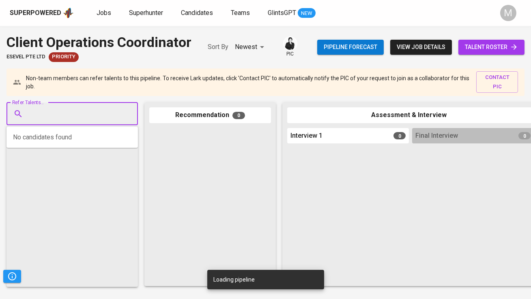
paste input "[EMAIL_ADDRESS][DOMAIN_NAME]"
type input "[EMAIL_ADDRESS][DOMAIN_NAME]"
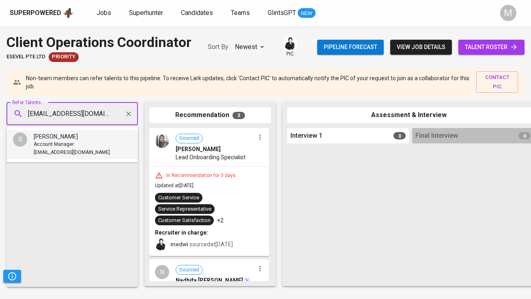
click at [89, 144] on li "R Rey Zavian Account Manager reyzavian95@gmail.com" at bounding box center [71, 144] width 131 height 29
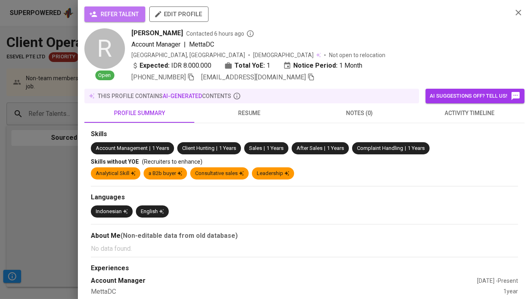
click at [136, 19] on span "refer talent" at bounding box center [115, 14] width 48 height 10
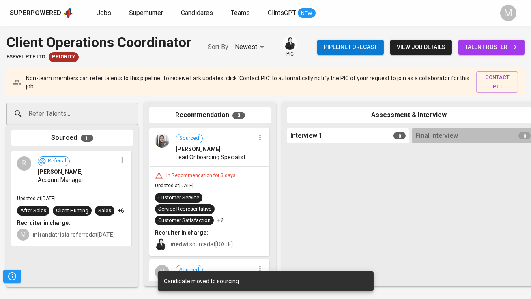
drag, startPoint x: 109, startPoint y: 158, endPoint x: 197, endPoint y: 169, distance: 88.2
click at [197, 169] on div "Refer Talents... Refer Talents... Sourced 1 R Referral Rey Zavian Account Manag…" at bounding box center [482, 194] width 965 height 197
click at [484, 52] on link "talent roster" at bounding box center [491, 47] width 66 height 15
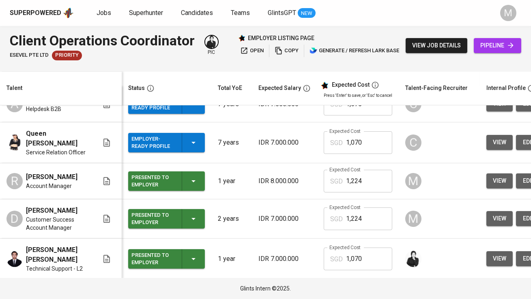
scroll to position [24, 0]
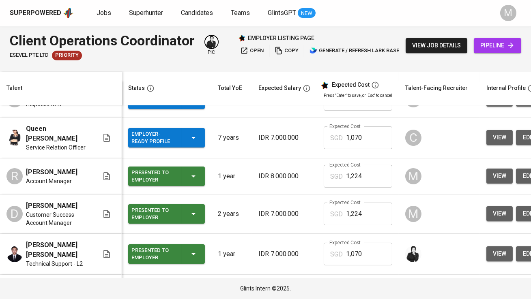
click at [497, 209] on span "view" at bounding box center [499, 214] width 13 height 10
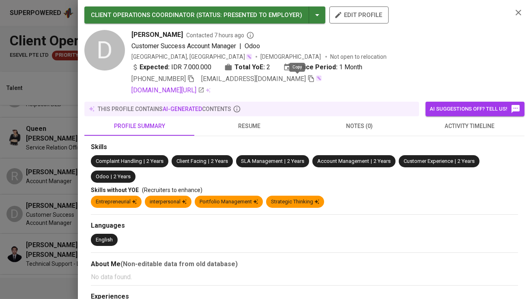
click at [307, 78] on icon "button" at bounding box center [310, 78] width 7 height 7
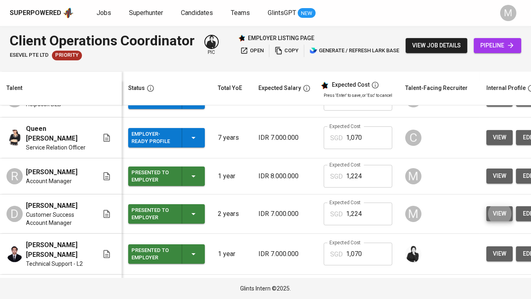
click at [506, 41] on span "pipeline" at bounding box center [497, 46] width 34 height 10
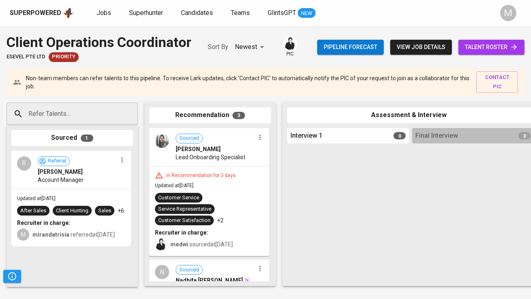
click at [96, 100] on div "Refer Talents... Refer Talents... Sourced 1 R Referral Rey Zavian Account Manag…" at bounding box center [482, 194] width 965 height 197
click at [90, 113] on input "Refer Talents..." at bounding box center [68, 113] width 85 height 15
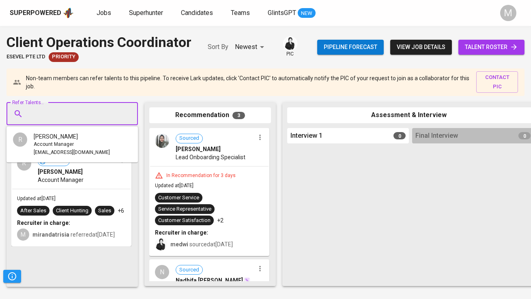
paste input "[EMAIL_ADDRESS][DOMAIN_NAME]"
type input "[EMAIL_ADDRESS][DOMAIN_NAME]"
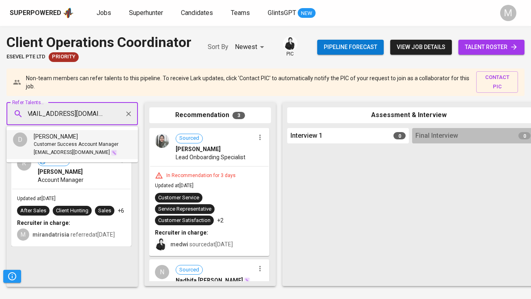
click at [80, 141] on span "Customer Success Account Manager" at bounding box center [76, 145] width 85 height 8
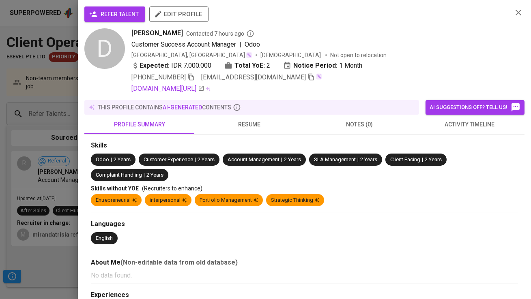
scroll to position [0, 0]
click at [122, 16] on span "refer talent" at bounding box center [115, 14] width 48 height 10
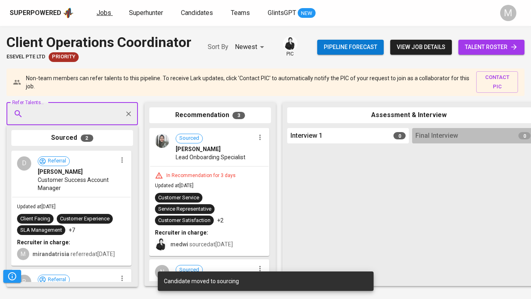
click at [100, 14] on span "Jobs" at bounding box center [103, 13] width 15 height 8
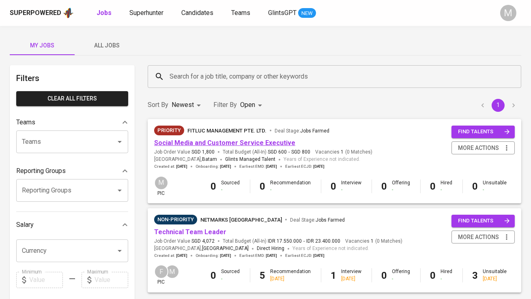
click at [206, 144] on link "Social Media and Customer Service Executive" at bounding box center [224, 143] width 141 height 8
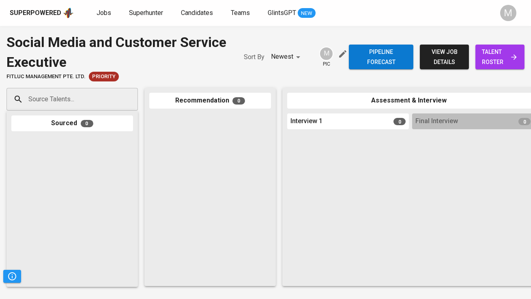
click at [78, 102] on input "Source Talents..." at bounding box center [68, 99] width 85 height 15
click at [491, 62] on span "talent roster" at bounding box center [500, 57] width 36 height 20
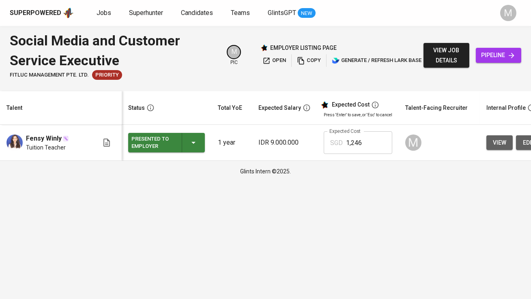
click at [493, 140] on span "view" at bounding box center [499, 143] width 13 height 10
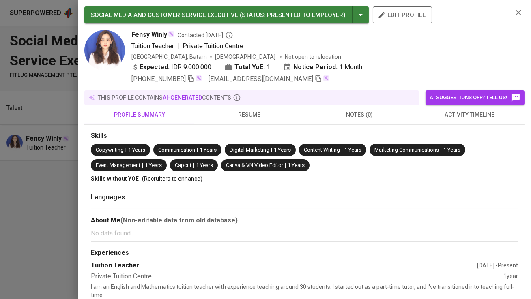
click at [315, 81] on icon "button" at bounding box center [318, 78] width 7 height 7
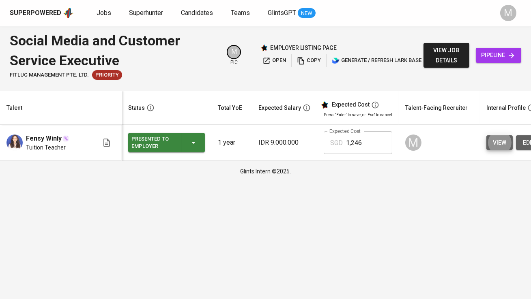
click at [508, 57] on icon at bounding box center [511, 55] width 8 height 8
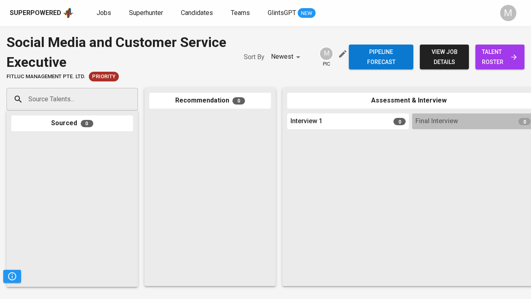
click at [55, 116] on div "Sourced 0" at bounding box center [71, 199] width 131 height 176
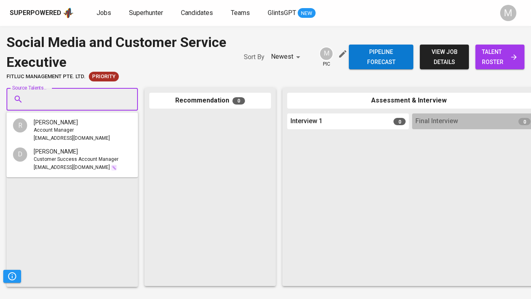
click at [57, 104] on input "Source Talents..." at bounding box center [68, 99] width 85 height 15
paste input "[EMAIL_ADDRESS][DOMAIN_NAME]"
type input "[EMAIL_ADDRESS][DOMAIN_NAME]"
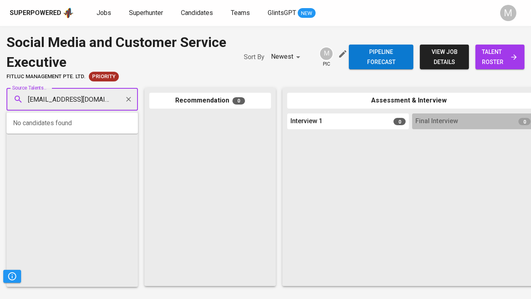
scroll to position [0, 6]
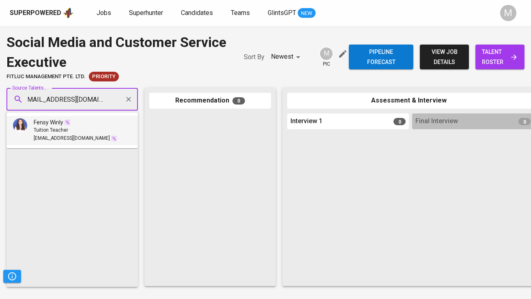
click at [87, 126] on div "Tuition Teacher" at bounding box center [76, 130] width 84 height 8
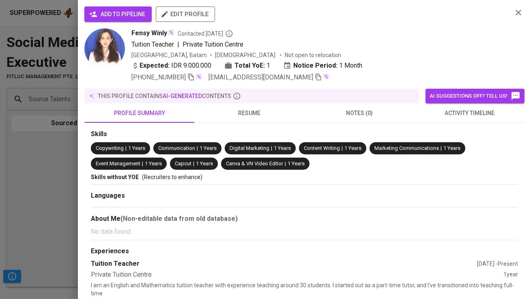
scroll to position [0, 0]
click at [127, 12] on span "add to pipeline" at bounding box center [118, 14] width 54 height 10
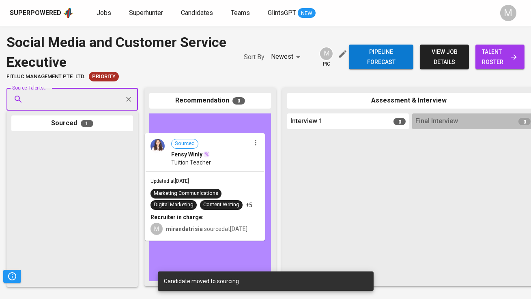
drag, startPoint x: 92, startPoint y: 190, endPoint x: 237, endPoint y: 186, distance: 144.4
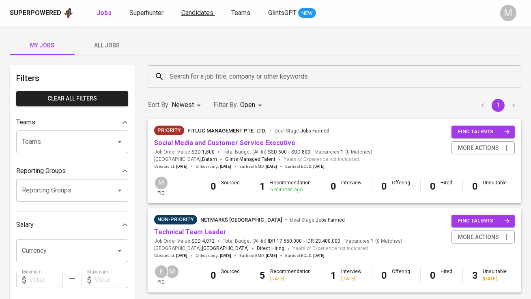
click at [196, 17] on link "Candidates" at bounding box center [198, 13] width 34 height 10
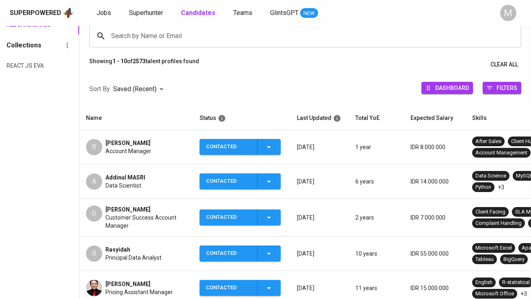
scroll to position [66, 0]
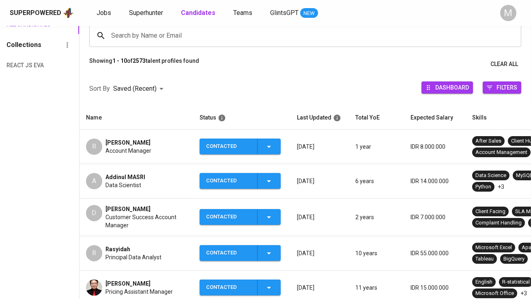
click at [145, 178] on div "A Addinul MASRI Data Scientist" at bounding box center [136, 181] width 101 height 16
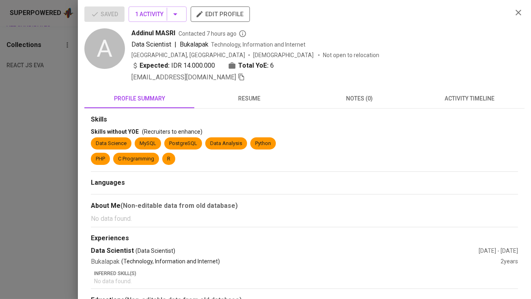
click at [238, 76] on icon "button" at bounding box center [241, 77] width 6 height 7
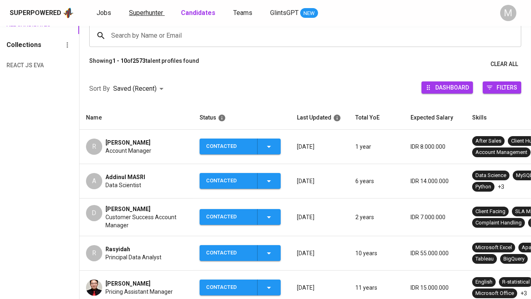
click at [145, 17] on link "Superhunter" at bounding box center [147, 13] width 36 height 10
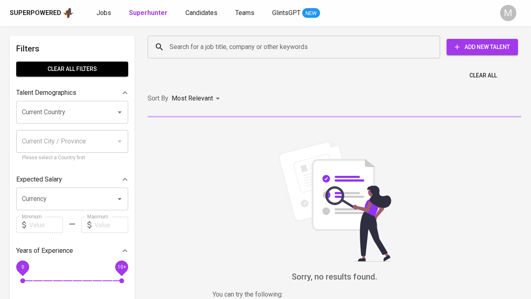
click at [185, 51] on input "Search for a job title, company or other keywords" at bounding box center [295, 46] width 257 height 15
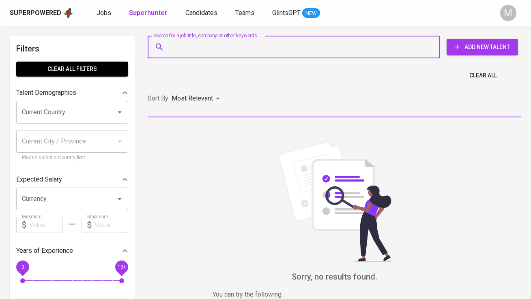
paste input "[EMAIL_ADDRESS][DOMAIN_NAME]"
type input "[EMAIL_ADDRESS][DOMAIN_NAME]"
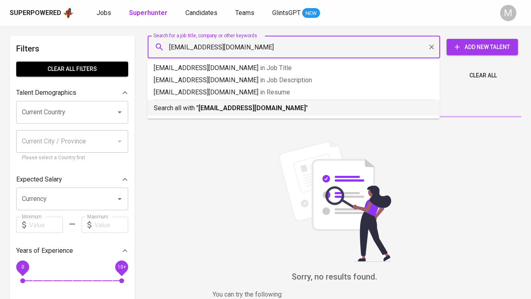
click at [195, 103] on p "Search all with " [EMAIL_ADDRESS][DOMAIN_NAME] "" at bounding box center [293, 108] width 279 height 10
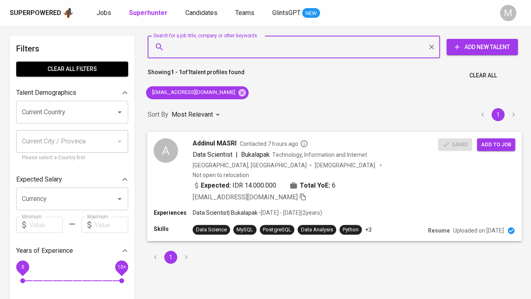
click at [502, 149] on span "Add to job" at bounding box center [496, 144] width 30 height 9
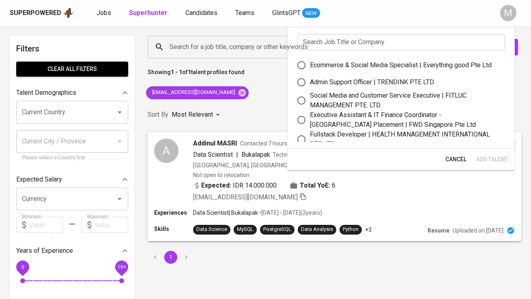
click at [366, 38] on input "text" at bounding box center [401, 42] width 208 height 16
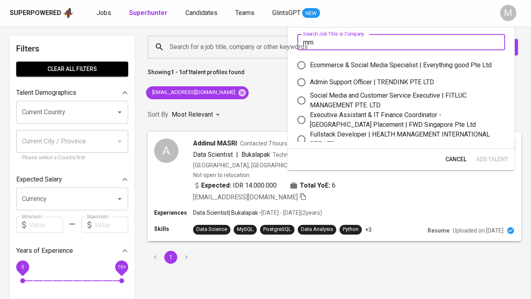
type input "m"
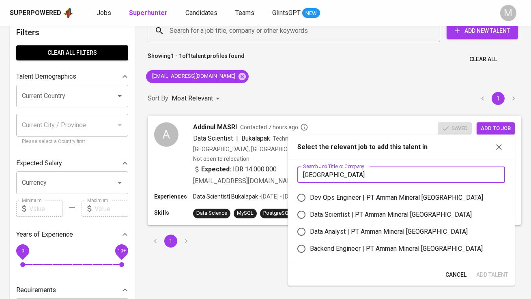
scroll to position [30, 0]
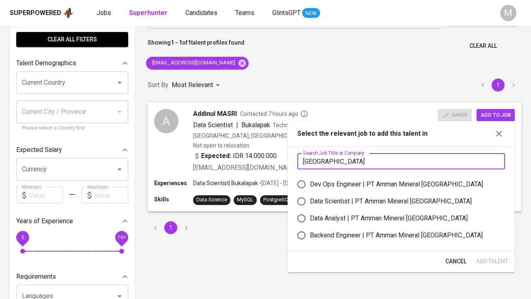
type input "[GEOGRAPHIC_DATA]"
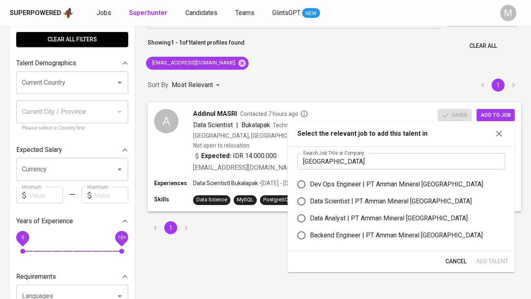
click at [352, 219] on div "Data Analyst | PT Amman Mineral [GEOGRAPHIC_DATA]" at bounding box center [389, 219] width 158 height 10
click at [310, 219] on input "Data Analyst | PT Amman Mineral [GEOGRAPHIC_DATA]" at bounding box center [301, 218] width 17 height 17
radio input "true"
click at [486, 259] on span "Add Talent" at bounding box center [492, 262] width 32 height 10
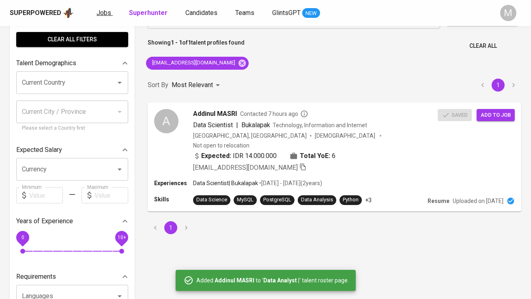
click at [108, 13] on span "Jobs" at bounding box center [103, 13] width 15 height 8
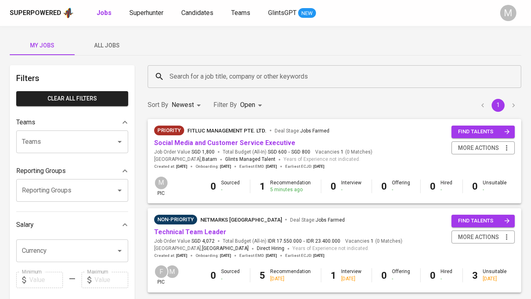
click at [110, 44] on span "All Jobs" at bounding box center [106, 46] width 55 height 10
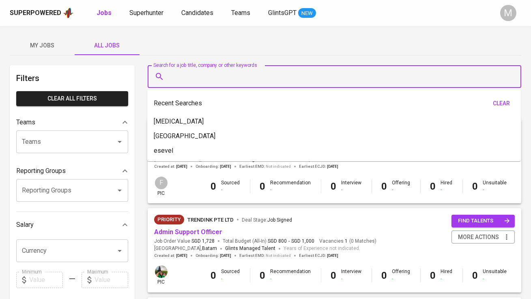
click at [175, 80] on input "Search for a job title, company or other keywords" at bounding box center [336, 76] width 338 height 15
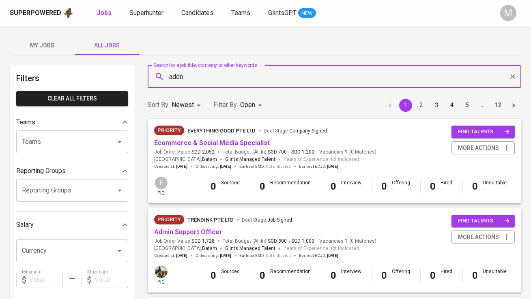
type input "add"
type input "[GEOGRAPHIC_DATA]"
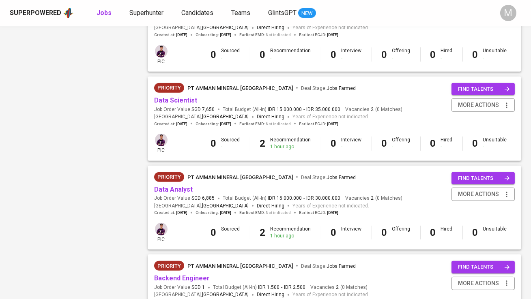
scroll to position [693, 0]
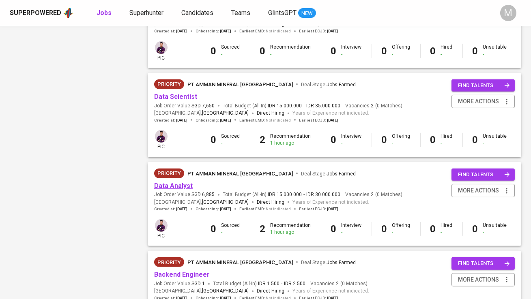
click at [182, 182] on link "Data Analyst" at bounding box center [173, 186] width 39 height 8
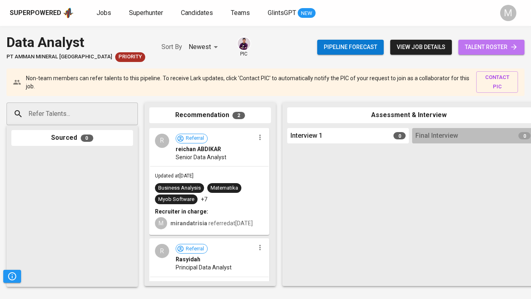
click at [490, 49] on span "talent roster" at bounding box center [491, 47] width 53 height 10
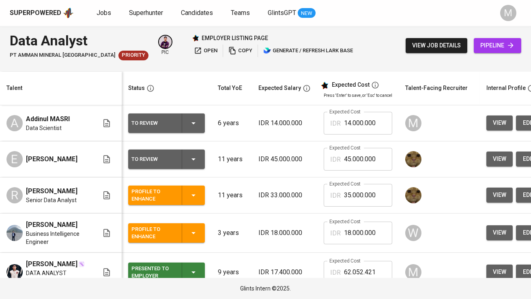
click at [157, 123] on div "To Review" at bounding box center [153, 123] width 44 height 11
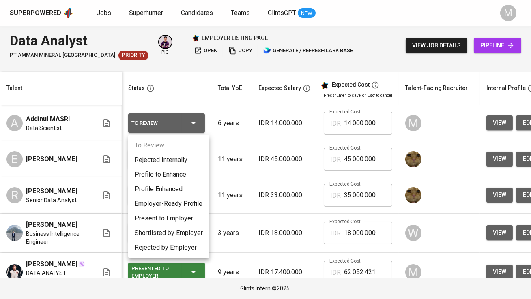
click at [174, 178] on li "Profile to Enhance" at bounding box center [168, 174] width 81 height 15
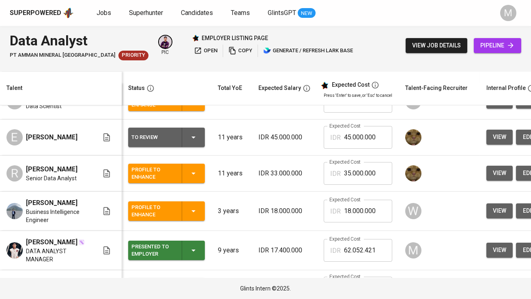
scroll to position [32, 0]
